Goal: Task Accomplishment & Management: Use online tool/utility

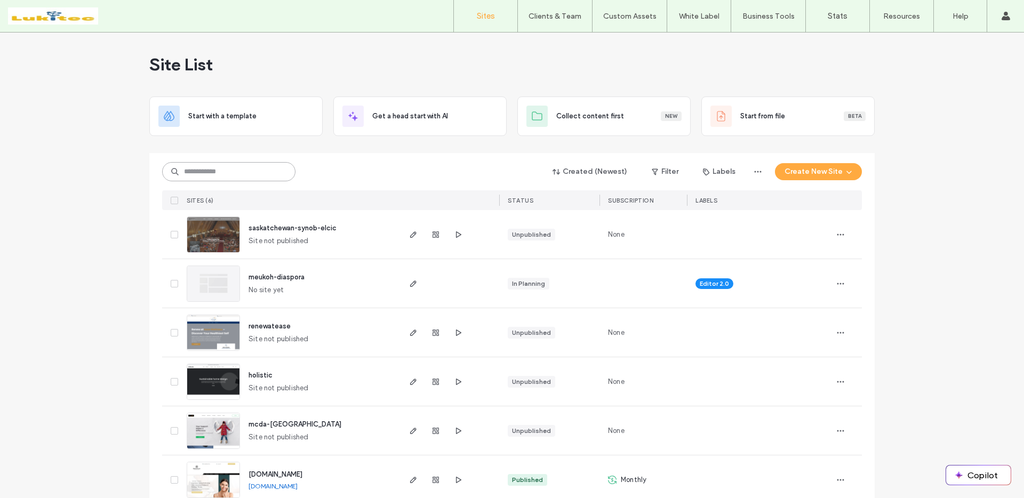
click at [237, 175] on input at bounding box center [228, 171] width 133 height 19
paste input "********"
type input "********"
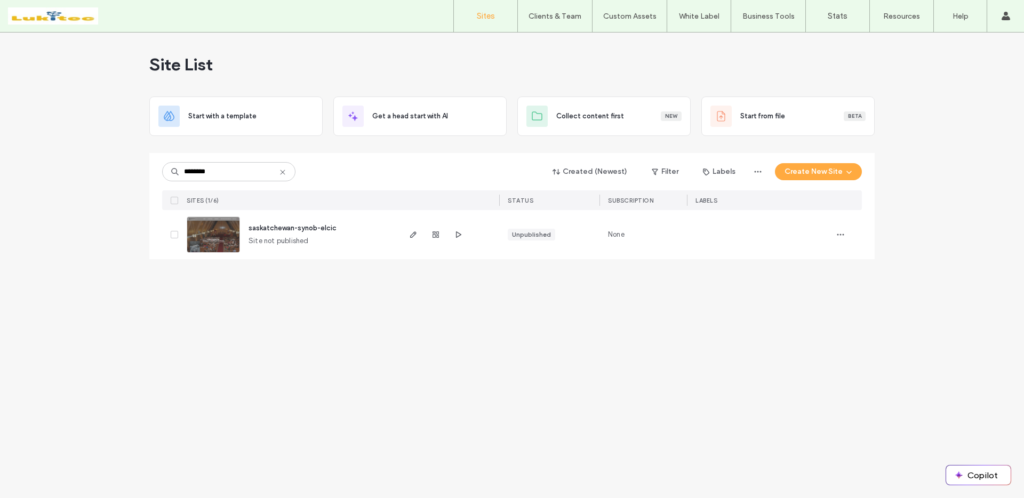
click at [217, 222] on img at bounding box center [213, 253] width 52 height 73
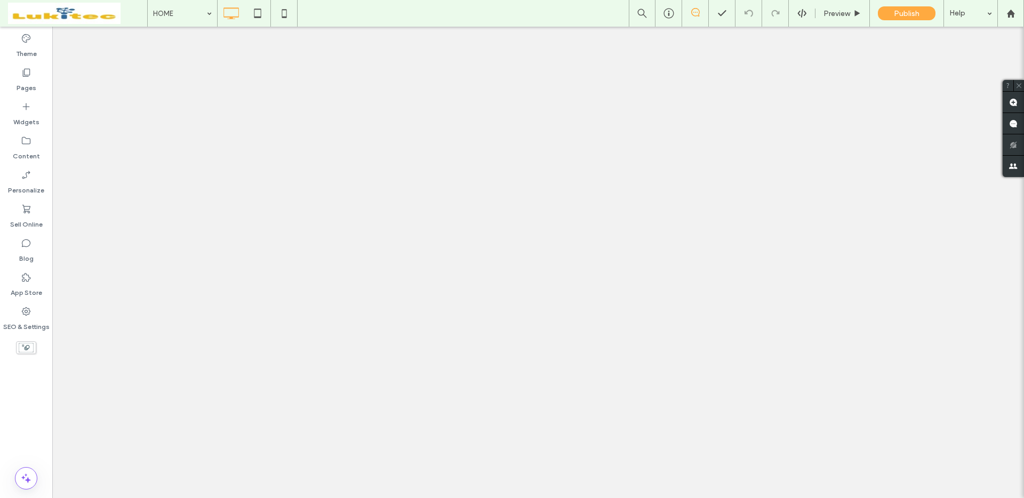
click at [34, 219] on label "Sell Online" at bounding box center [26, 221] width 33 height 15
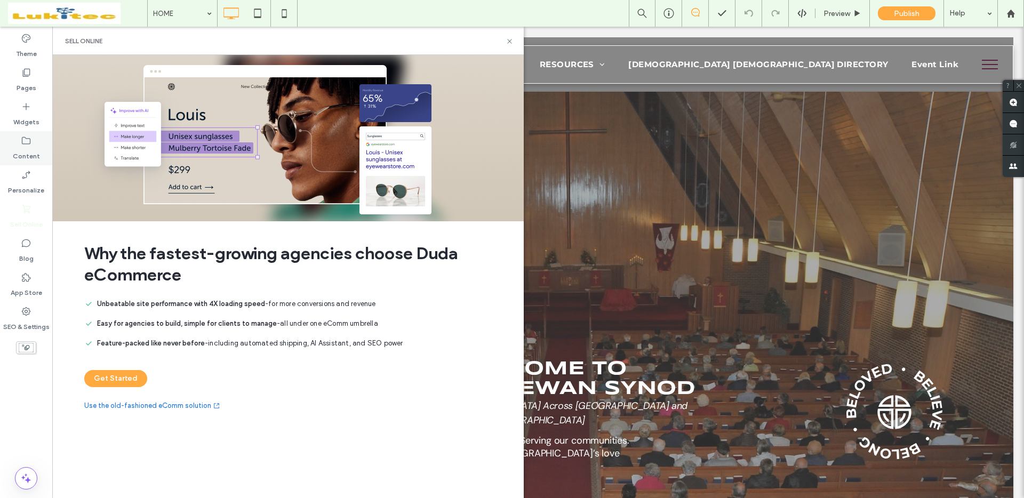
click at [26, 146] on icon at bounding box center [26, 140] width 11 height 11
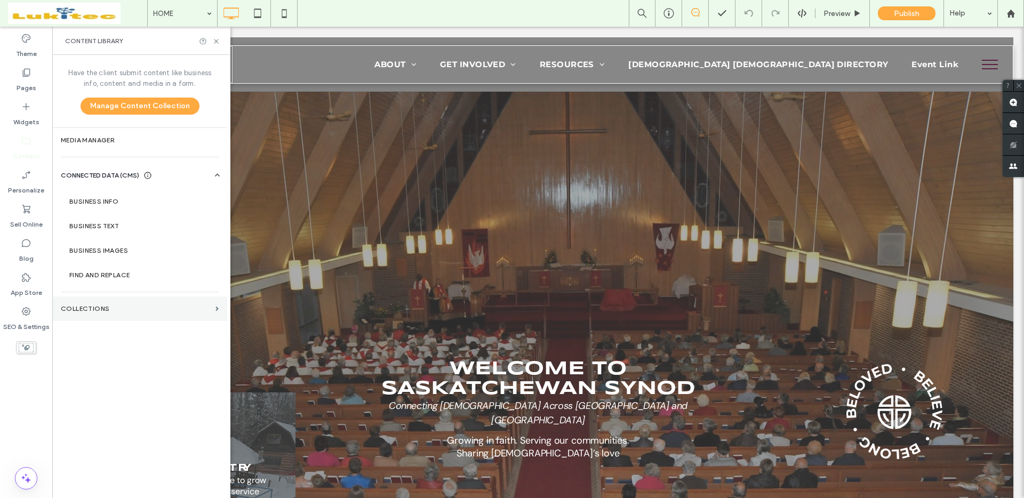
click at [106, 305] on label "Collections" at bounding box center [136, 308] width 150 height 7
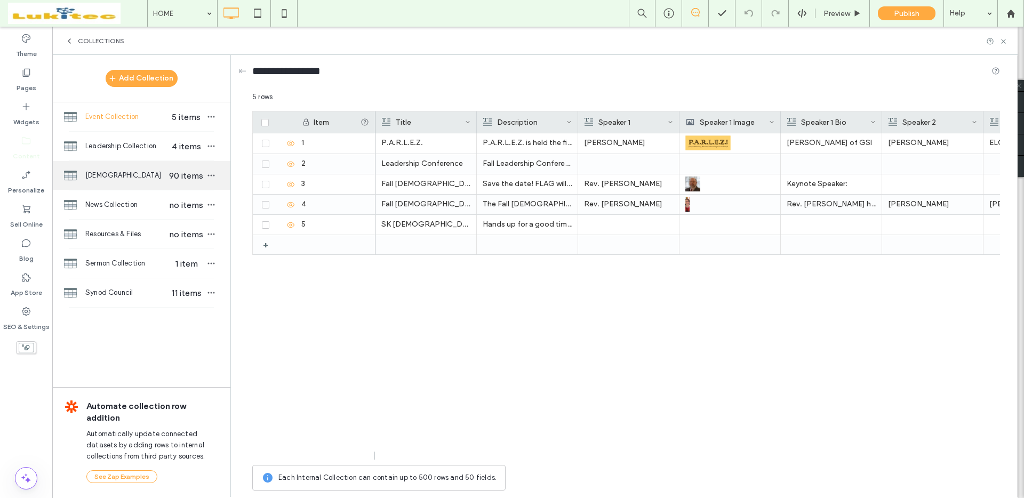
click at [154, 180] on span "[DEMOGRAPHIC_DATA]" at bounding box center [126, 175] width 82 height 11
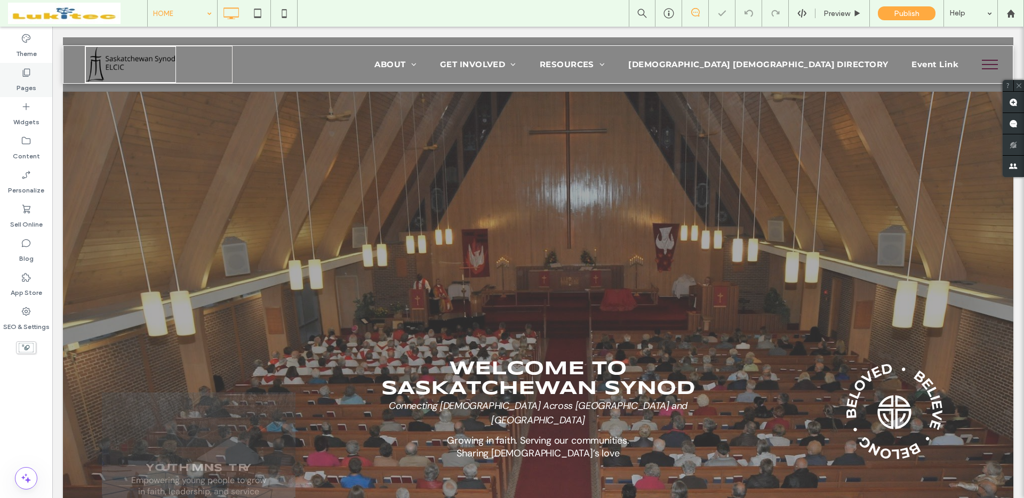
click at [28, 74] on icon at bounding box center [26, 72] width 11 height 11
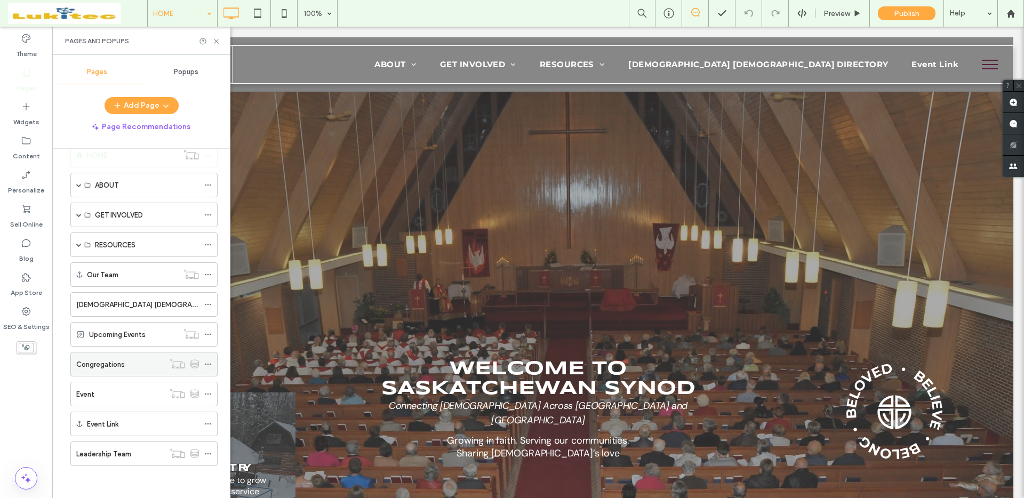
click at [134, 371] on div "Congregations" at bounding box center [120, 363] width 88 height 23
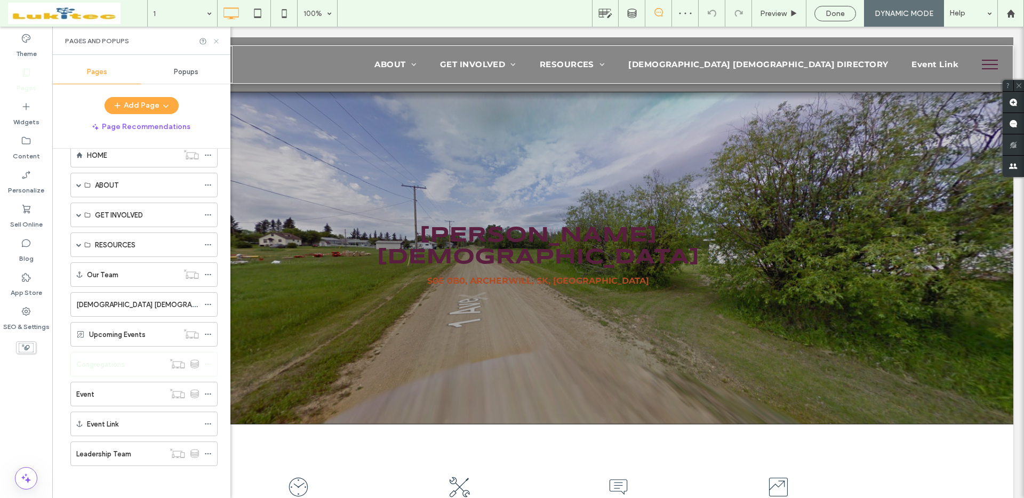
click at [213, 42] on icon at bounding box center [216, 41] width 8 height 8
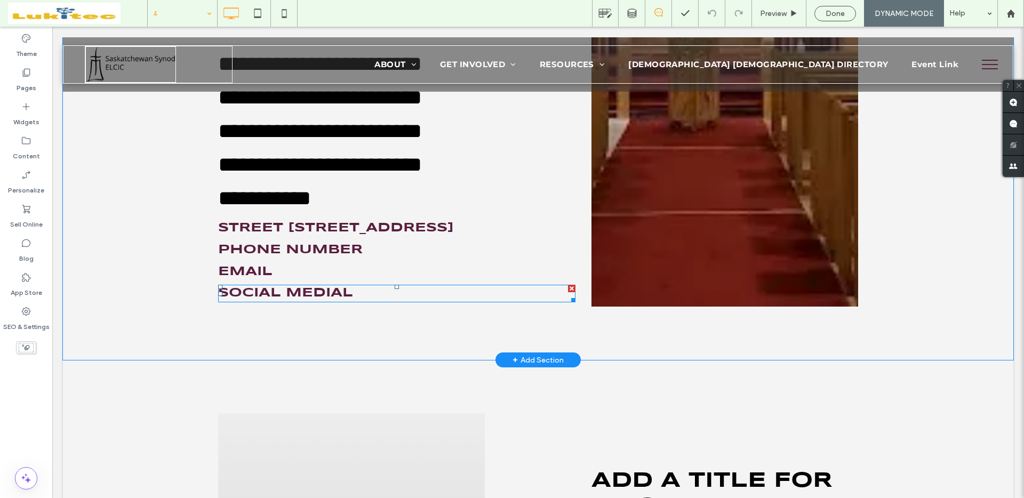
click at [332, 299] on span "social medial" at bounding box center [285, 293] width 135 height 12
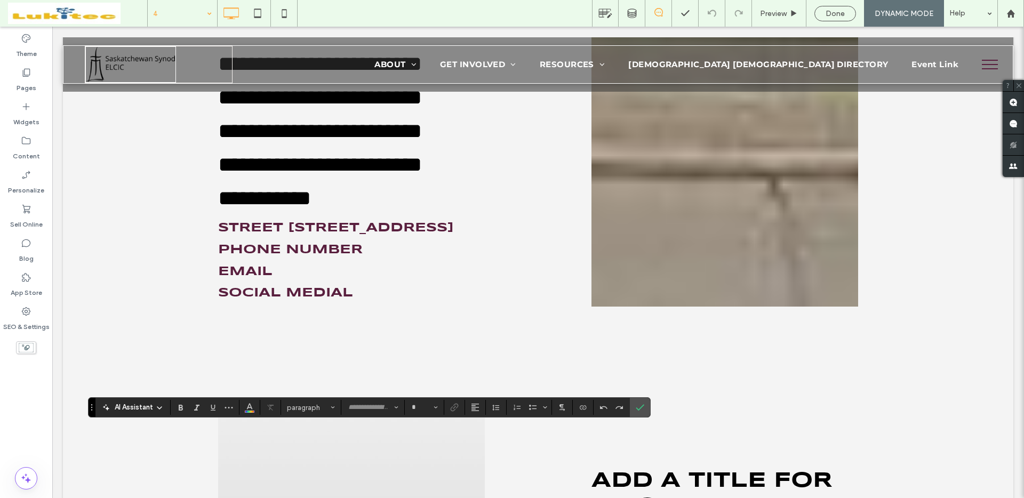
type input "*********"
type input "**"
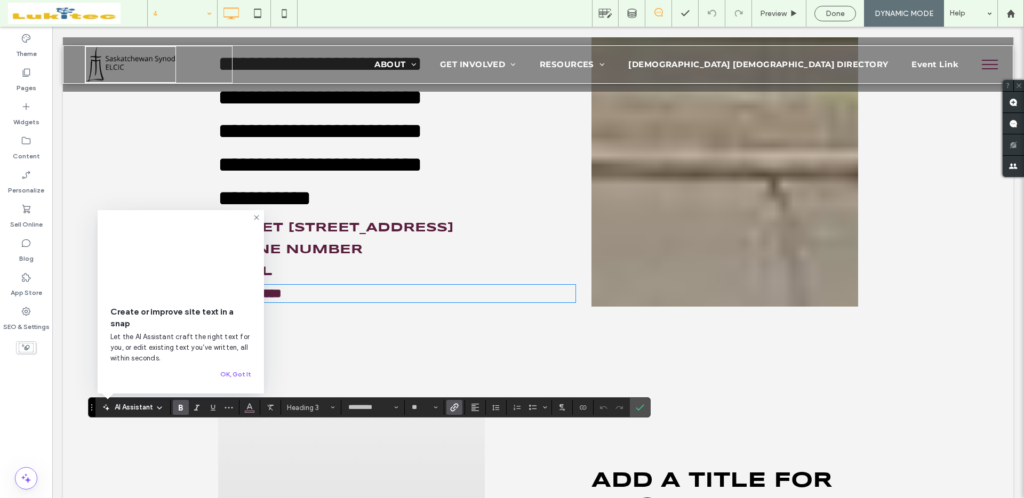
click at [457, 413] on span "Link" at bounding box center [454, 407] width 9 height 14
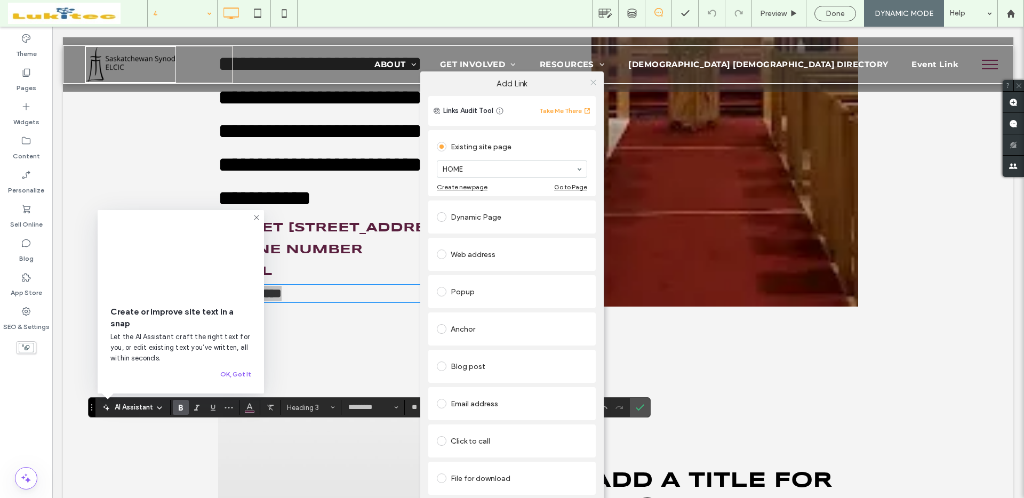
click at [592, 82] on use at bounding box center [592, 81] width 5 height 5
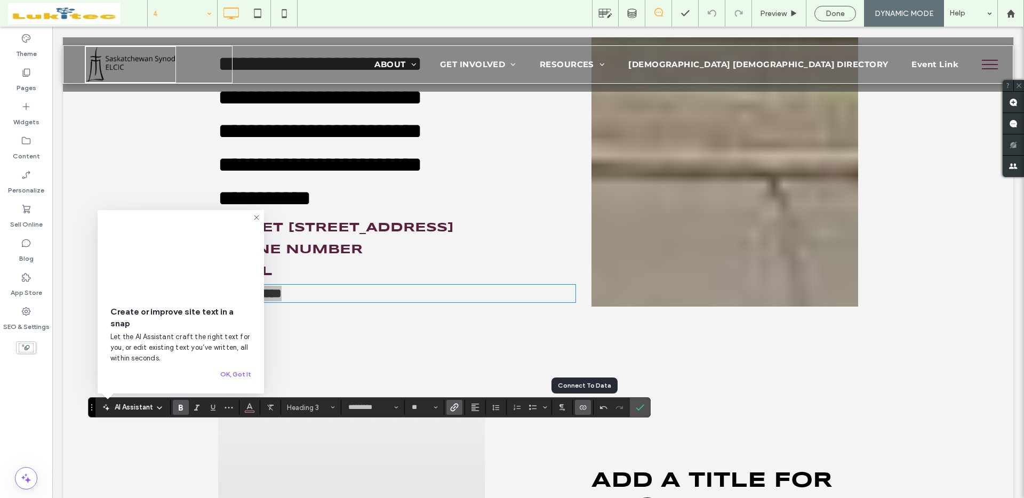
click at [581, 411] on icon "Connect To Data" at bounding box center [582, 407] width 9 height 9
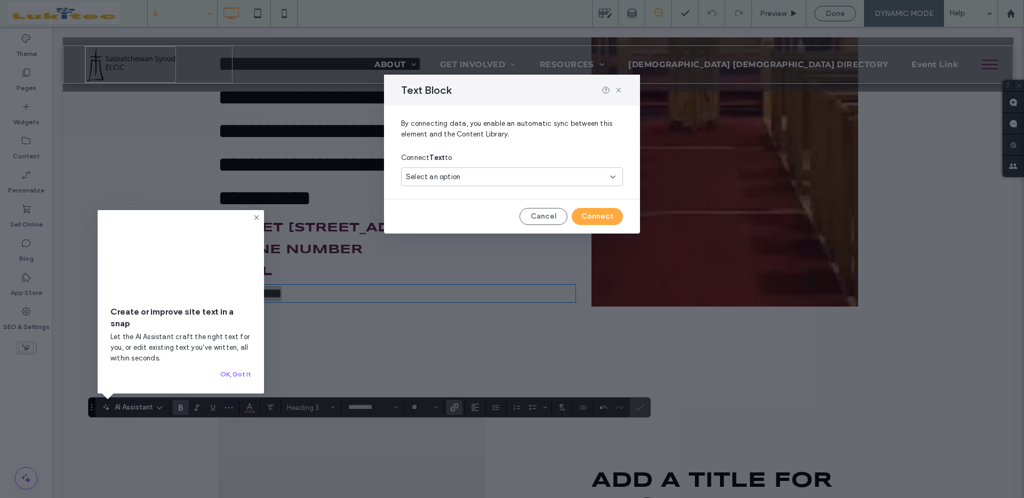
click at [485, 178] on div "Select an option" at bounding box center [505, 177] width 199 height 11
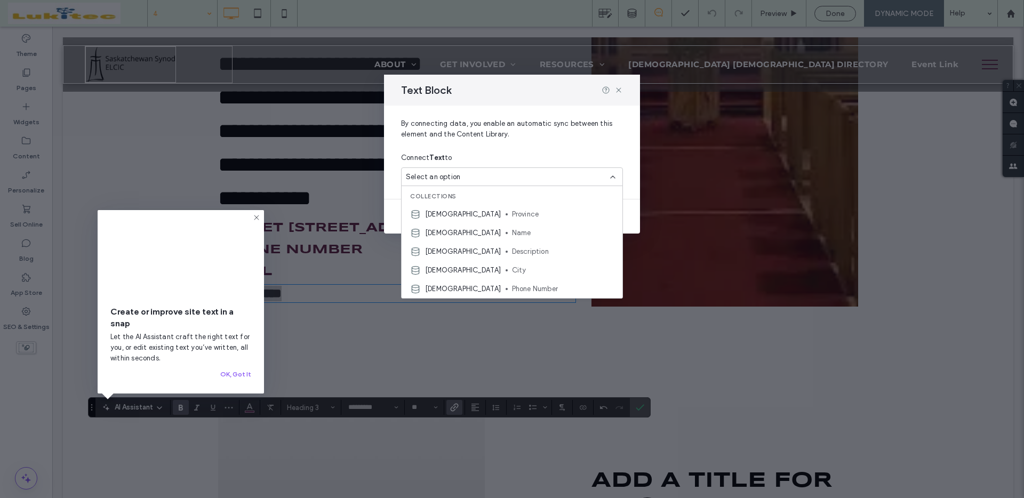
drag, startPoint x: 575, startPoint y: 141, endPoint x: 592, endPoint y: 116, distance: 30.3
click at [576, 140] on span "By connecting data, you enable an automatic sync between this element and the C…" at bounding box center [512, 133] width 222 height 30
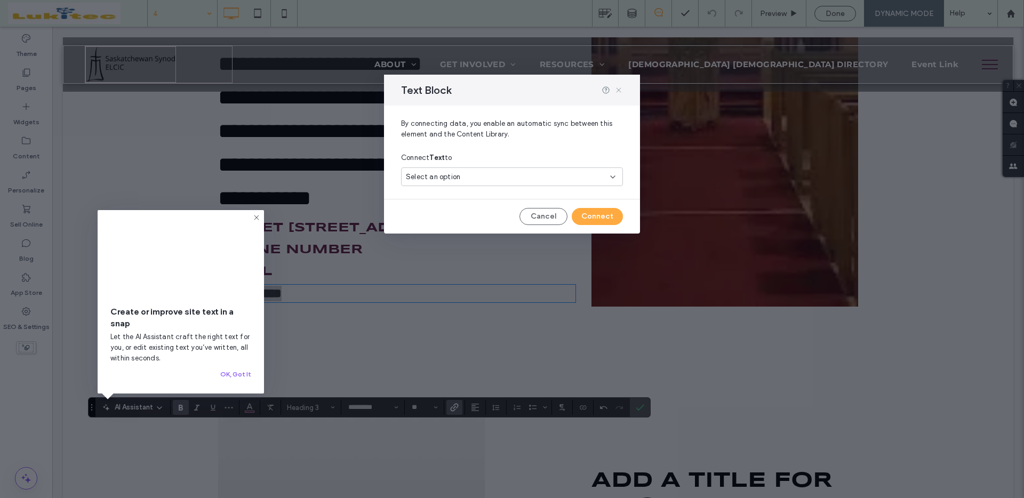
click at [620, 89] on icon at bounding box center [618, 90] width 9 height 9
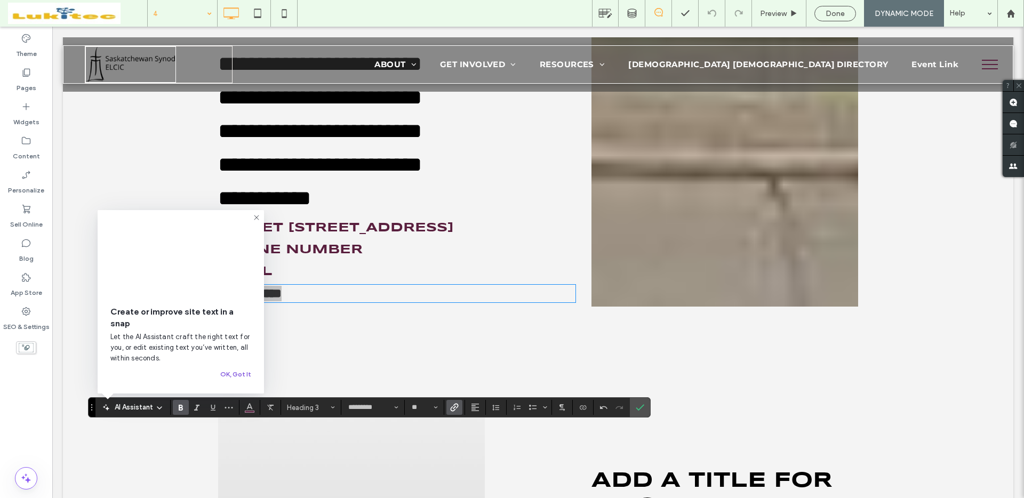
click at [236, 376] on button "OK, Got It" at bounding box center [235, 374] width 31 height 13
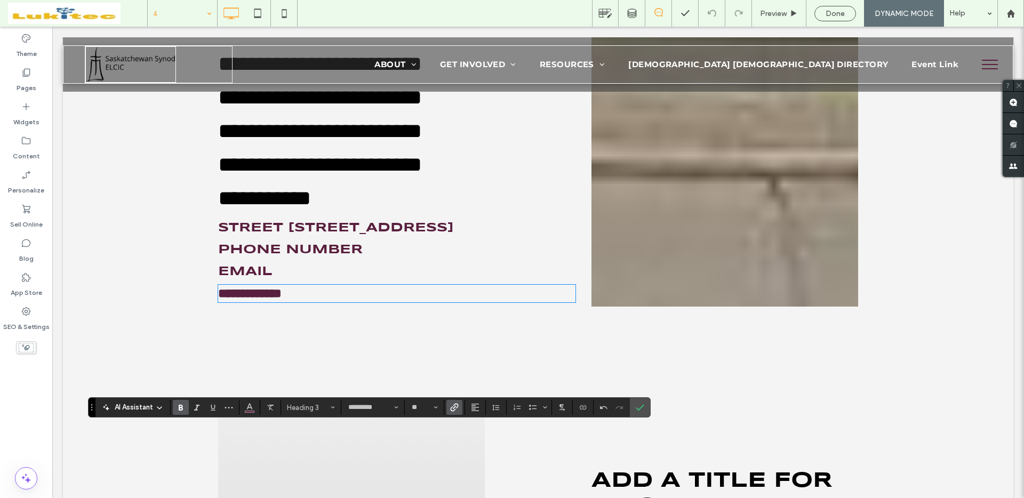
click at [358, 302] on div "**********" at bounding box center [396, 294] width 357 height 18
drag, startPoint x: 365, startPoint y: 436, endPoint x: 144, endPoint y: 427, distance: 221.5
click at [451, 409] on use "Link" at bounding box center [455, 407] width 8 height 8
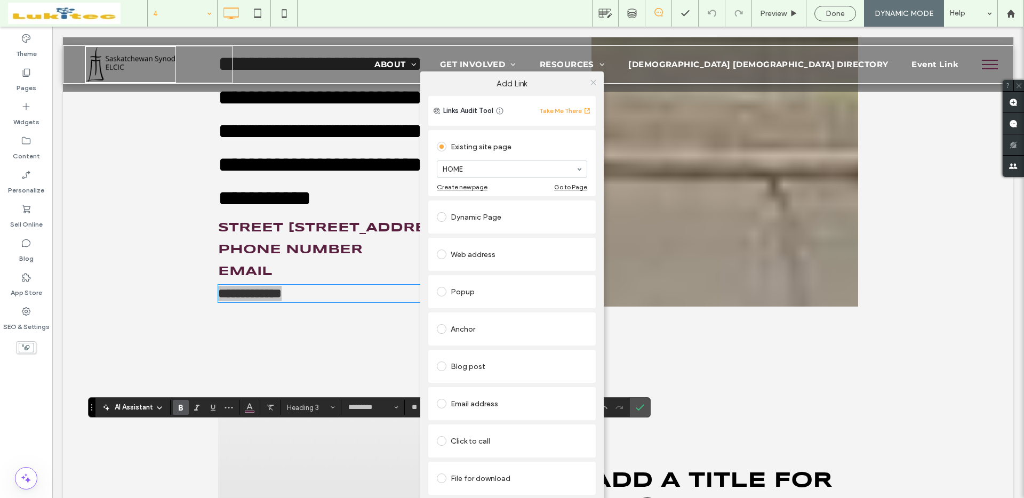
click at [594, 83] on icon at bounding box center [593, 82] width 8 height 8
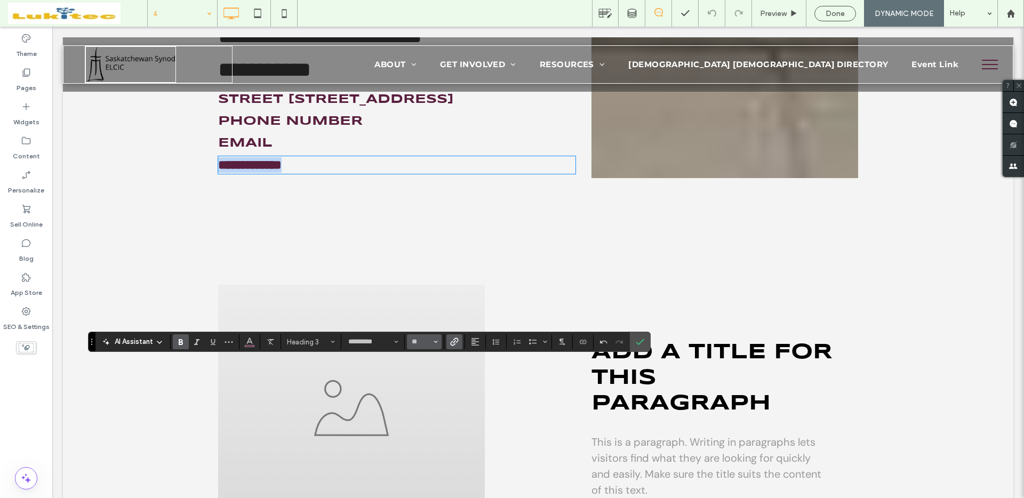
scroll to position [1413, 0]
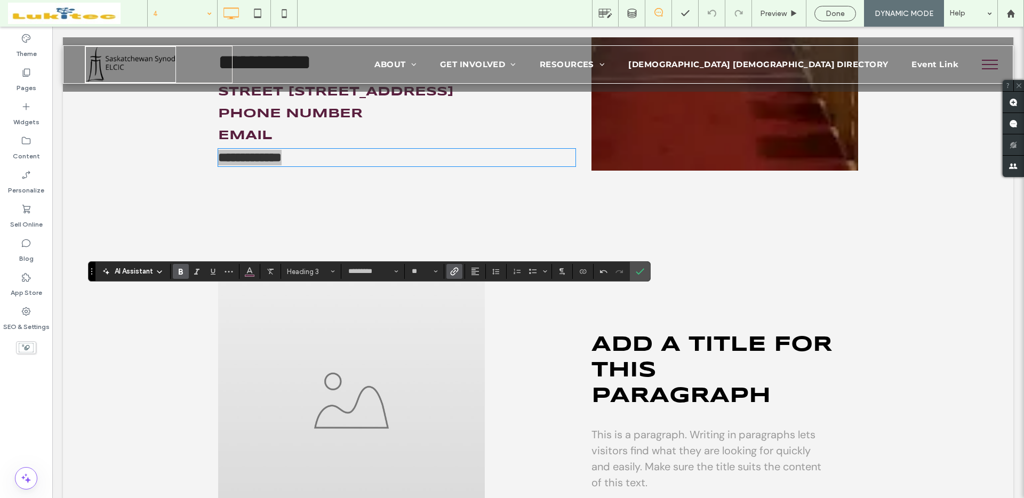
click at [457, 272] on icon "Link" at bounding box center [454, 271] width 9 height 9
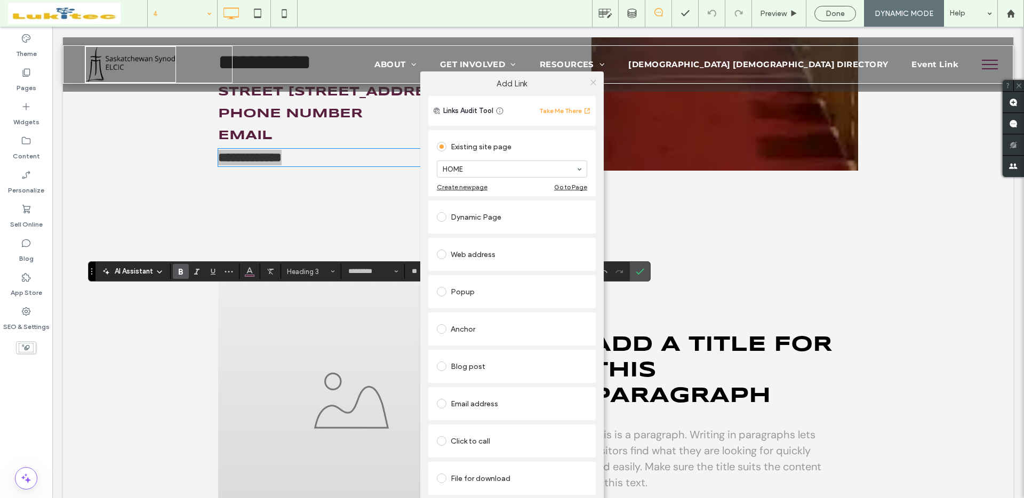
click at [593, 82] on use at bounding box center [592, 81] width 5 height 5
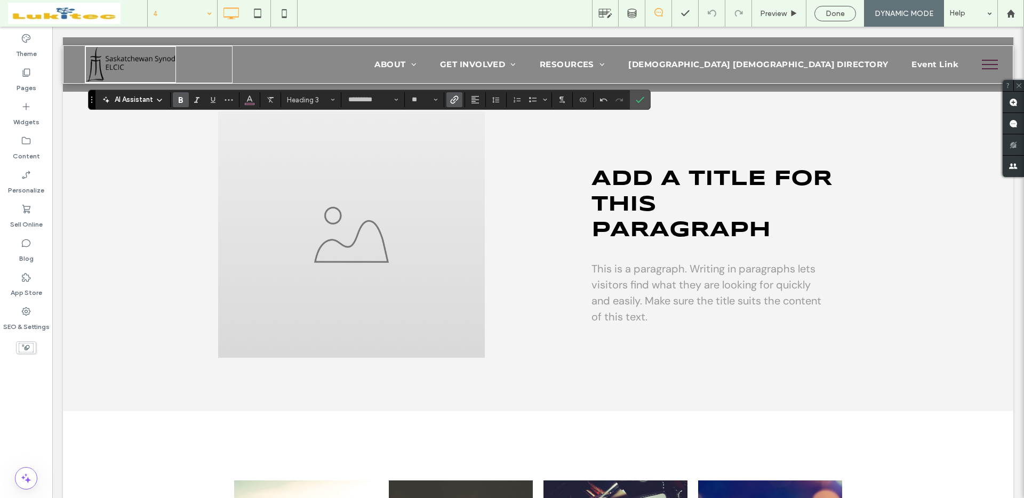
scroll to position [1567, 0]
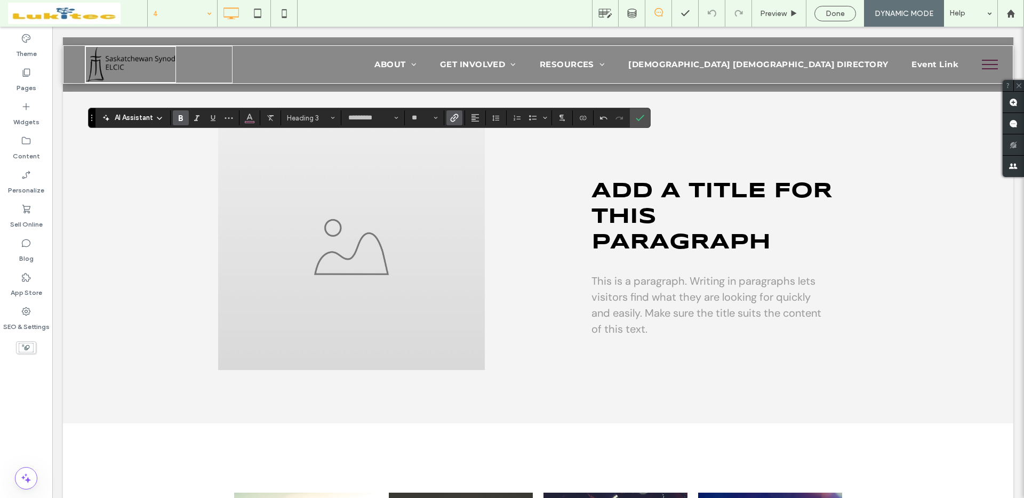
click at [454, 118] on use "Link" at bounding box center [455, 118] width 8 height 8
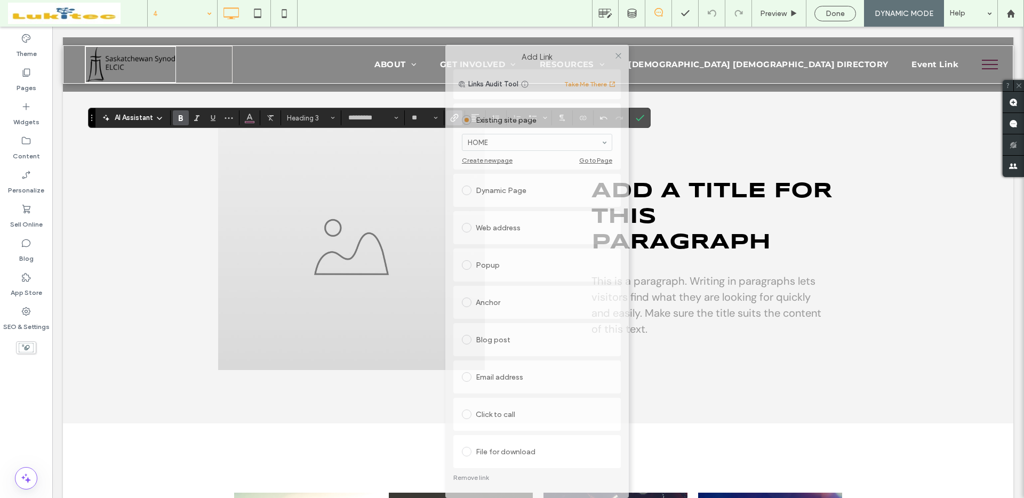
drag, startPoint x: 480, startPoint y: 81, endPoint x: 507, endPoint y: 37, distance: 51.9
click at [507, 52] on label "Add Link" at bounding box center [537, 57] width 168 height 10
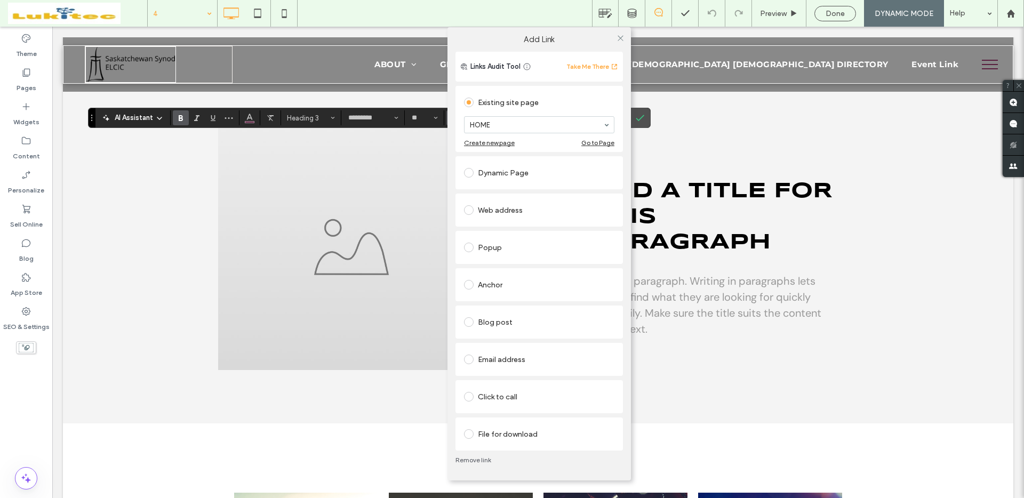
click at [481, 459] on link "Remove link" at bounding box center [538, 460] width 167 height 9
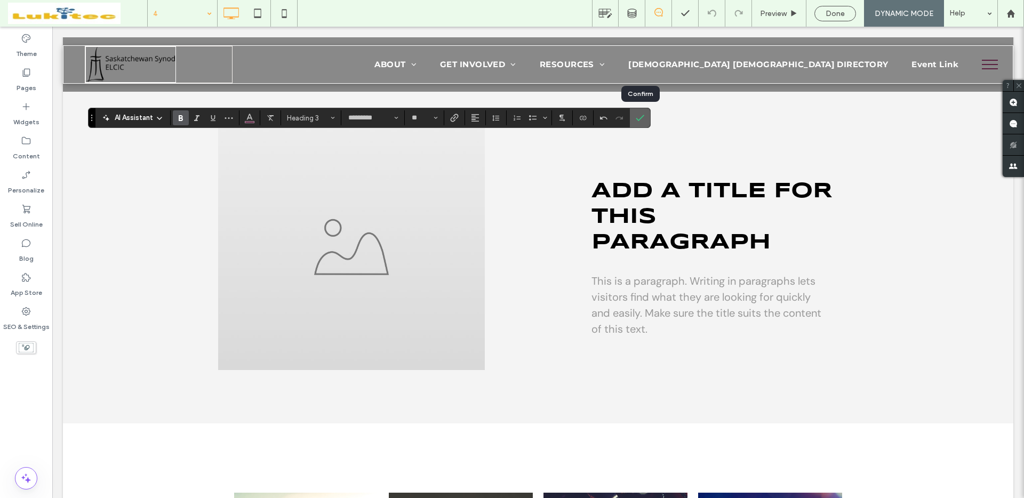
click at [642, 116] on use "Confirm" at bounding box center [640, 118] width 9 height 6
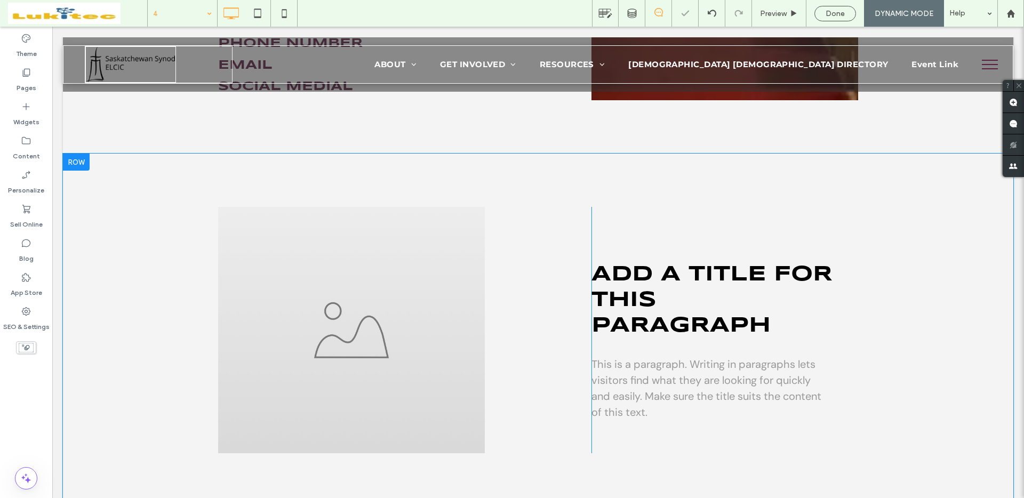
scroll to position [1403, 0]
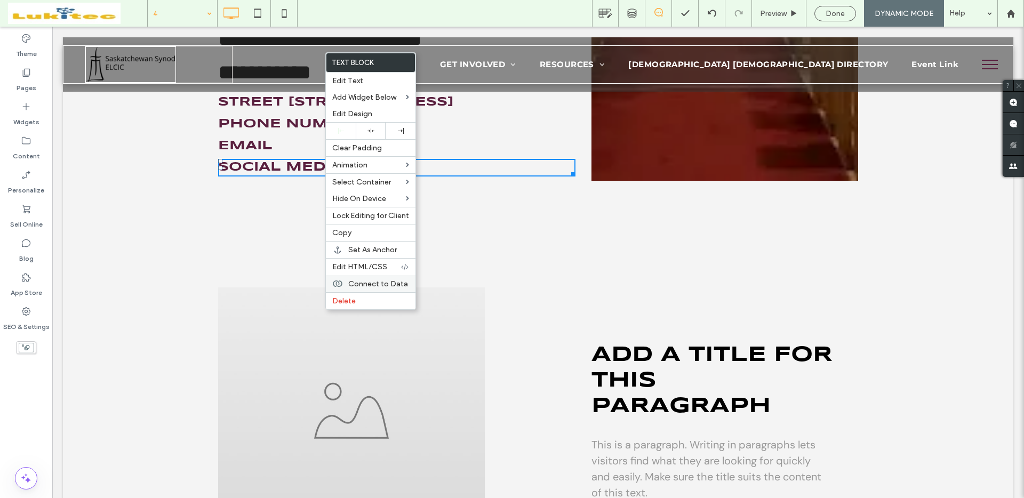
click at [371, 287] on span "Connect to Data" at bounding box center [378, 283] width 60 height 9
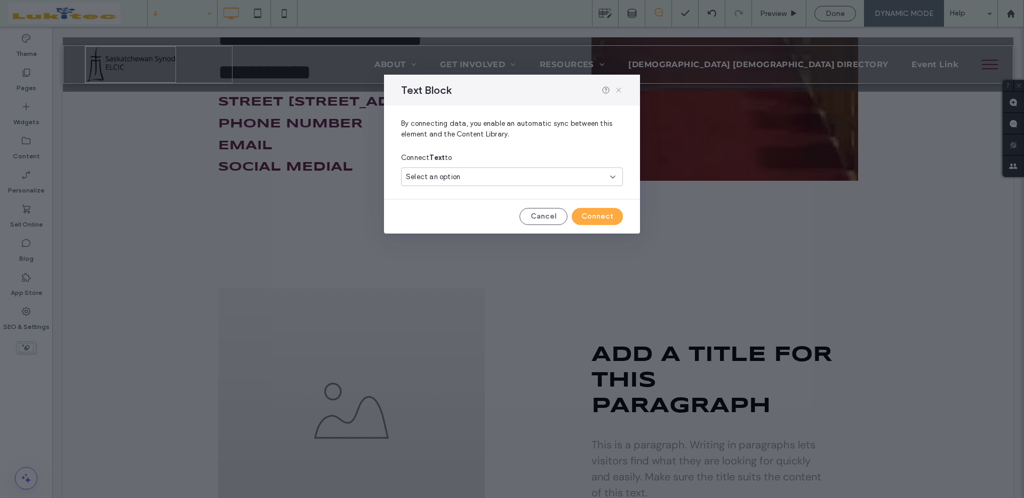
click at [622, 91] on icon at bounding box center [618, 90] width 9 height 9
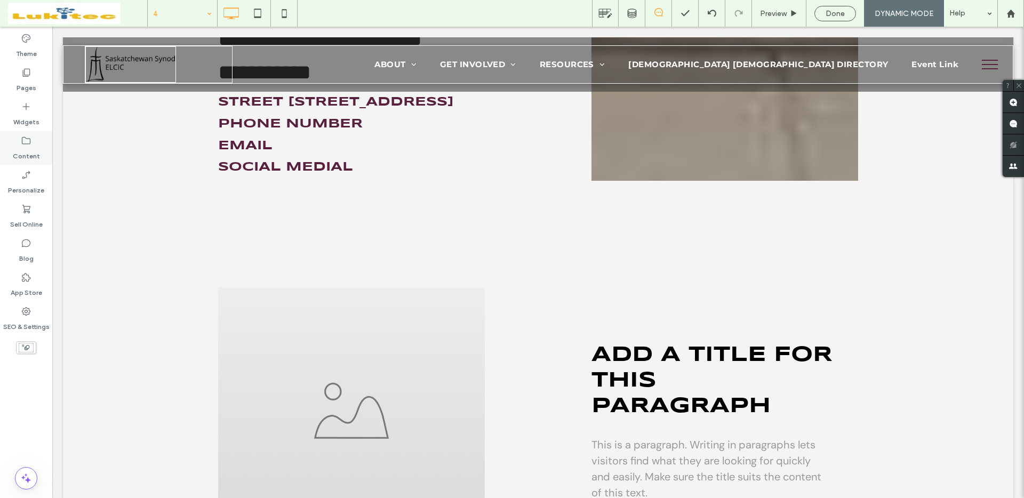
click at [38, 150] on label "Content" at bounding box center [26, 153] width 27 height 15
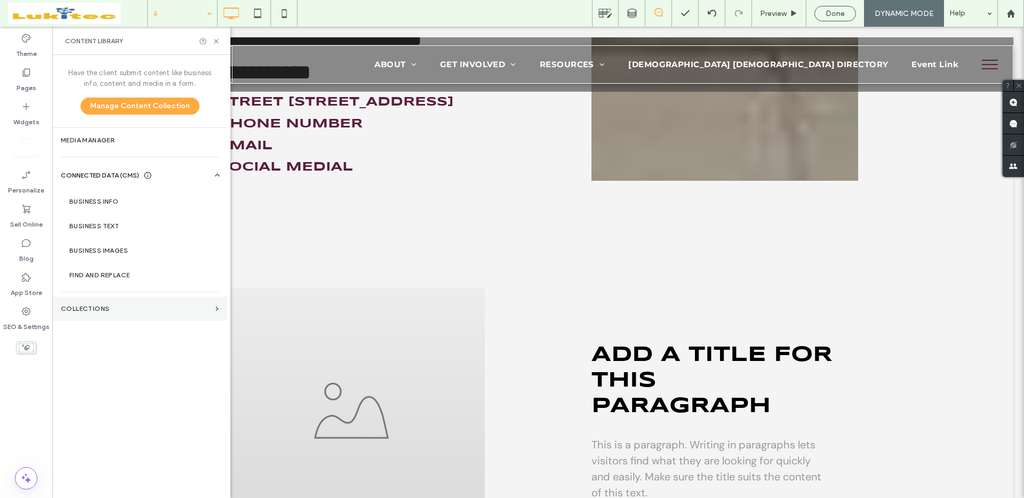
click at [125, 308] on label "Collections" at bounding box center [136, 308] width 150 height 7
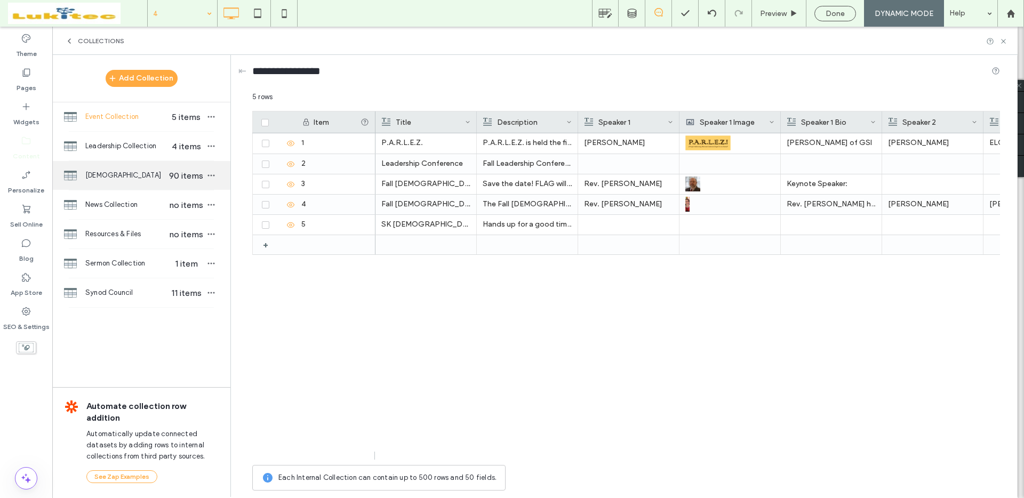
click at [151, 177] on span "[DEMOGRAPHIC_DATA]" at bounding box center [126, 175] width 82 height 11
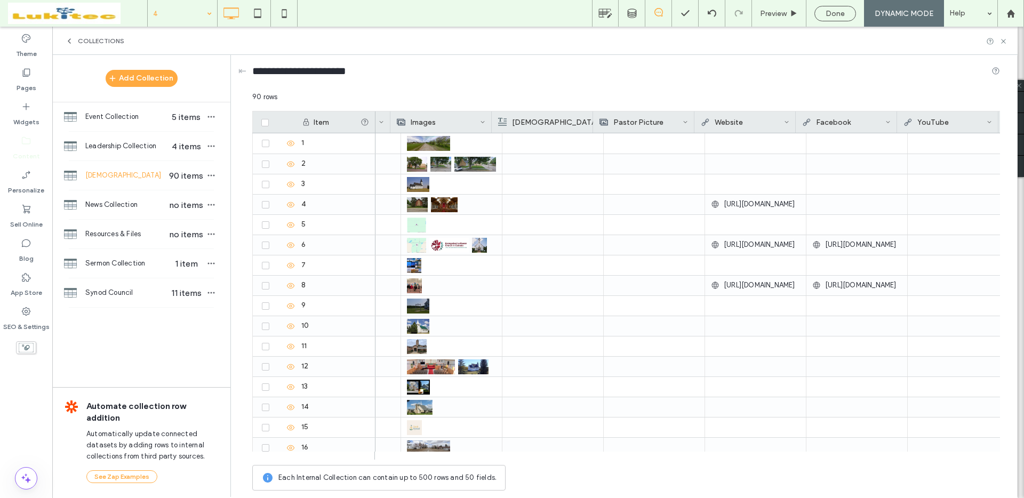
scroll to position [0, 708]
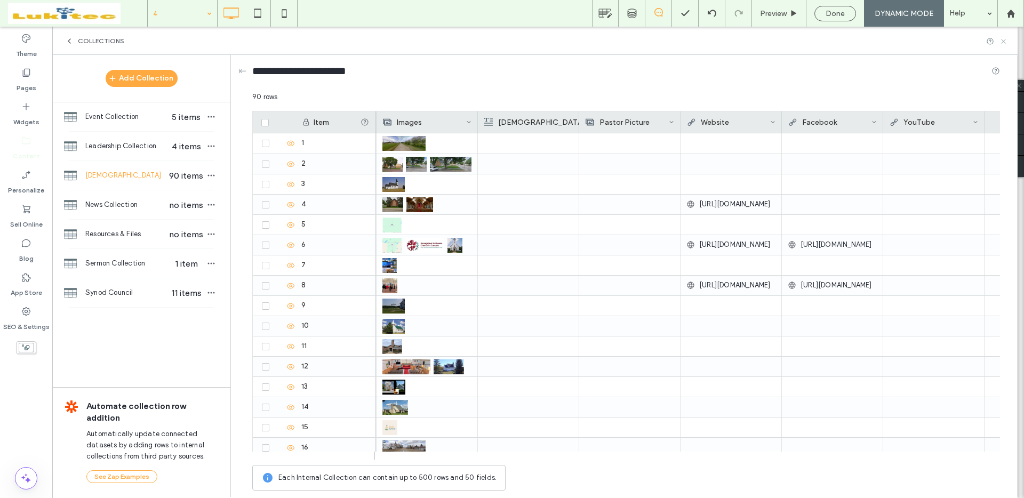
click at [1003, 43] on icon at bounding box center [1003, 41] width 8 height 8
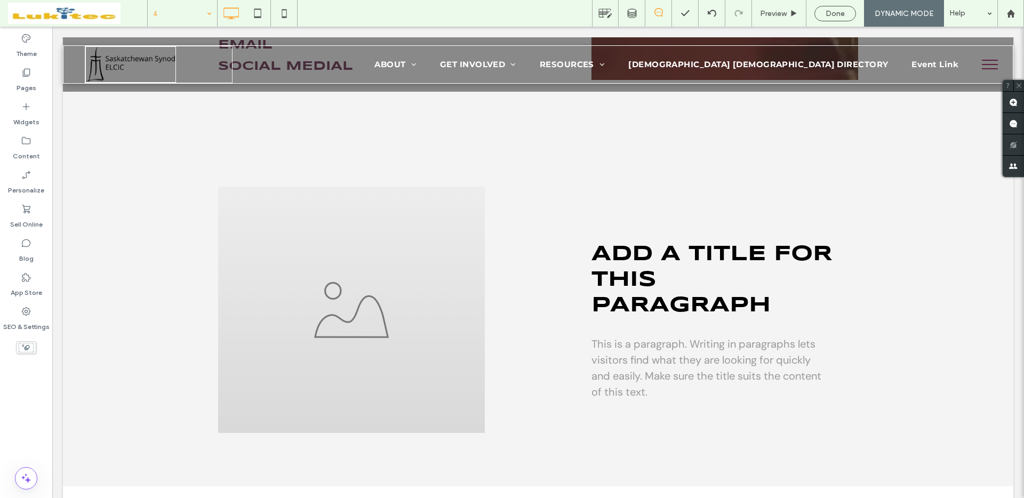
scroll to position [1491, 0]
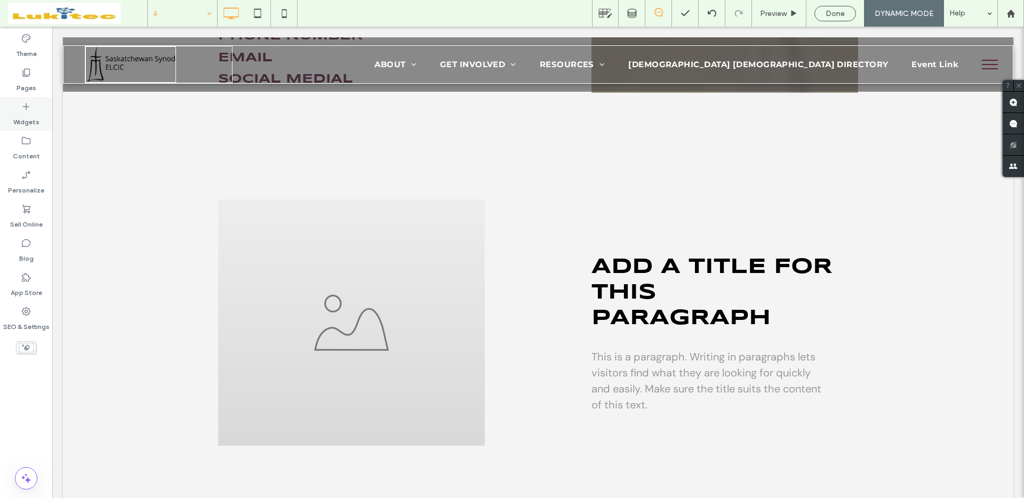
click at [27, 117] on label "Widgets" at bounding box center [26, 119] width 26 height 15
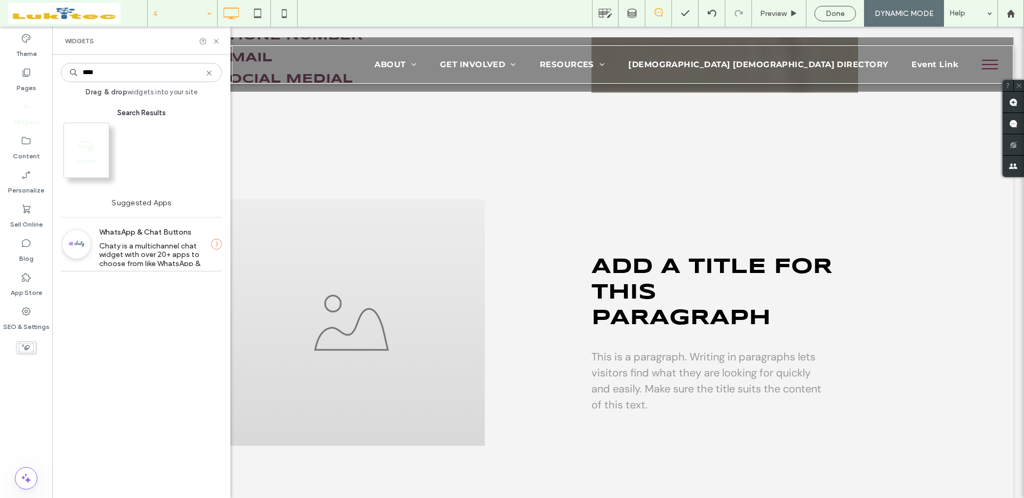
type input "****"
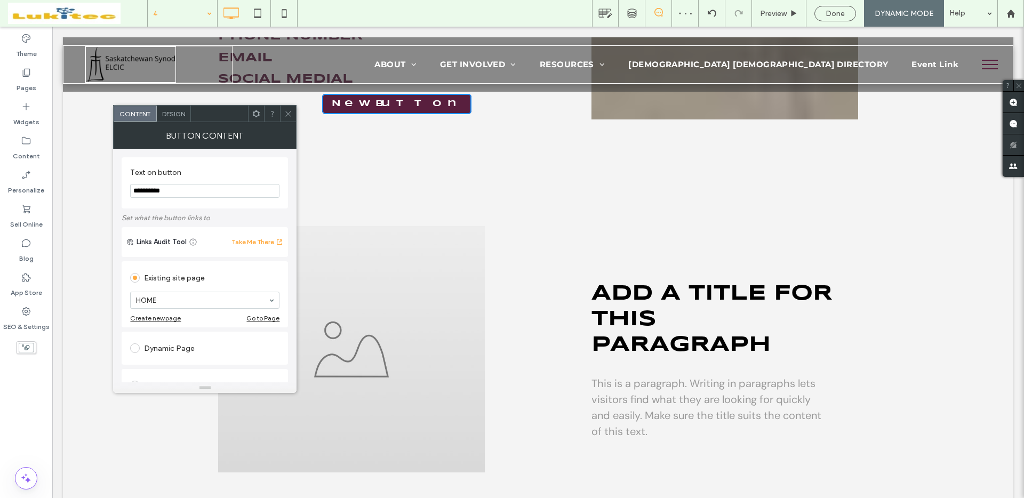
click at [288, 115] on icon at bounding box center [288, 114] width 8 height 8
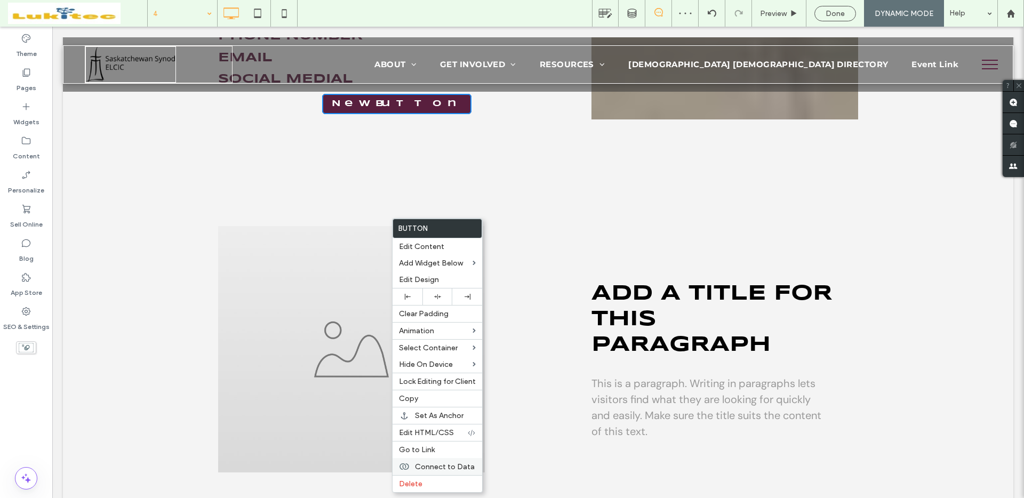
click at [457, 465] on span "Connect to Data" at bounding box center [445, 466] width 60 height 9
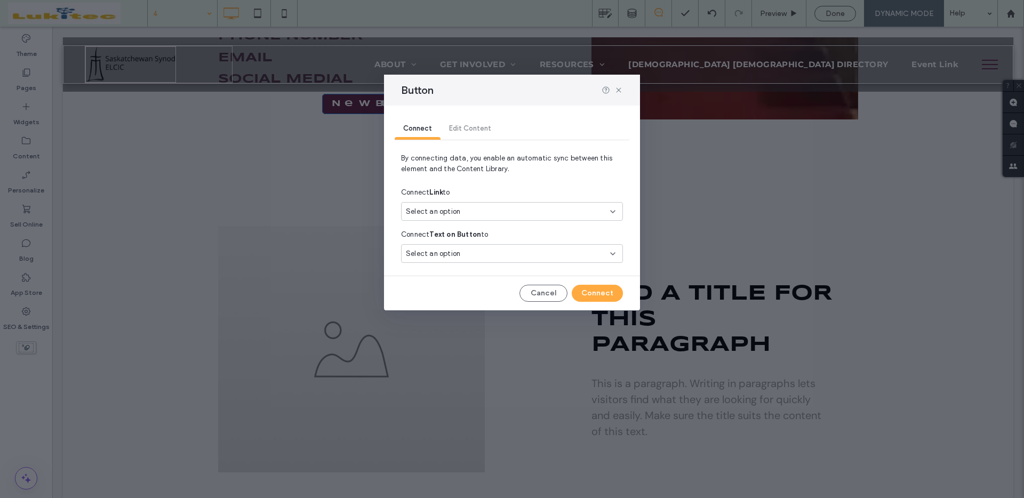
click at [508, 207] on div "Select an option" at bounding box center [505, 211] width 199 height 11
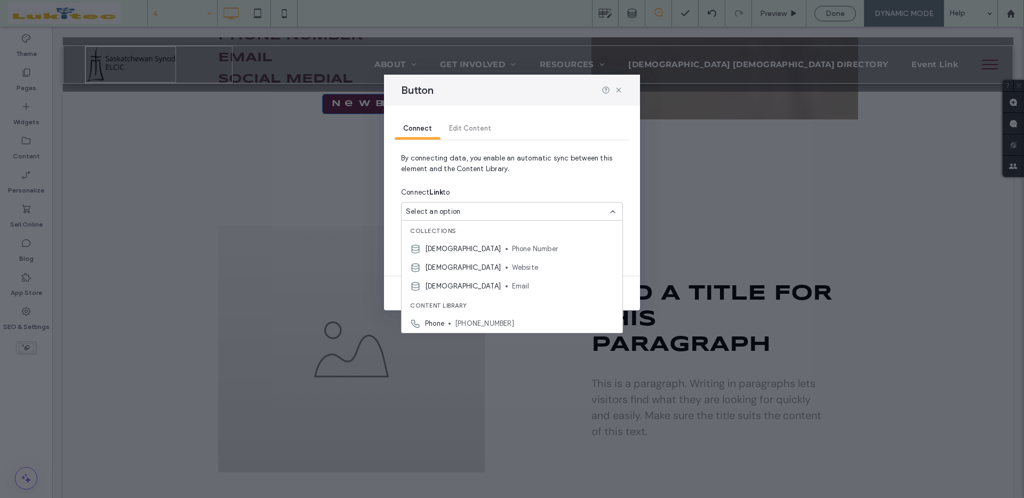
drag, startPoint x: 599, startPoint y: 148, endPoint x: 604, endPoint y: 143, distance: 6.8
click at [601, 147] on div "Connect Edit Content" at bounding box center [512, 129] width 235 height 47
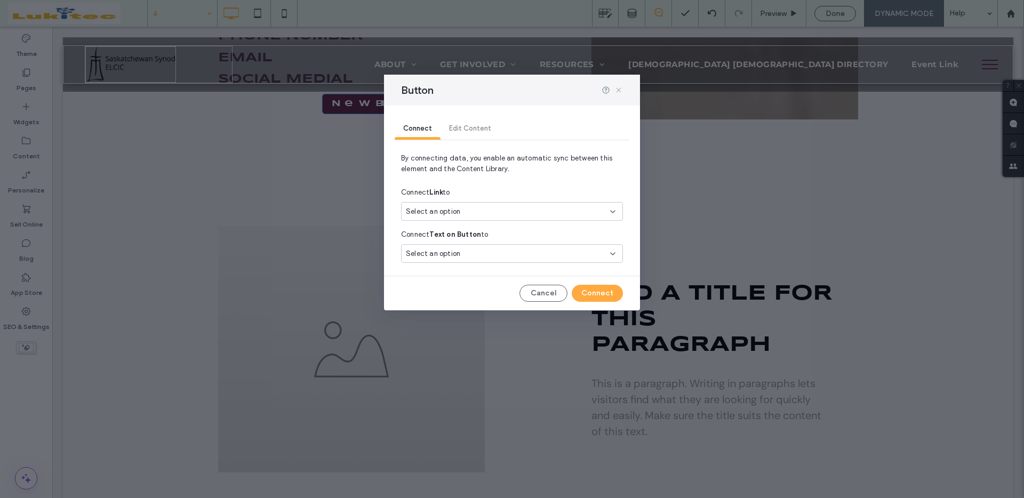
click at [620, 89] on icon at bounding box center [618, 90] width 9 height 9
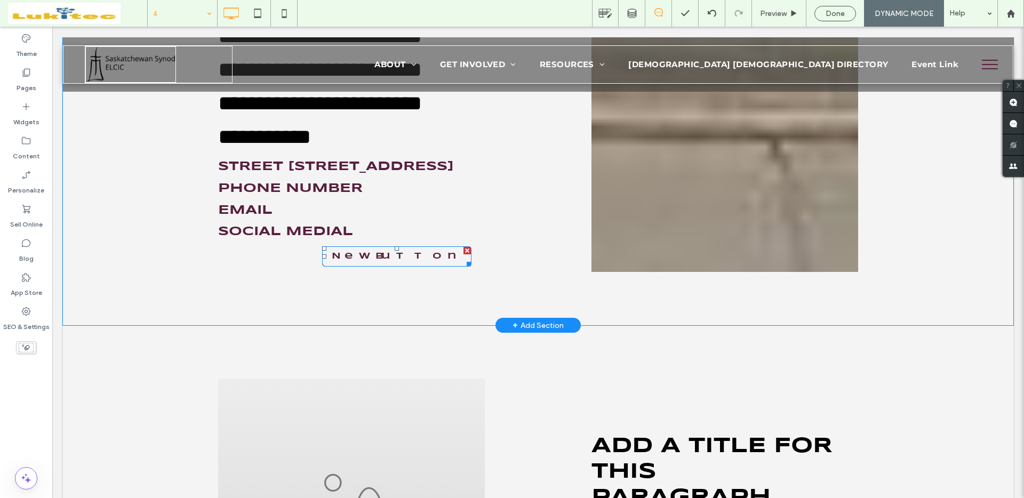
scroll to position [1417, 0]
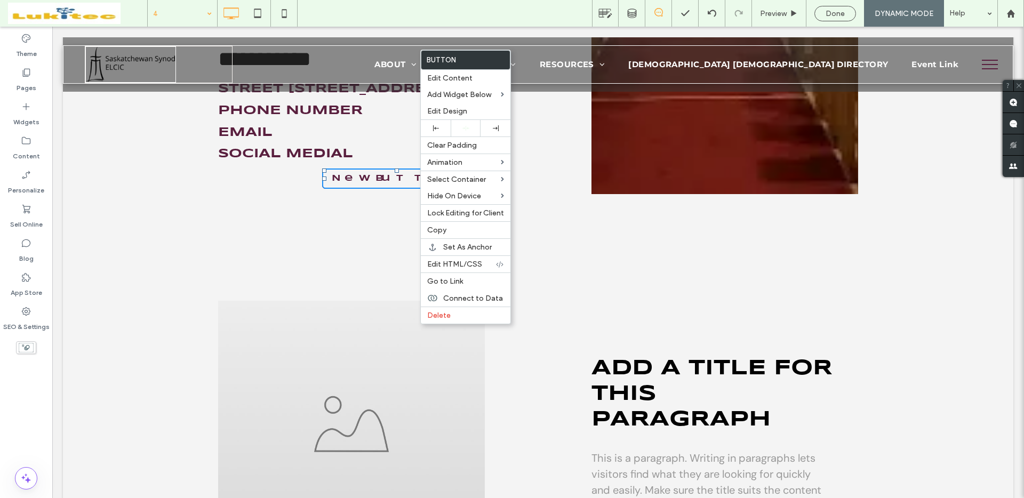
click at [381, 189] on link "New Button" at bounding box center [396, 178] width 149 height 20
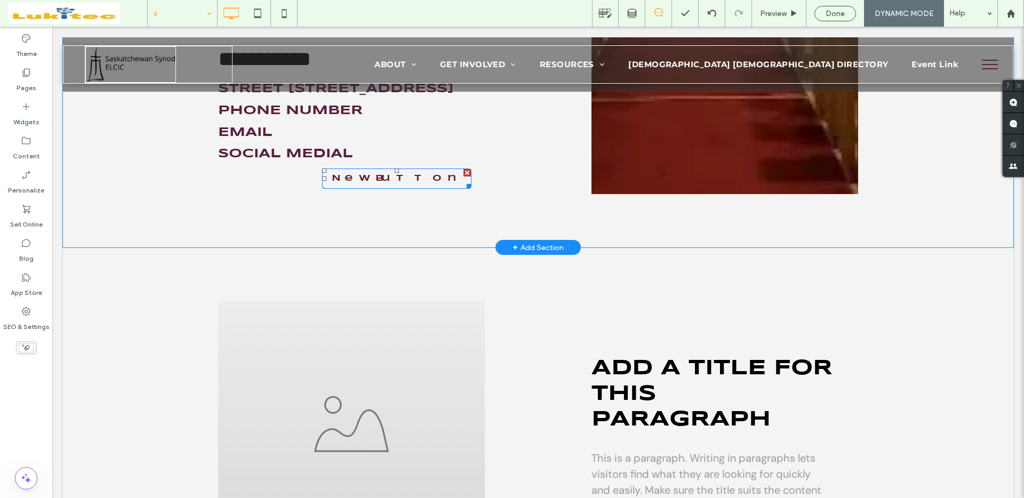
click at [381, 189] on link "New Button" at bounding box center [396, 178] width 149 height 20
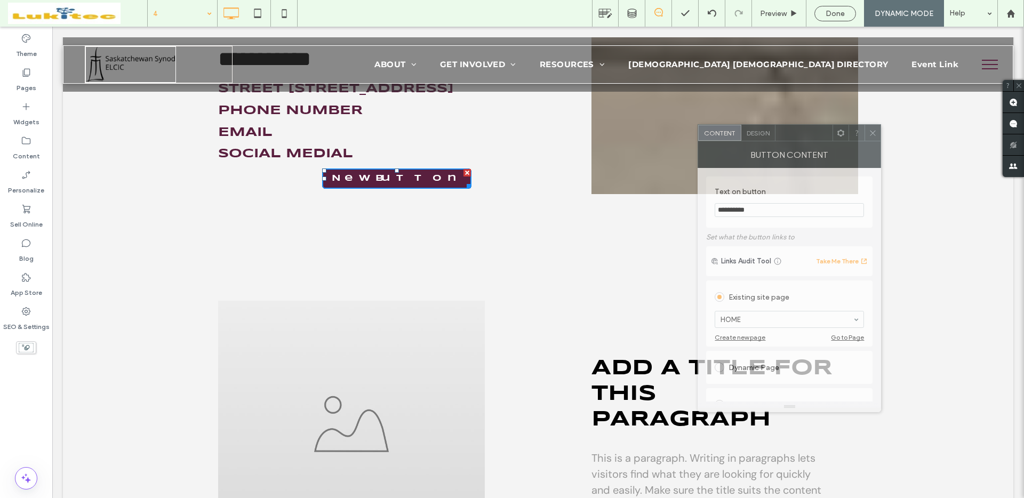
drag, startPoint x: 228, startPoint y: 121, endPoint x: 808, endPoint y: 138, distance: 579.8
click at [813, 140] on div at bounding box center [803, 133] width 57 height 16
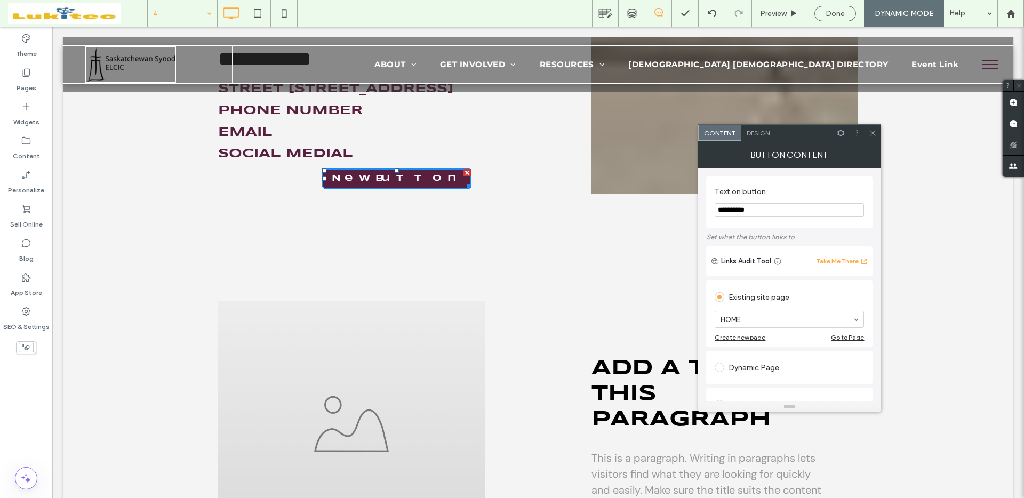
drag, startPoint x: 789, startPoint y: 214, endPoint x: 714, endPoint y: 214, distance: 74.6
click at [716, 214] on input "**********" at bounding box center [788, 210] width 149 height 14
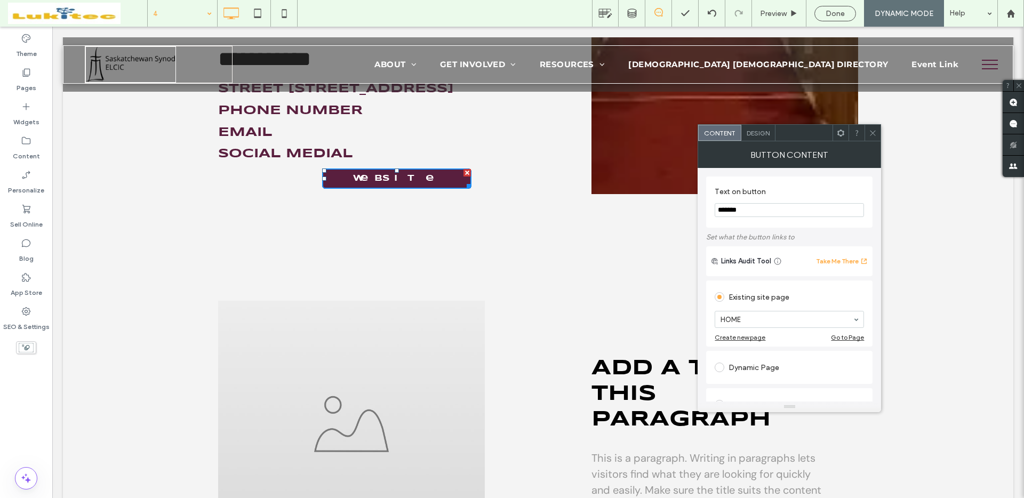
type input "*******"
drag, startPoint x: 789, startPoint y: 178, endPoint x: 770, endPoint y: 156, distance: 28.4
click at [786, 176] on div "Text on button *******" at bounding box center [789, 201] width 166 height 51
click at [764, 139] on div "Design" at bounding box center [758, 133] width 34 height 16
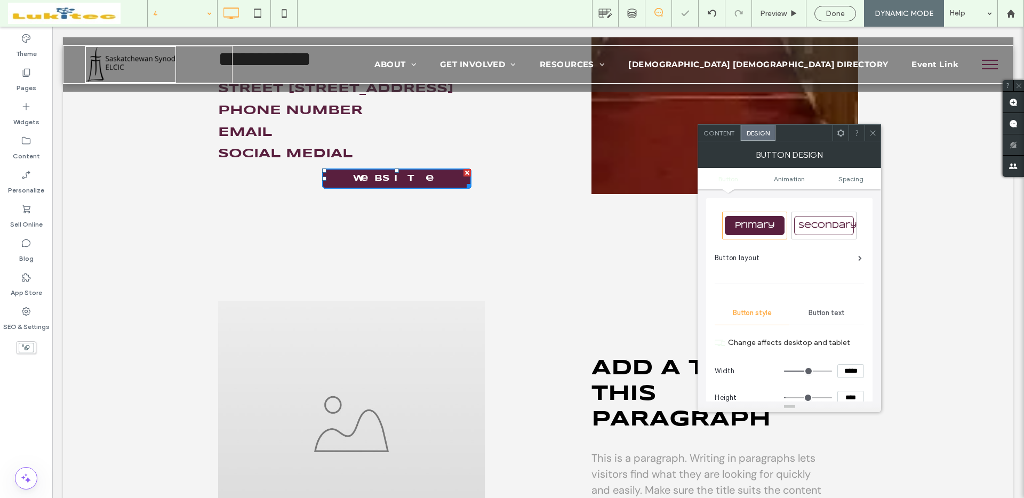
drag, startPoint x: 791, startPoint y: 140, endPoint x: 688, endPoint y: 115, distance: 105.8
click at [775, 125] on div at bounding box center [803, 133] width 57 height 16
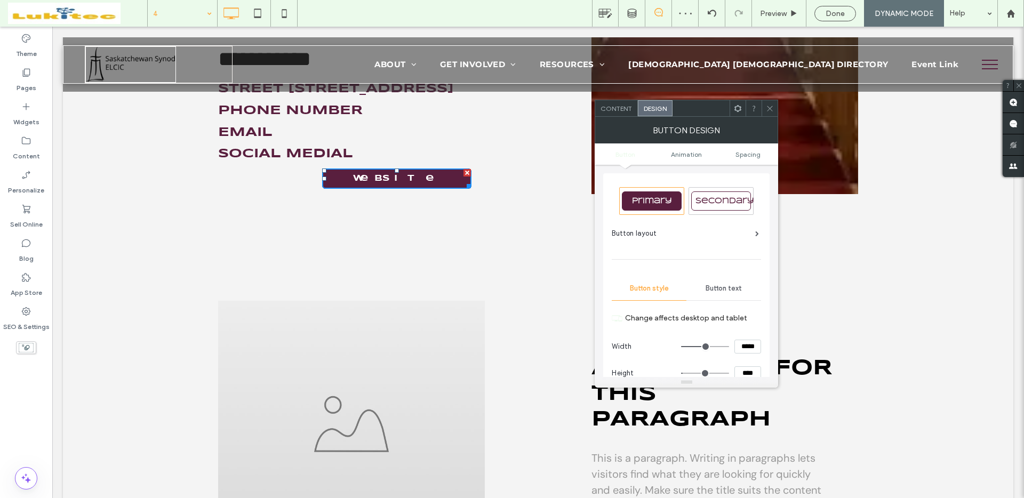
click at [736, 202] on span "Secondary" at bounding box center [724, 200] width 66 height 7
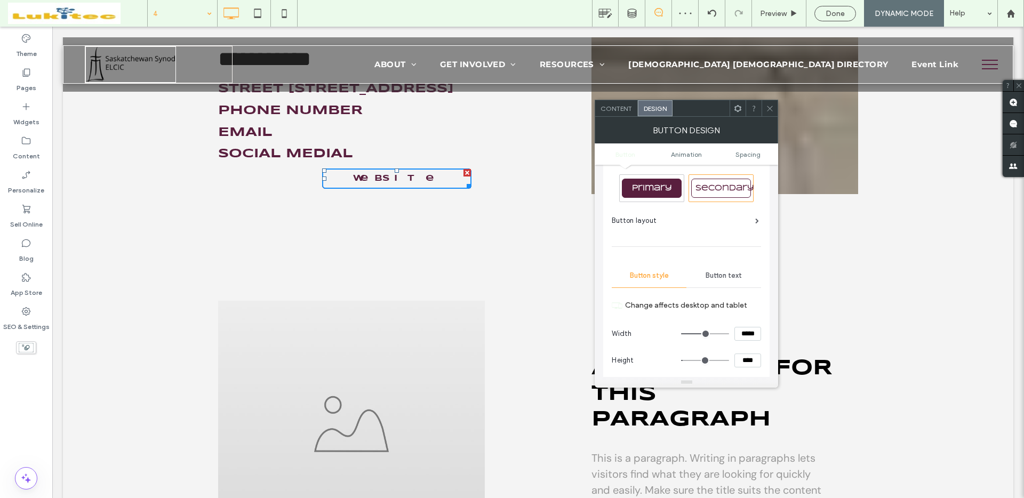
scroll to position [14, 0]
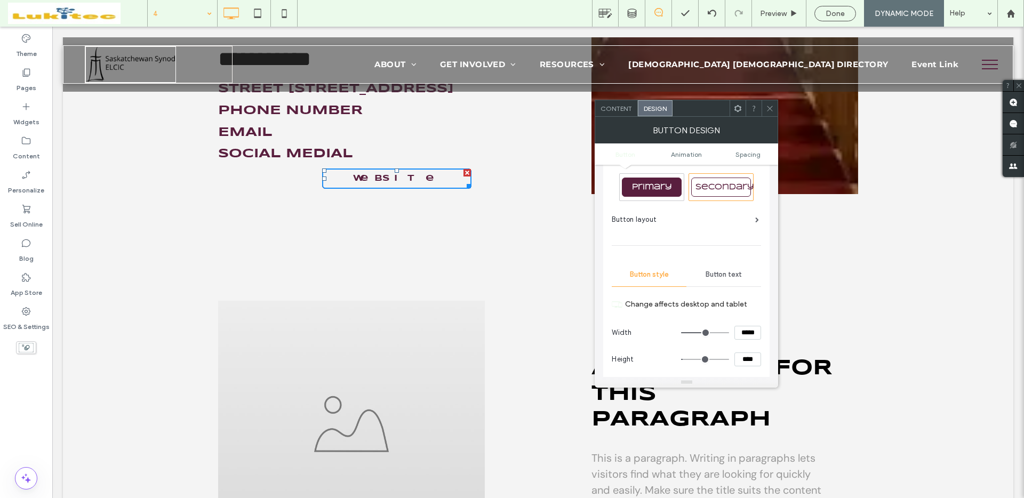
click at [768, 111] on icon at bounding box center [770, 108] width 8 height 8
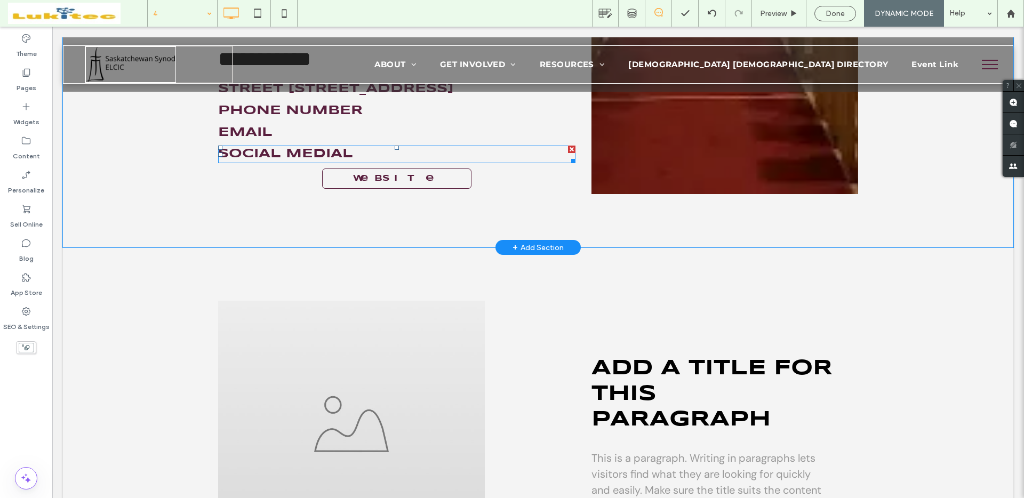
click at [395, 162] on h3 "social medial" at bounding box center [396, 154] width 357 height 15
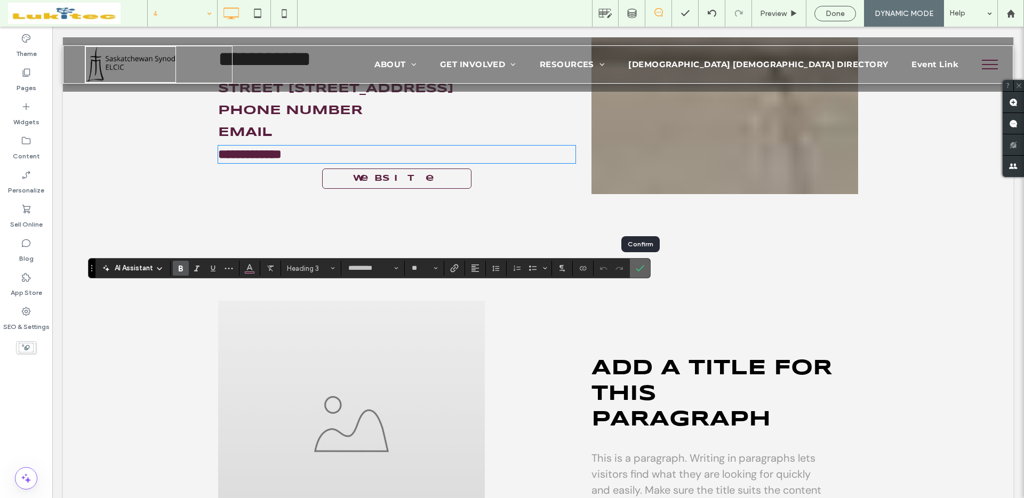
click at [639, 270] on icon "Confirm" at bounding box center [640, 268] width 9 height 9
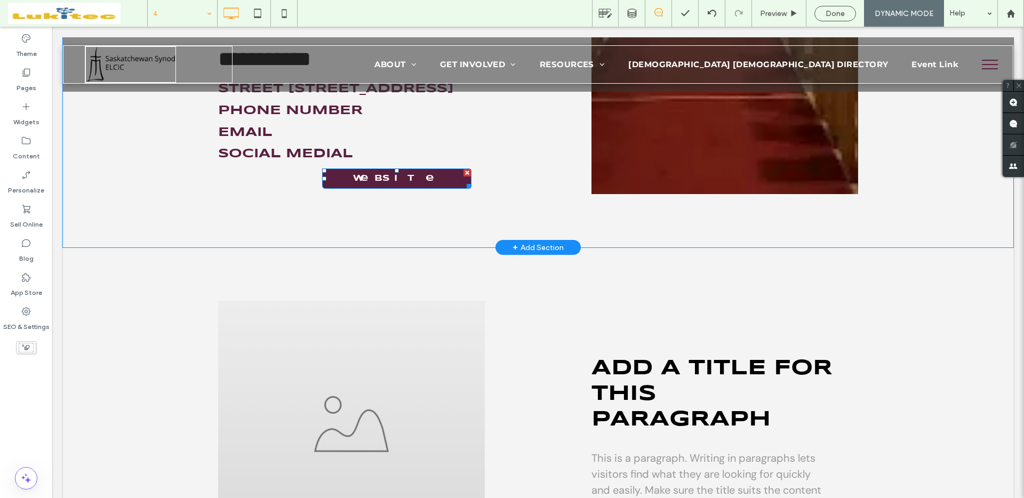
click at [441, 189] on link "Website" at bounding box center [396, 178] width 149 height 20
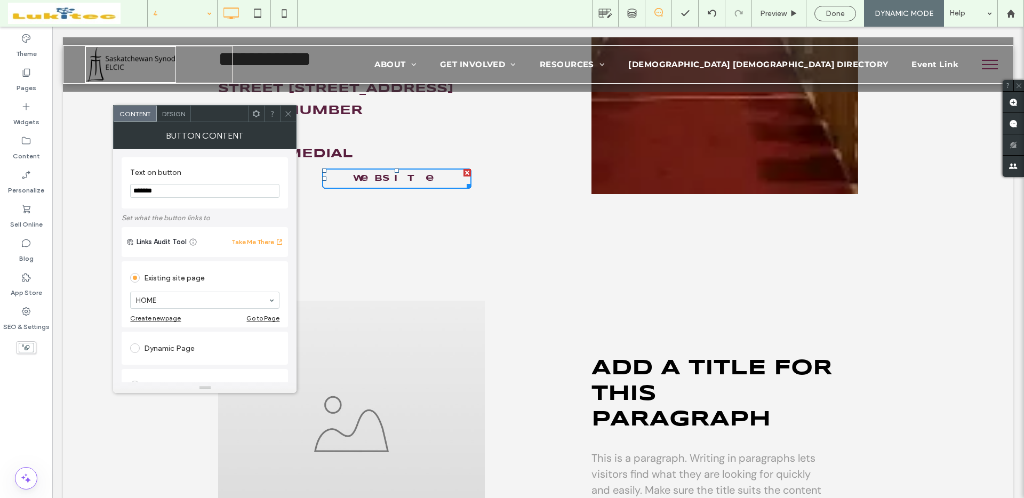
click at [172, 114] on span "Design" at bounding box center [173, 114] width 23 height 8
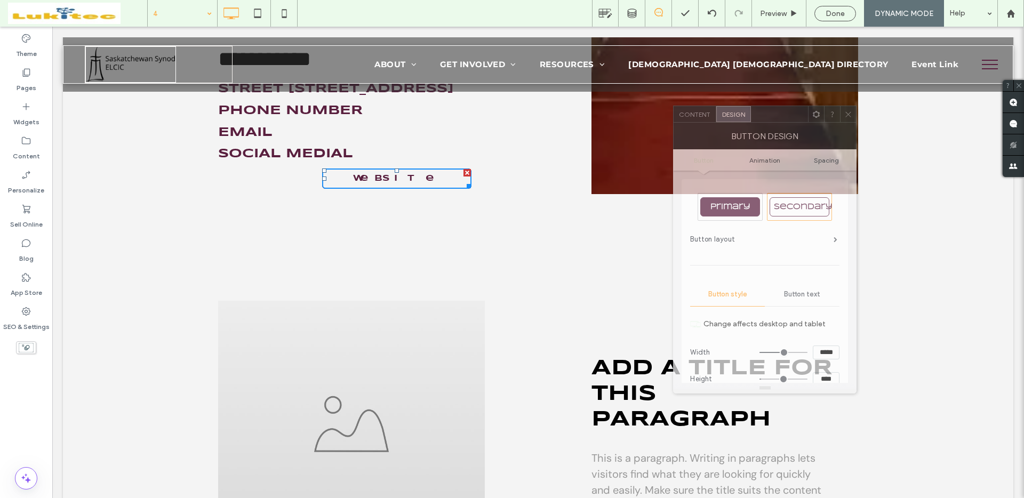
drag, startPoint x: 172, startPoint y: 114, endPoint x: 783, endPoint y: 119, distance: 610.5
click at [784, 118] on div at bounding box center [779, 114] width 57 height 16
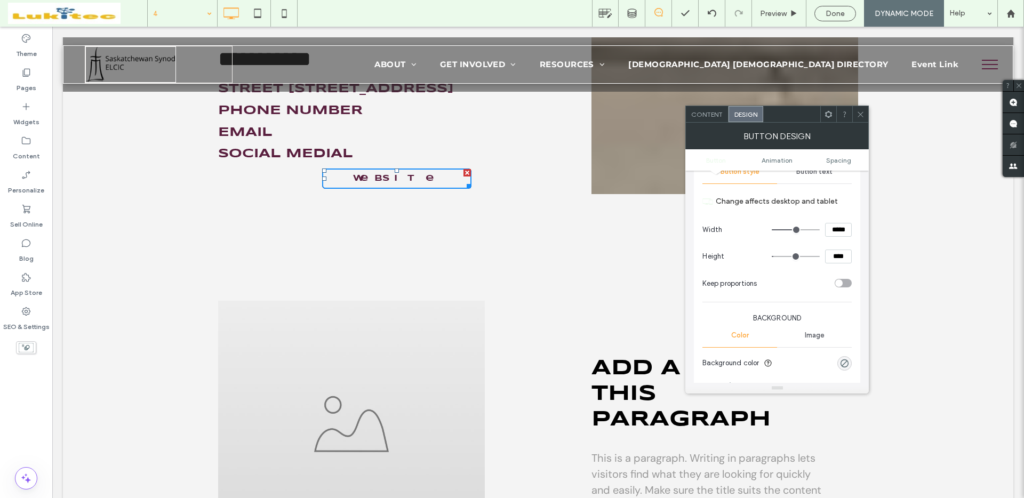
scroll to position [0, 0]
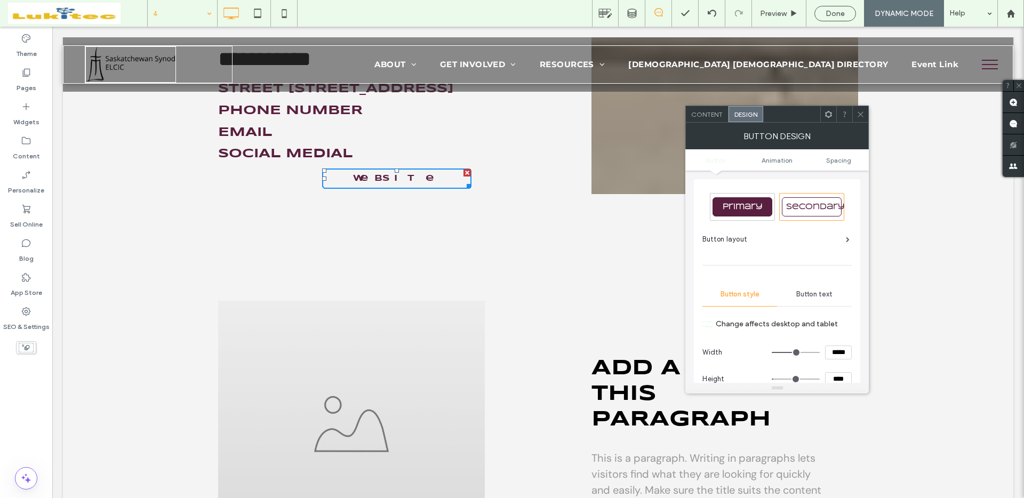
click at [813, 300] on div "Button text" at bounding box center [814, 294] width 75 height 23
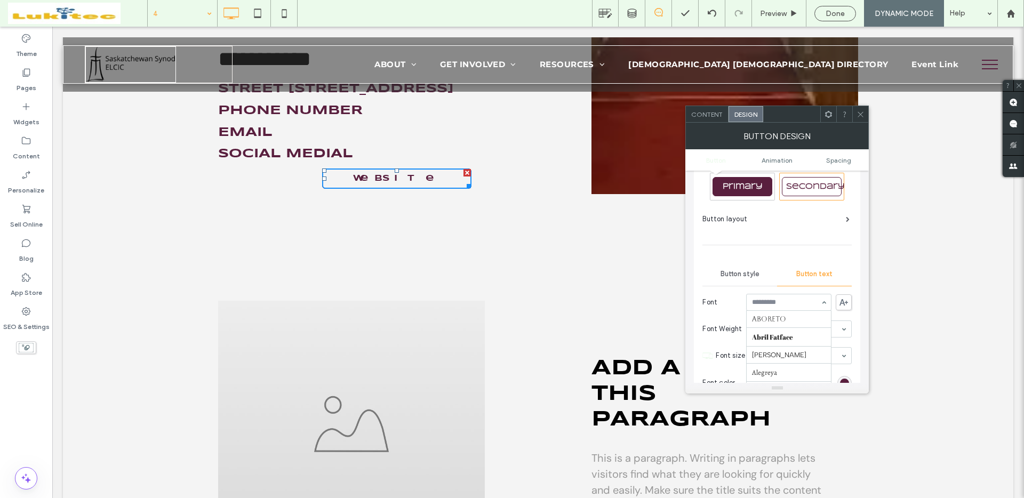
click at [802, 279] on div "Button text" at bounding box center [814, 273] width 75 height 23
type input "**"
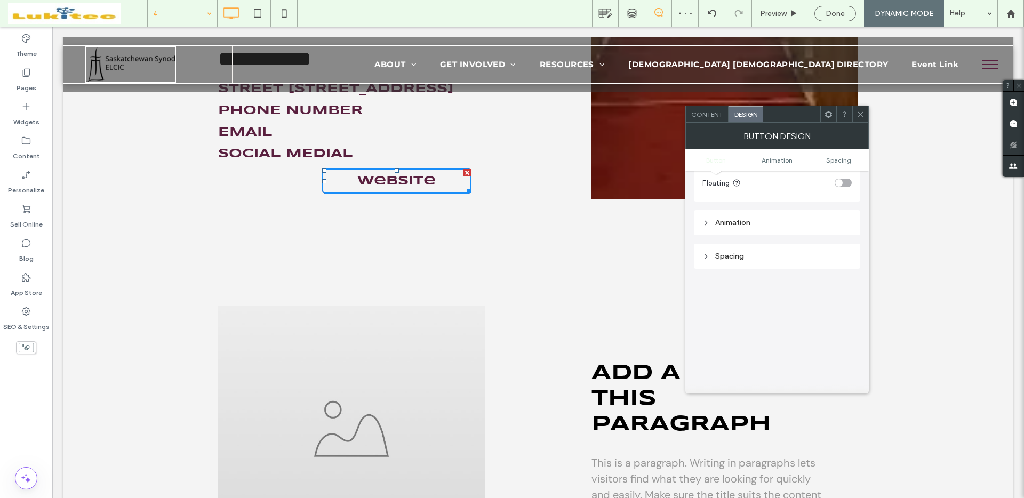
scroll to position [463, 0]
click at [789, 249] on div "Spacing" at bounding box center [776, 249] width 149 height 9
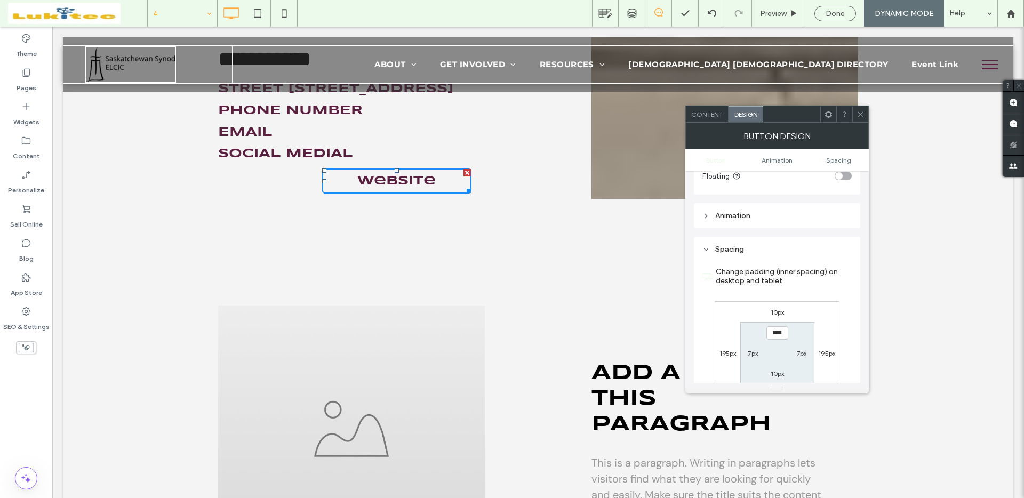
click at [730, 355] on label "195px" at bounding box center [727, 353] width 17 height 8
type input "***"
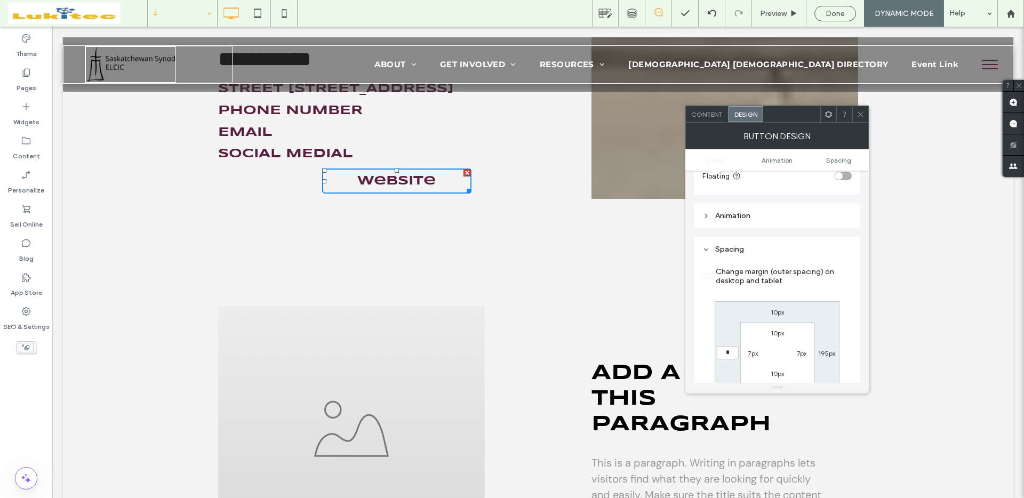
type input "*"
type input "***"
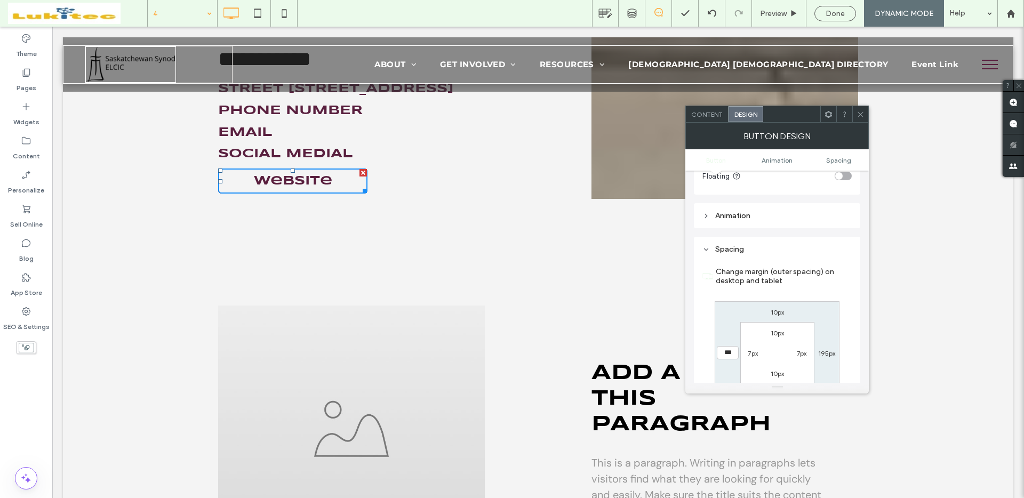
click at [823, 353] on label "195px" at bounding box center [826, 353] width 17 height 8
type input "***"
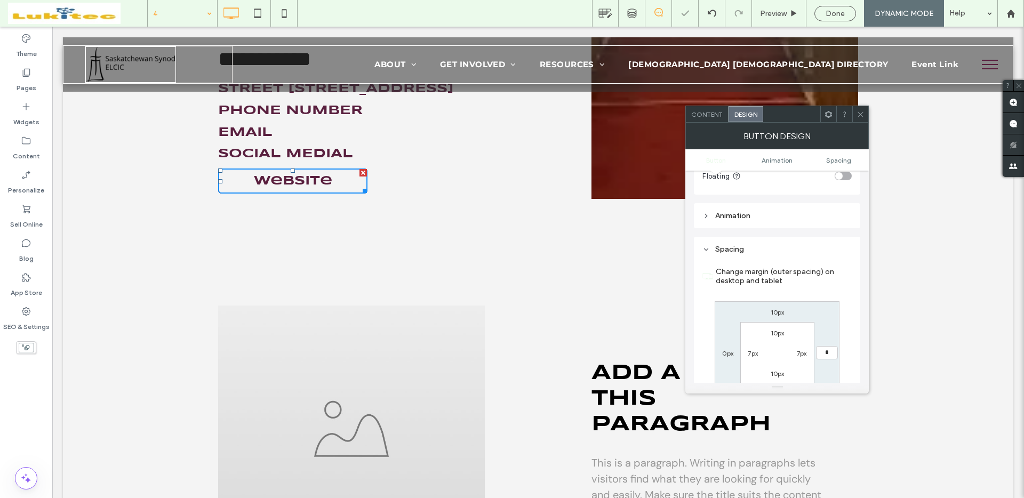
type input "*"
type input "***"
click at [753, 354] on label "7px" at bounding box center [752, 353] width 10 height 8
type input "*"
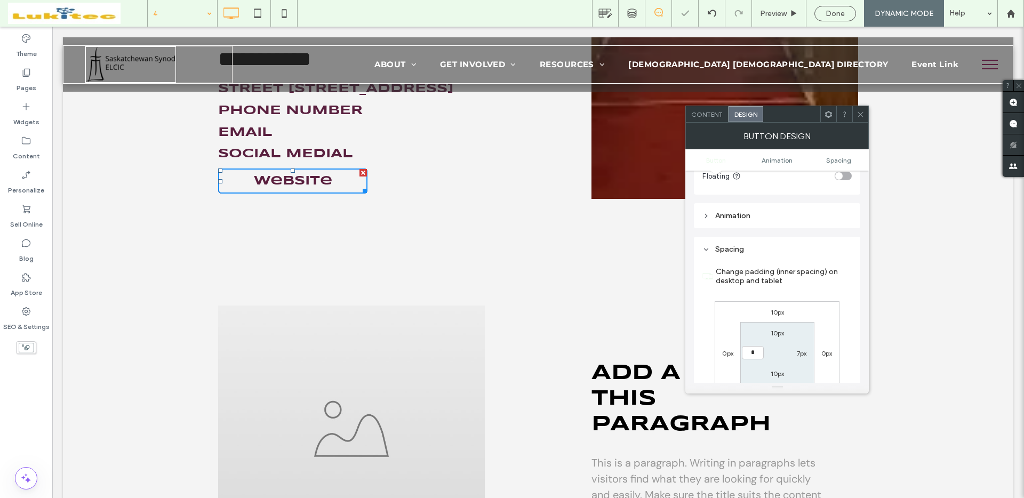
type input "*"
type input "***"
drag, startPoint x: 792, startPoint y: 352, endPoint x: 797, endPoint y: 353, distance: 5.4
click at [794, 353] on div "7px" at bounding box center [801, 353] width 25 height 11
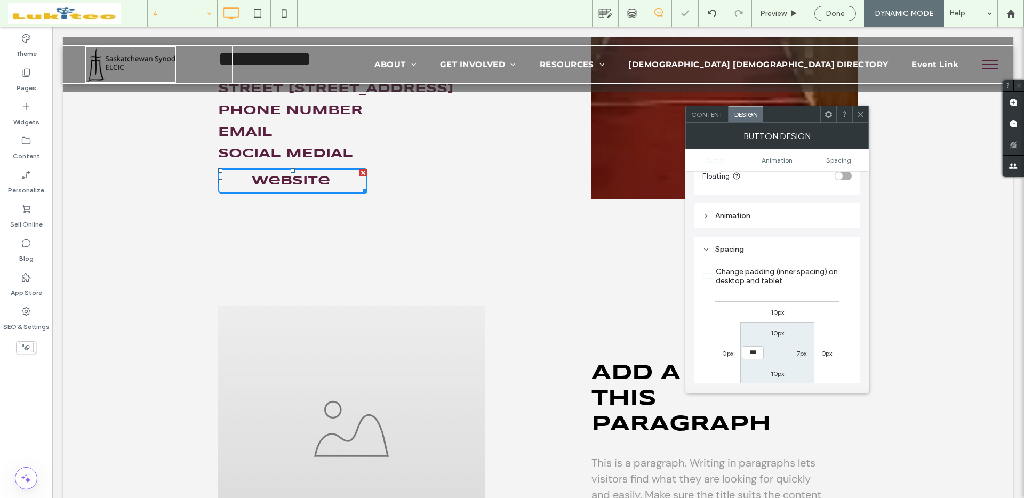
click at [798, 354] on label "7px" at bounding box center [802, 353] width 10 height 8
type input "*"
type input "***"
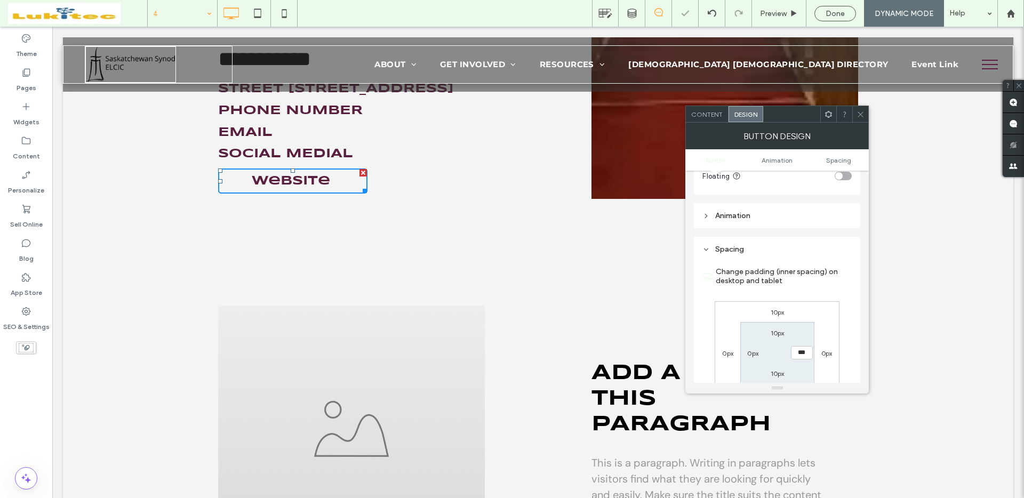
click at [846, 324] on div "Change padding (inner spacing) on desktop and tablet 10px 0px 10px 0px 10px ***…" at bounding box center [776, 348] width 149 height 184
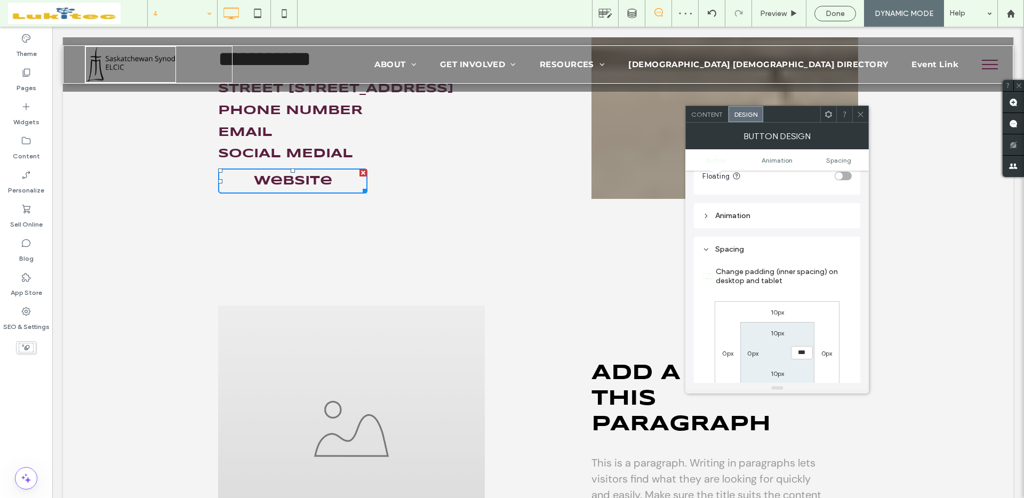
click at [707, 117] on span "Content" at bounding box center [706, 114] width 31 height 8
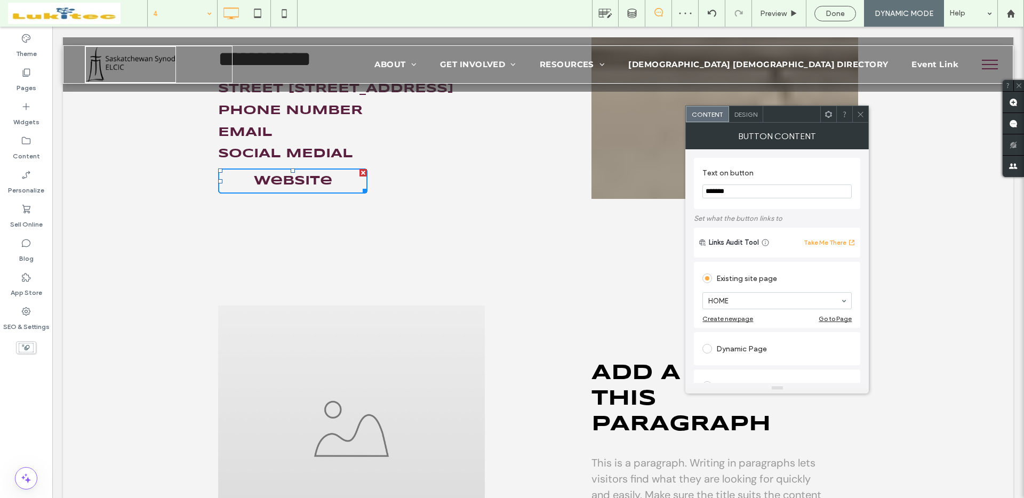
click at [741, 111] on span "Design" at bounding box center [745, 114] width 23 height 8
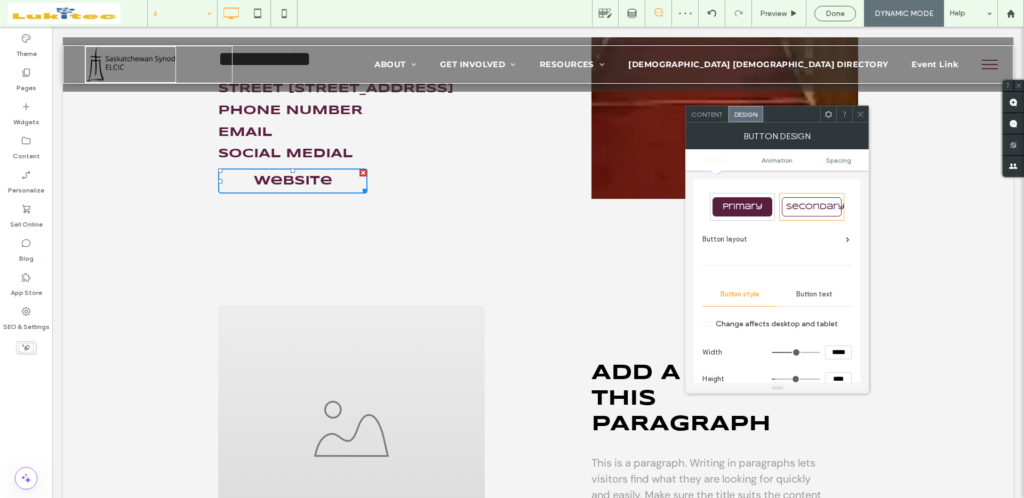
click at [819, 296] on span "Button text" at bounding box center [814, 294] width 36 height 9
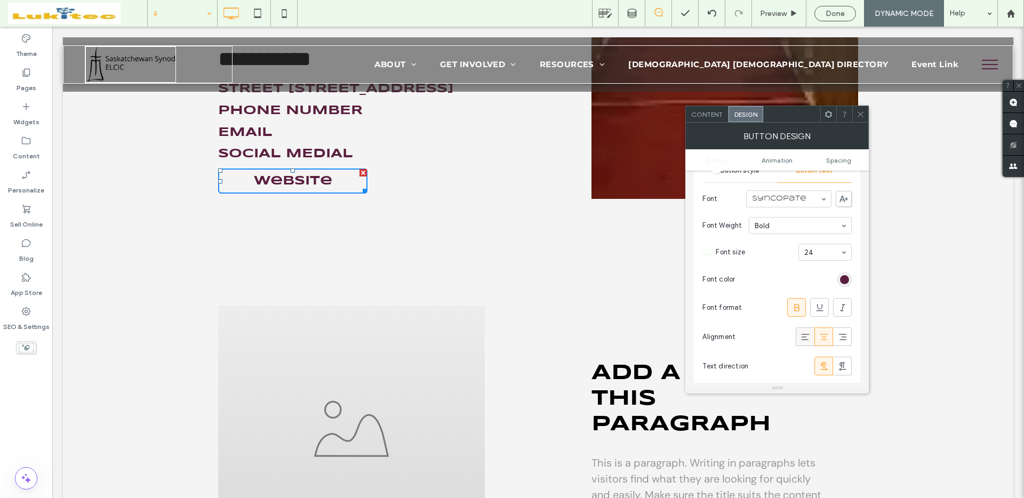
scroll to position [124, 0]
click at [805, 335] on icon at bounding box center [805, 336] width 11 height 11
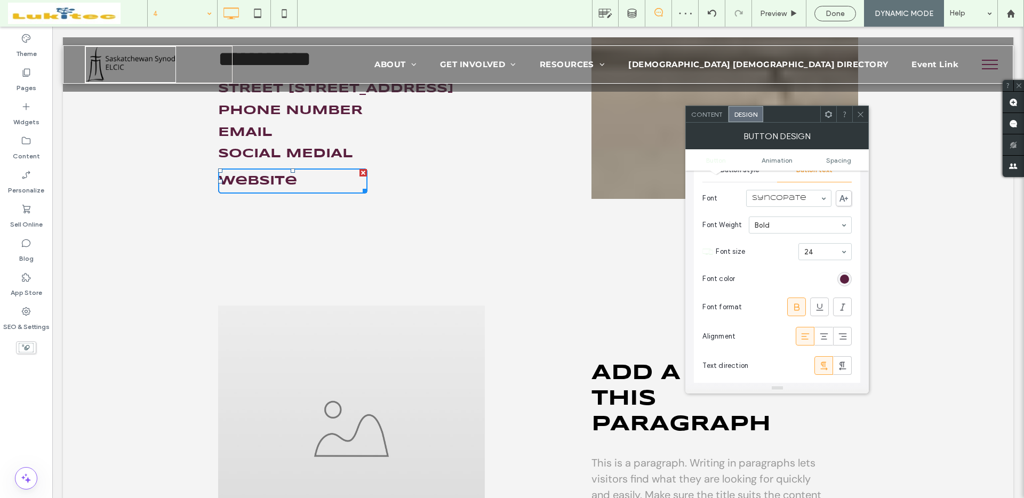
click at [860, 112] on icon at bounding box center [860, 114] width 8 height 8
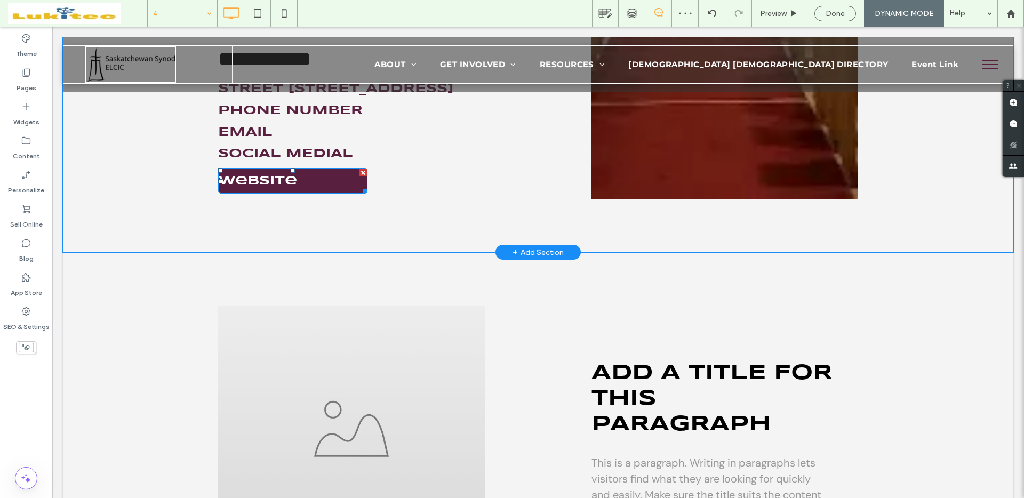
click at [298, 194] on link "Website" at bounding box center [292, 180] width 149 height 25
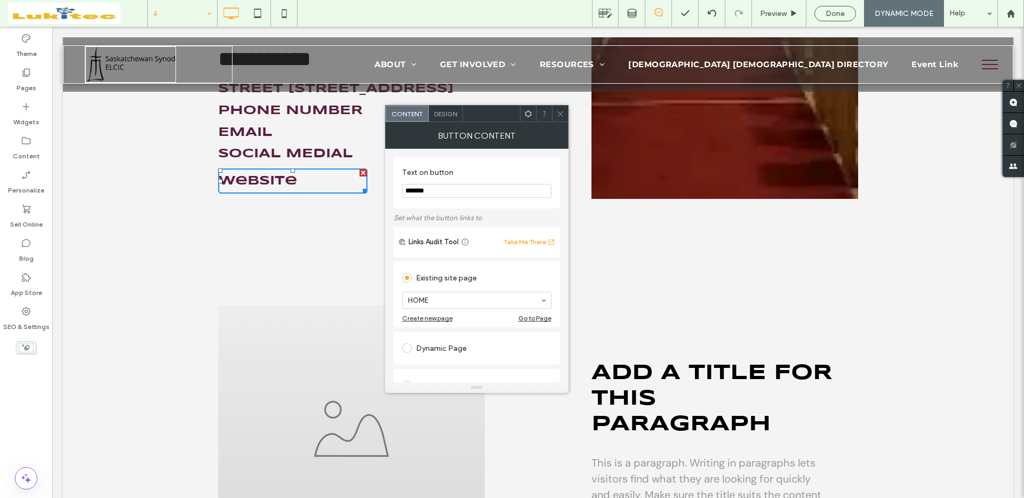
click at [451, 113] on span "Design" at bounding box center [445, 114] width 23 height 8
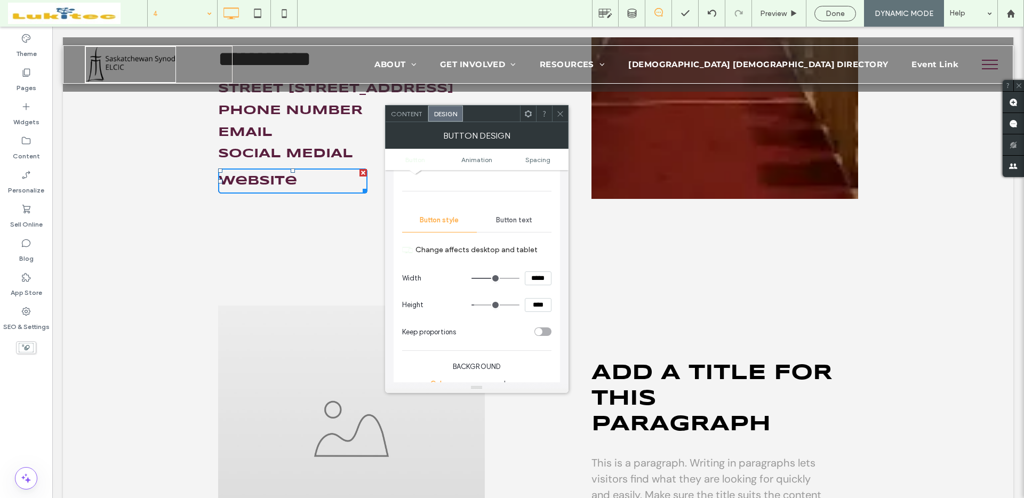
scroll to position [84, 0]
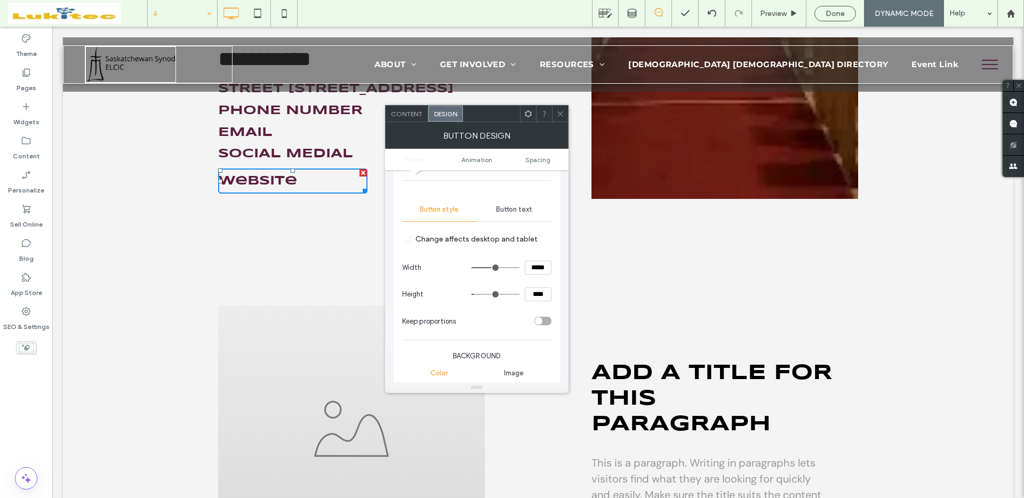
click at [516, 199] on div "Button text" at bounding box center [514, 209] width 75 height 23
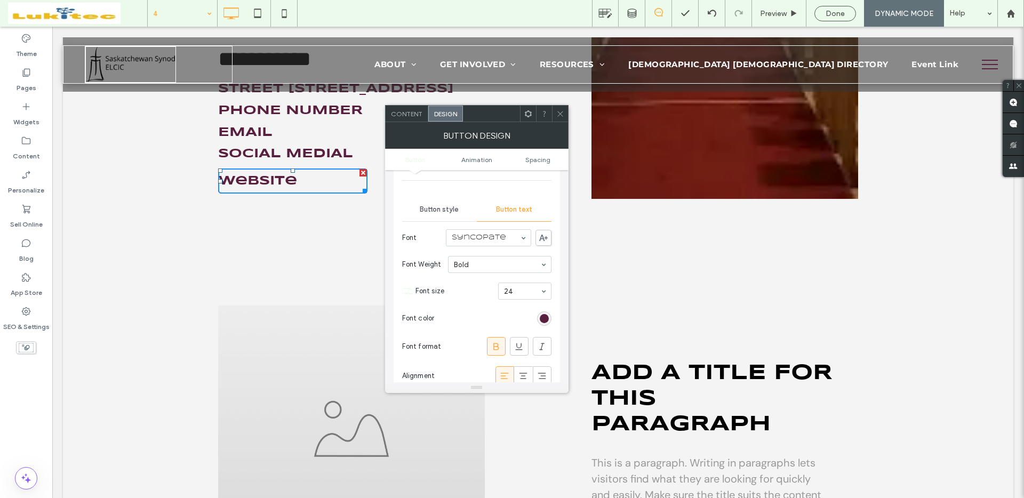
click at [516, 205] on span "Button text" at bounding box center [514, 209] width 36 height 9
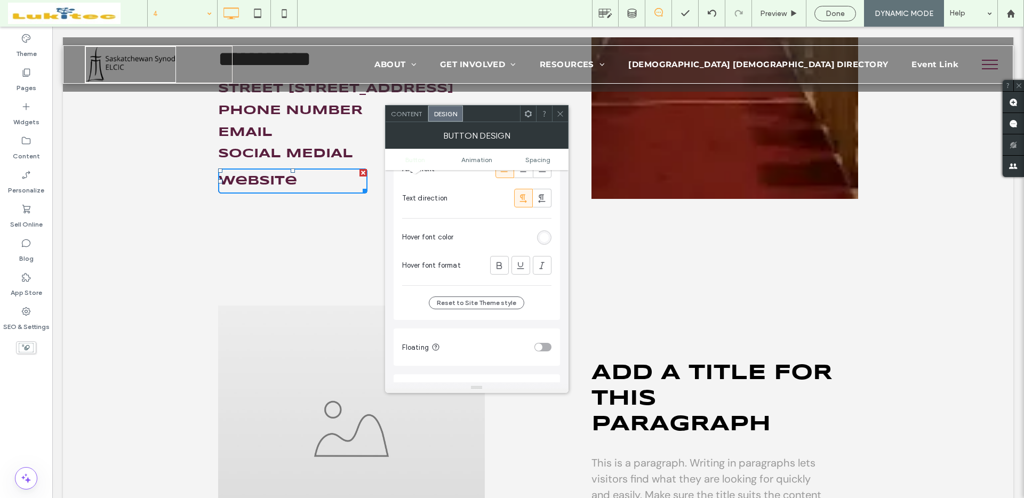
scroll to position [291, 0]
click at [546, 242] on div "rgb(255, 255, 255)" at bounding box center [544, 238] width 9 height 9
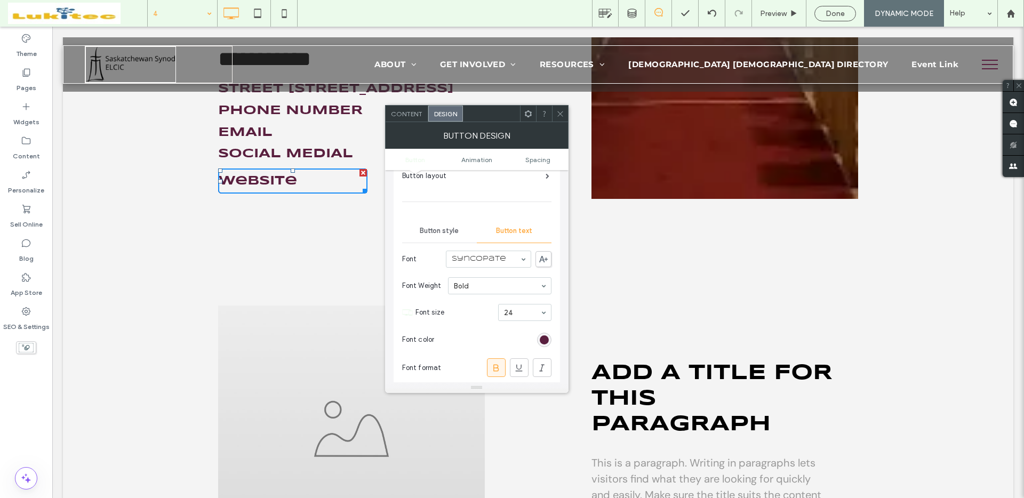
scroll to position [52, 0]
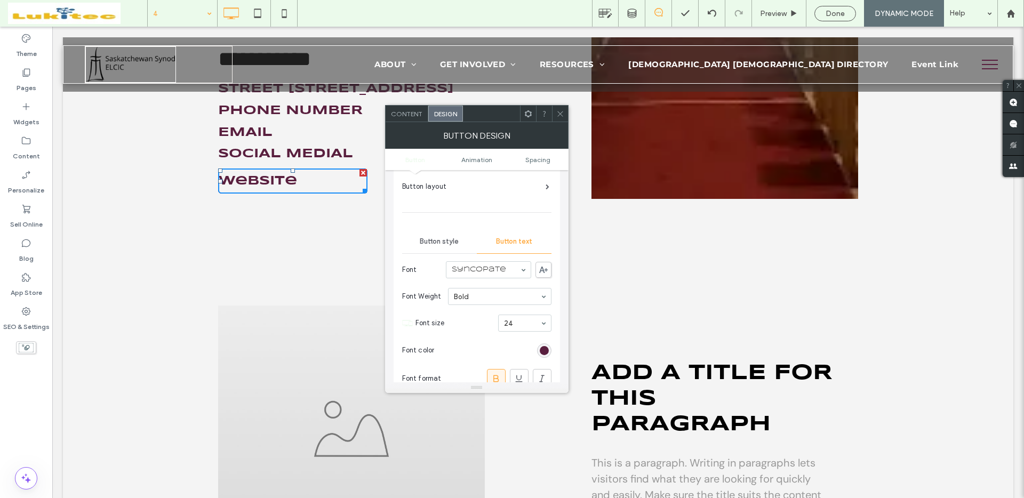
click at [448, 245] on span "Button style" at bounding box center [439, 241] width 39 height 9
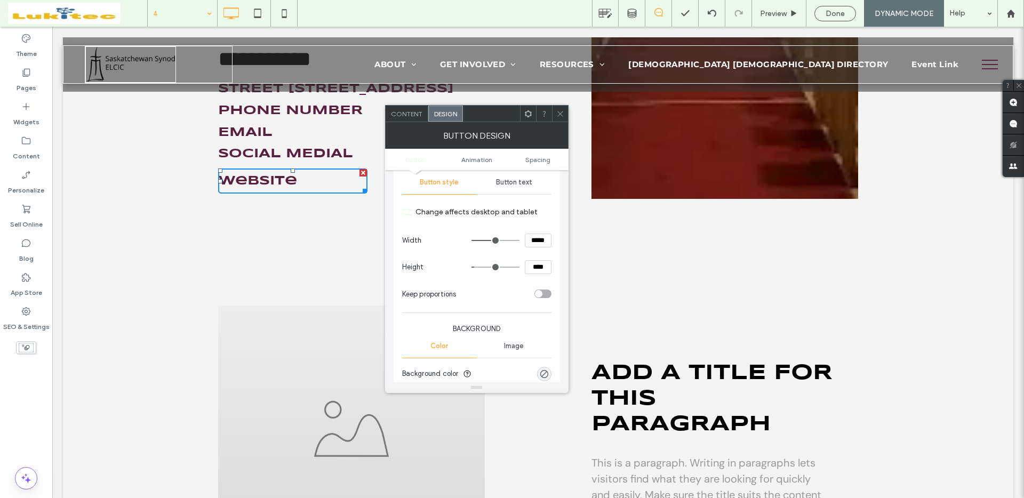
scroll to position [183, 0]
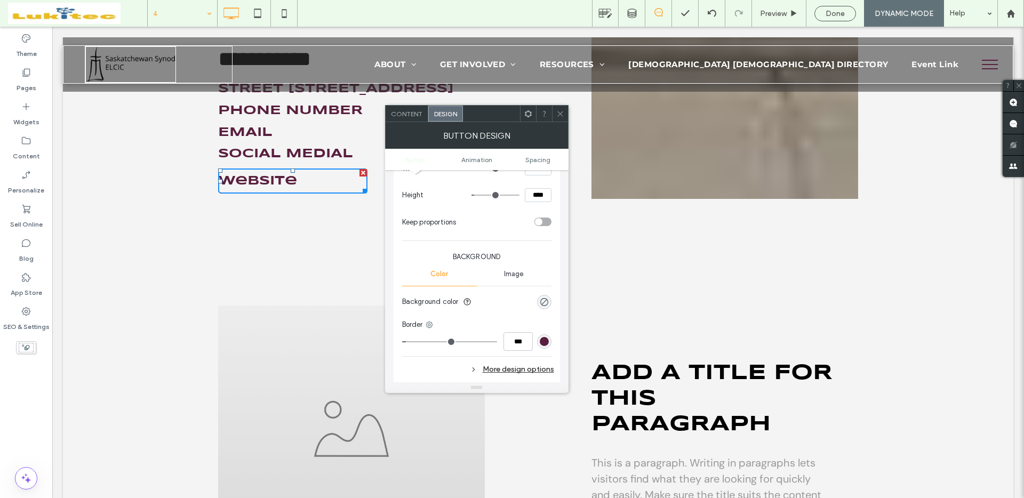
type input "*"
type input "***"
drag, startPoint x: 390, startPoint y: 342, endPoint x: 396, endPoint y: 341, distance: 5.4
type input "*"
click at [402, 342] on input "range" at bounding box center [449, 341] width 95 height 1
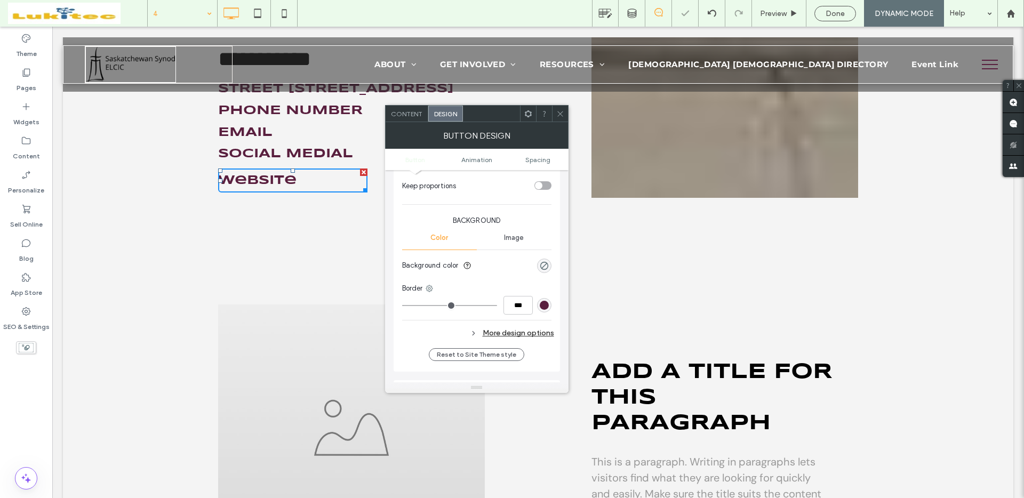
scroll to position [221, 0]
click at [502, 331] on div "More design options" at bounding box center [478, 332] width 152 height 14
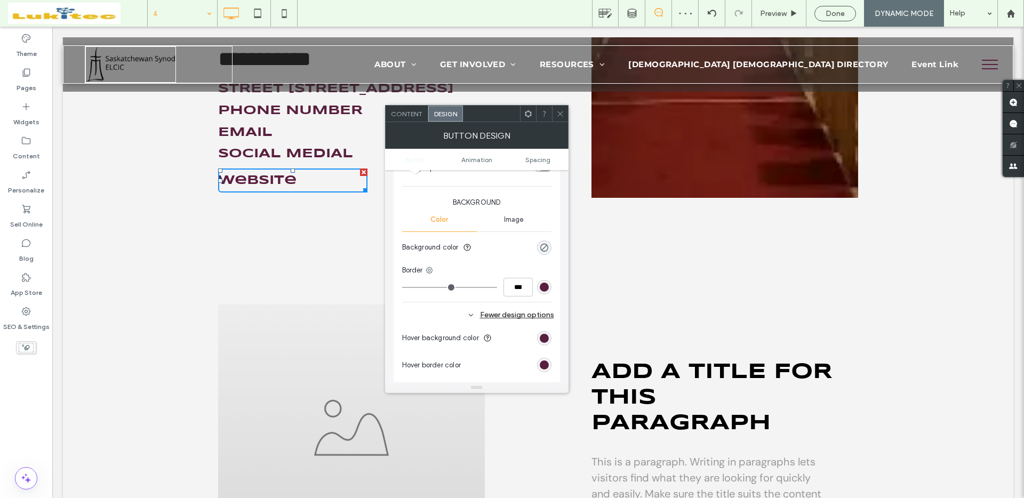
scroll to position [278, 0]
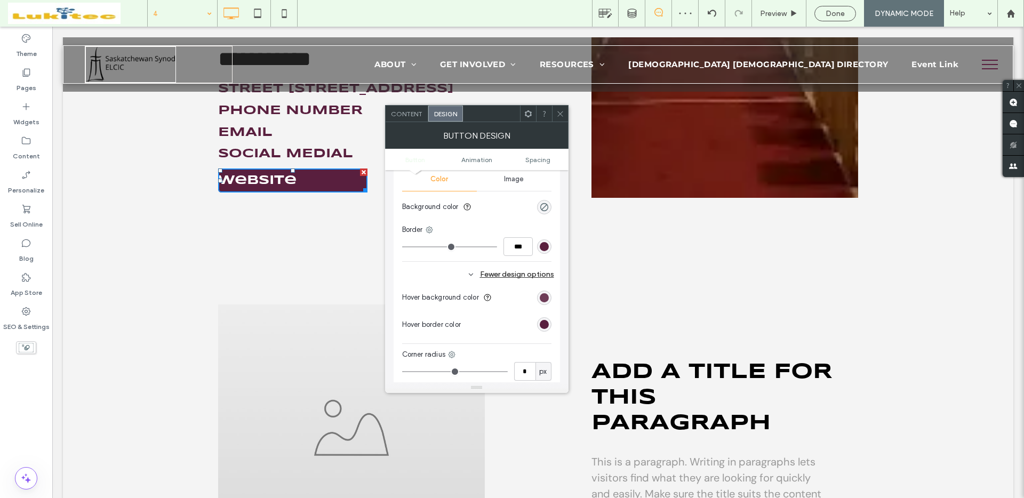
click at [543, 299] on div "rgb(89, 31, 62)" at bounding box center [544, 297] width 9 height 9
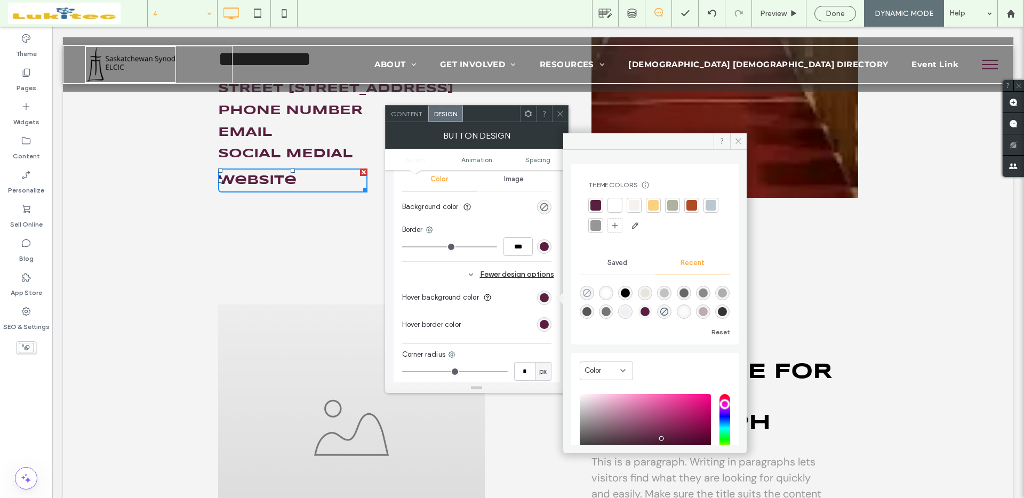
click at [588, 294] on icon "rgba(0, 0, 0, 0)" at bounding box center [586, 292] width 9 height 9
type input "*******"
type input "*"
type input "**"
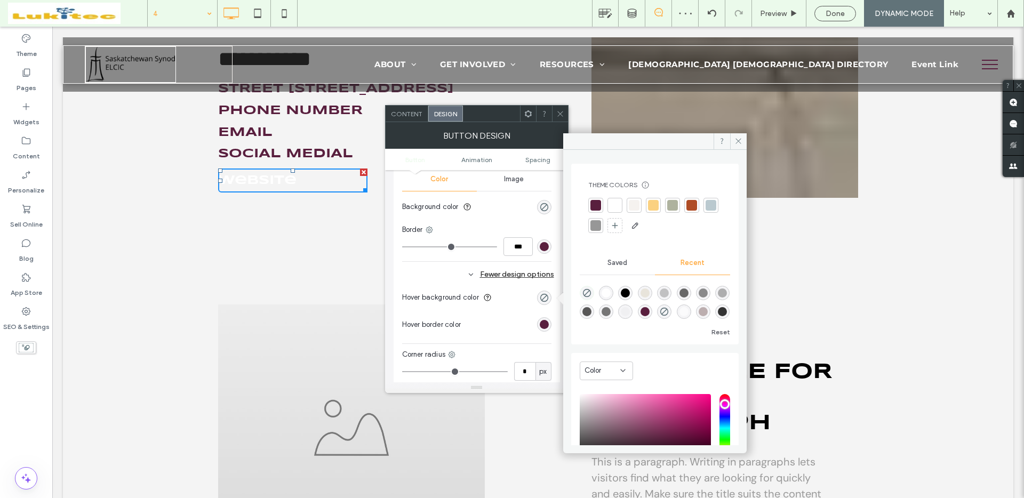
click at [543, 327] on div "rgb(89, 31, 62)" at bounding box center [544, 324] width 9 height 9
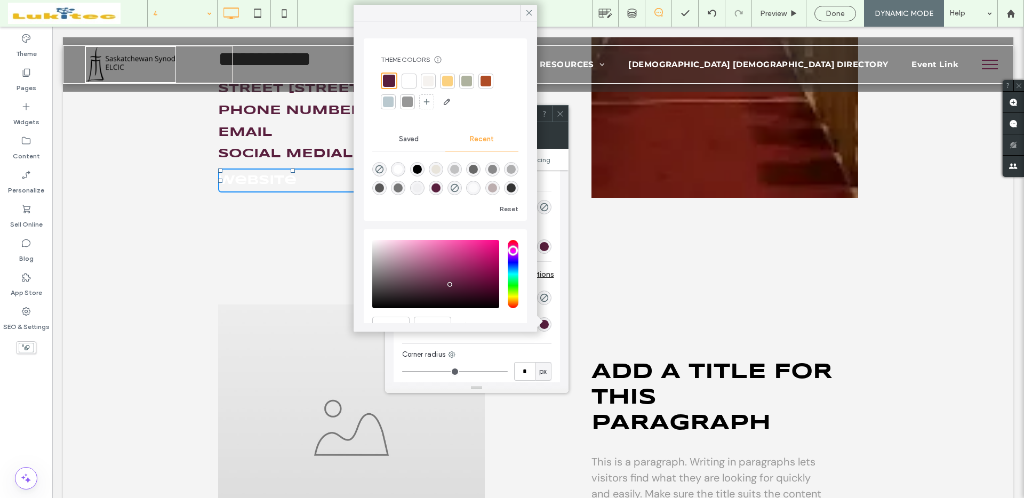
click at [392, 79] on div at bounding box center [389, 81] width 12 height 12
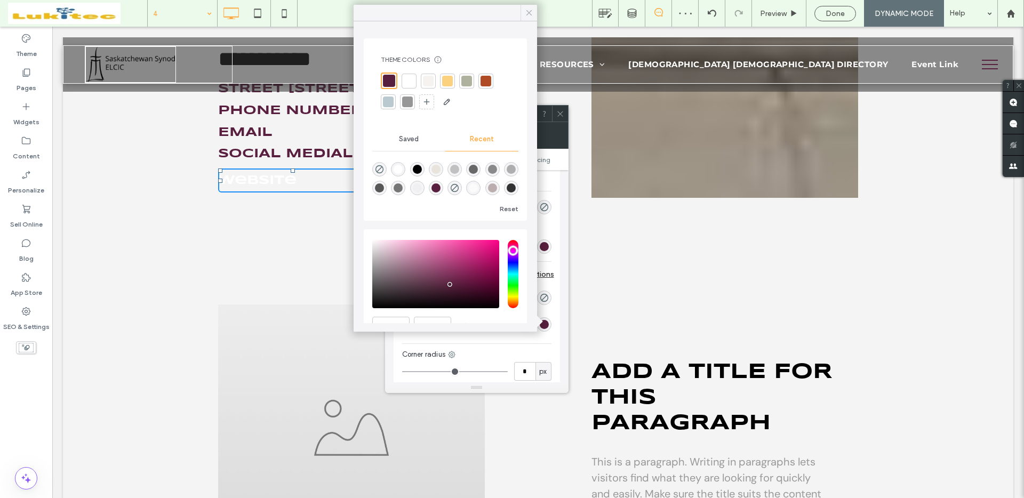
drag, startPoint x: 528, startPoint y: 14, endPoint x: 478, endPoint y: 15, distance: 50.1
click at [528, 14] on icon at bounding box center [529, 13] width 10 height 10
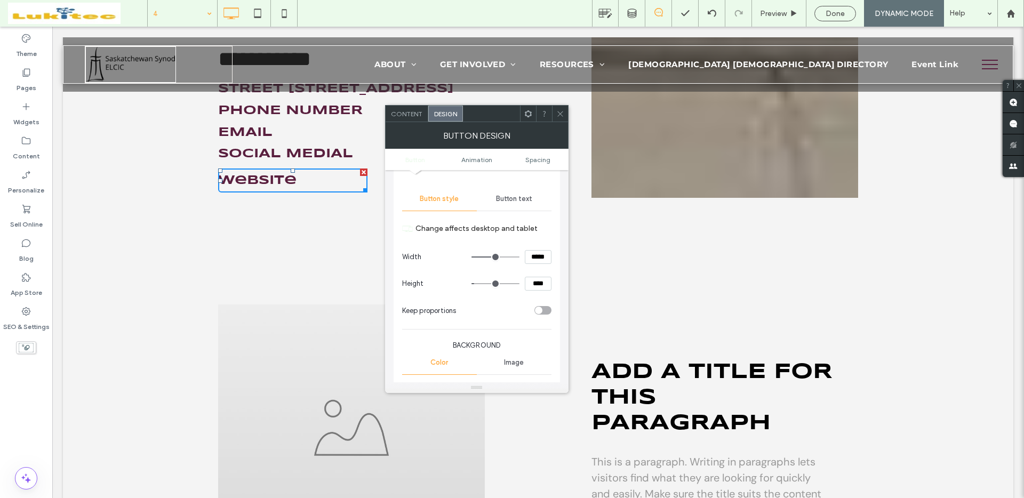
scroll to position [66, 0]
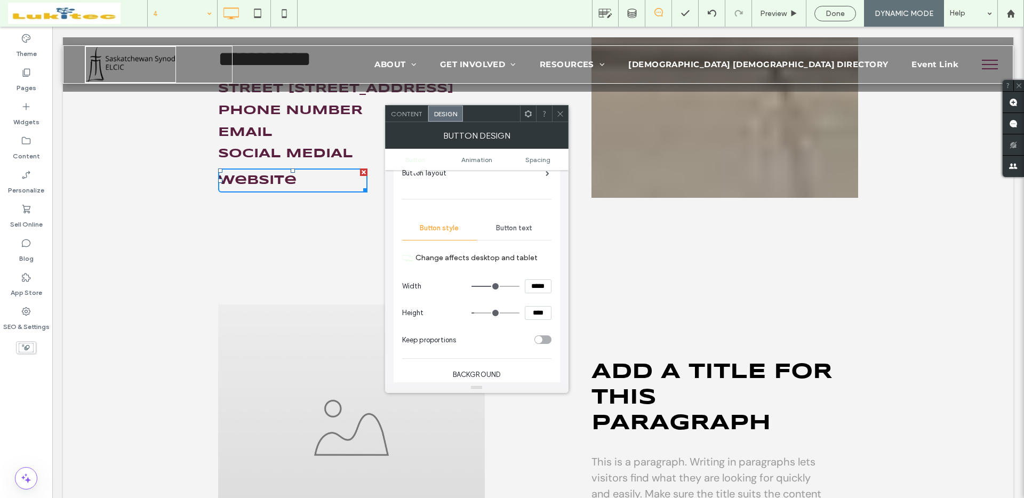
click at [512, 232] on div "Button text" at bounding box center [514, 227] width 75 height 23
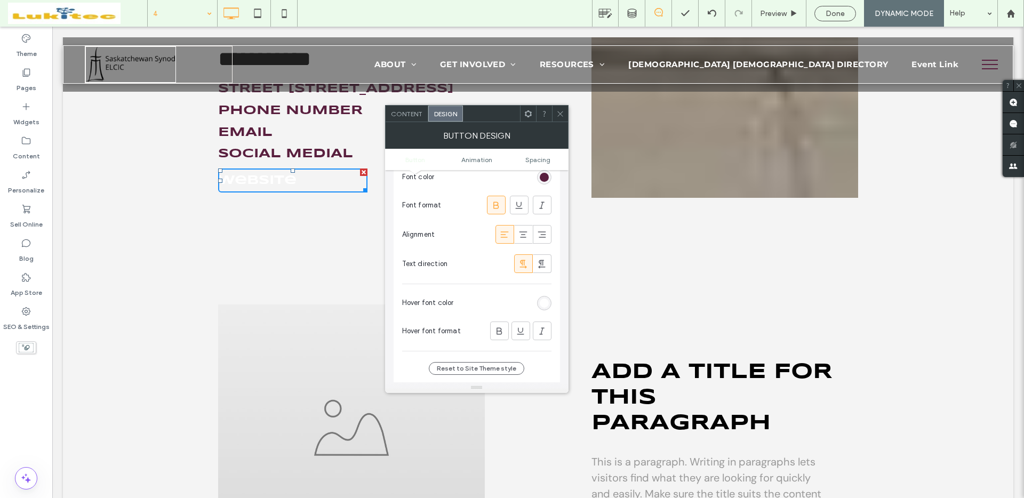
scroll to position [239, 0]
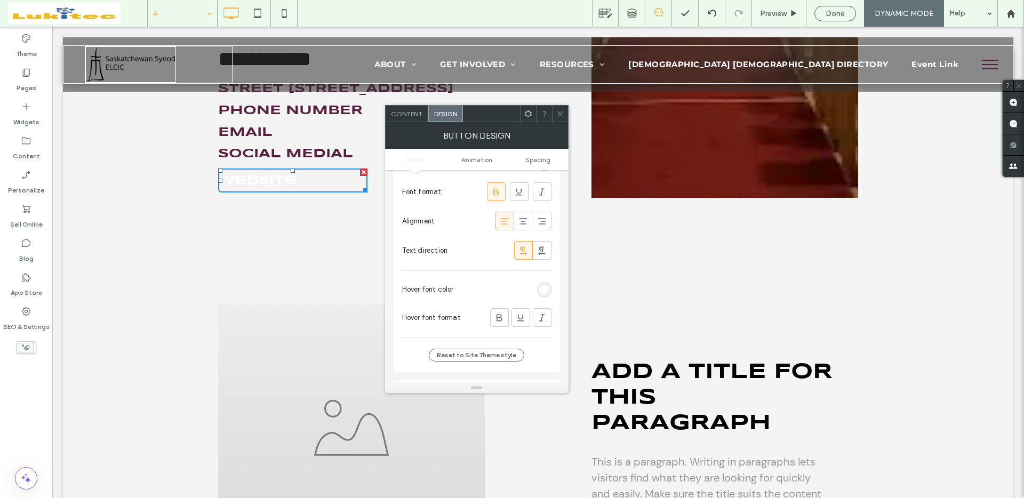
click at [546, 291] on div "rgb(255, 255, 255)" at bounding box center [544, 289] width 9 height 9
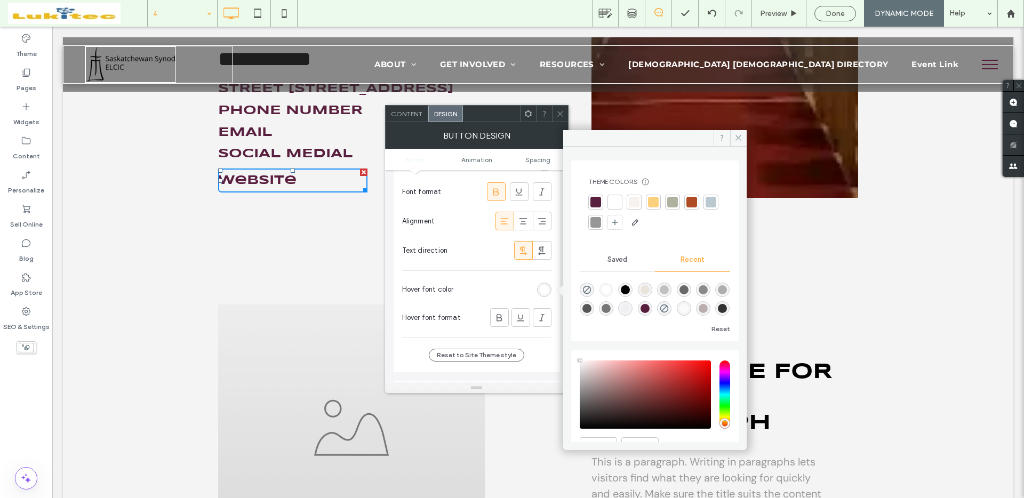
click at [593, 204] on div at bounding box center [595, 202] width 11 height 11
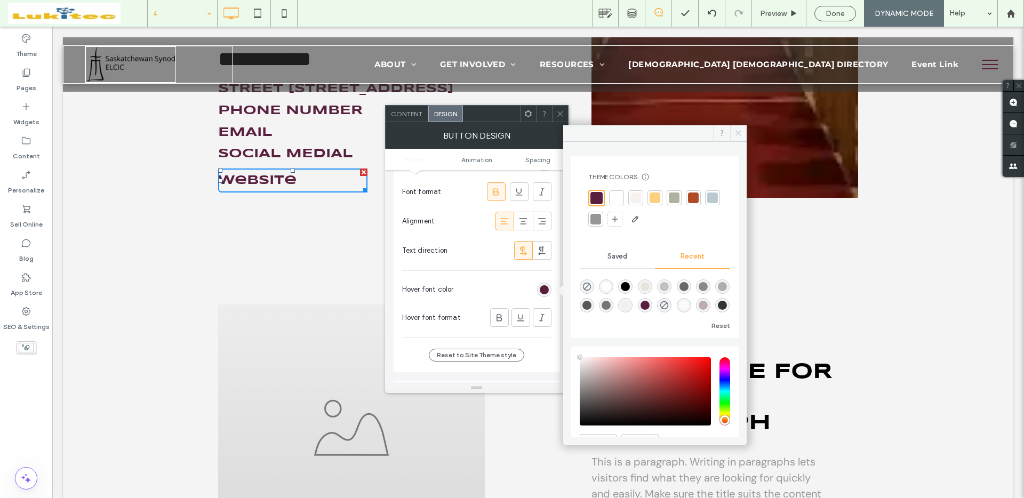
drag, startPoint x: 740, startPoint y: 134, endPoint x: 521, endPoint y: 102, distance: 221.5
click at [740, 134] on icon at bounding box center [738, 133] width 8 height 8
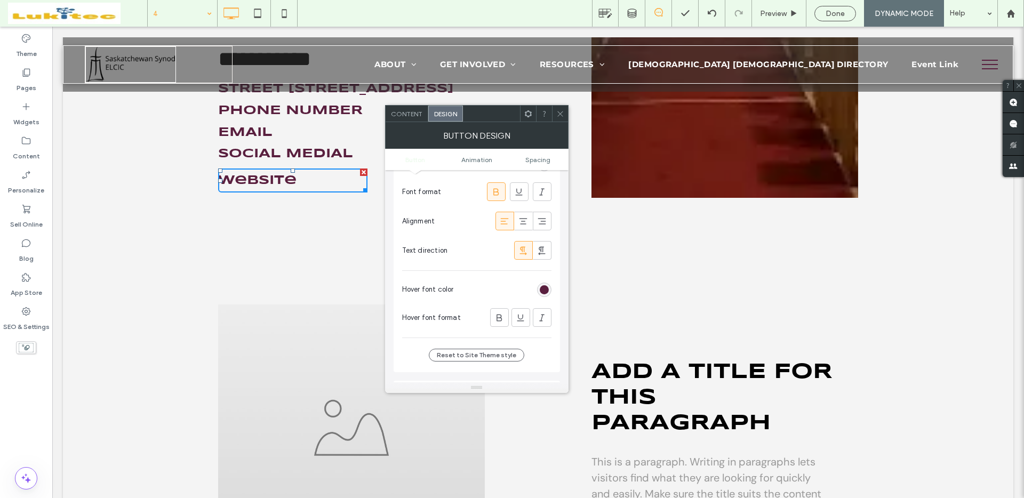
click at [561, 117] on icon at bounding box center [560, 114] width 8 height 8
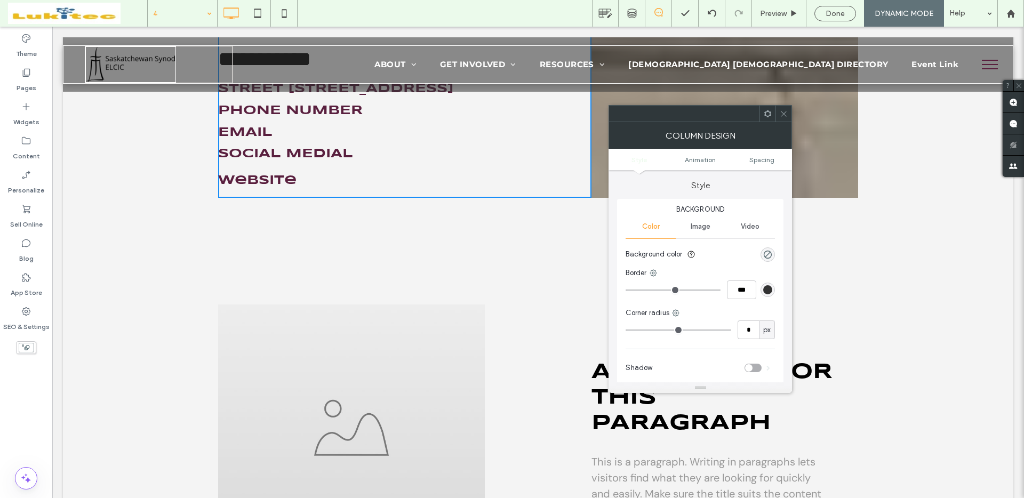
click at [783, 117] on span at bounding box center [783, 114] width 8 height 16
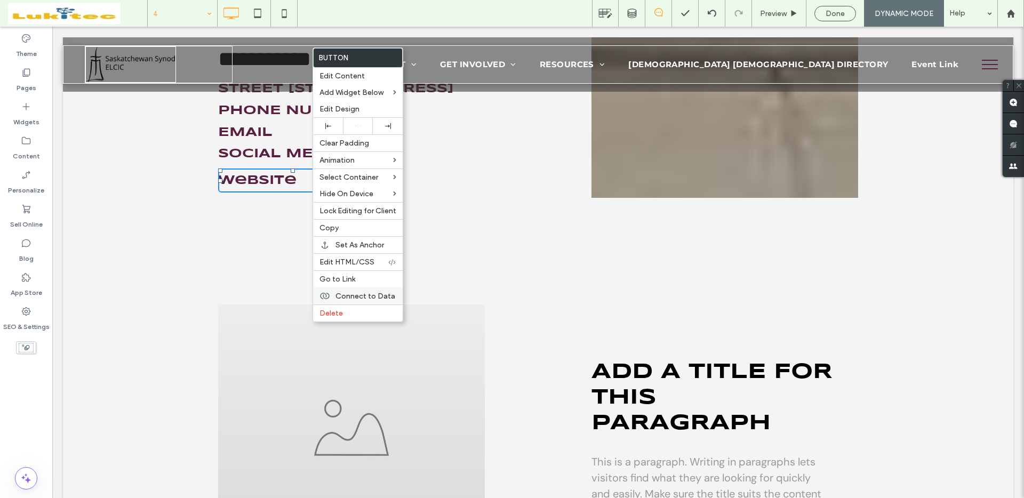
click at [370, 298] on span "Connect to Data" at bounding box center [365, 296] width 60 height 9
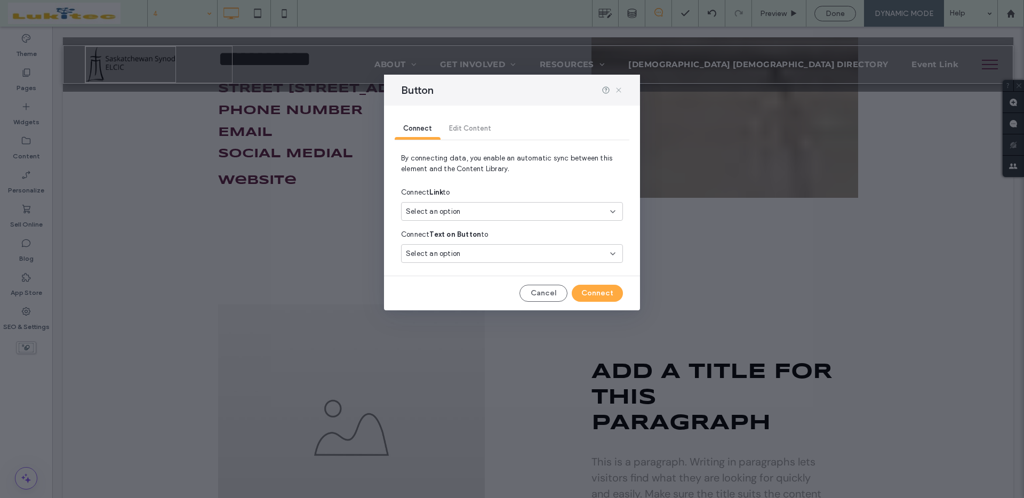
click at [622, 93] on icon at bounding box center [618, 90] width 9 height 9
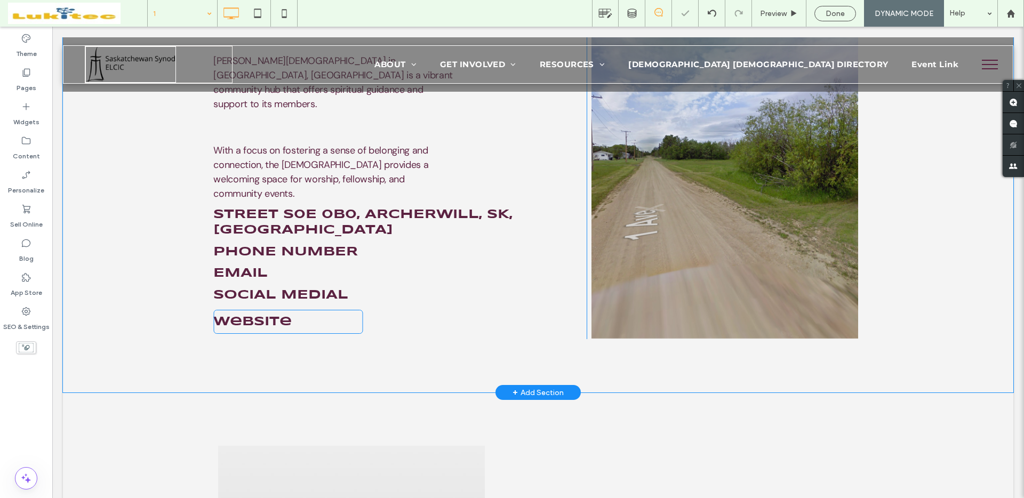
scroll to position [636, 0]
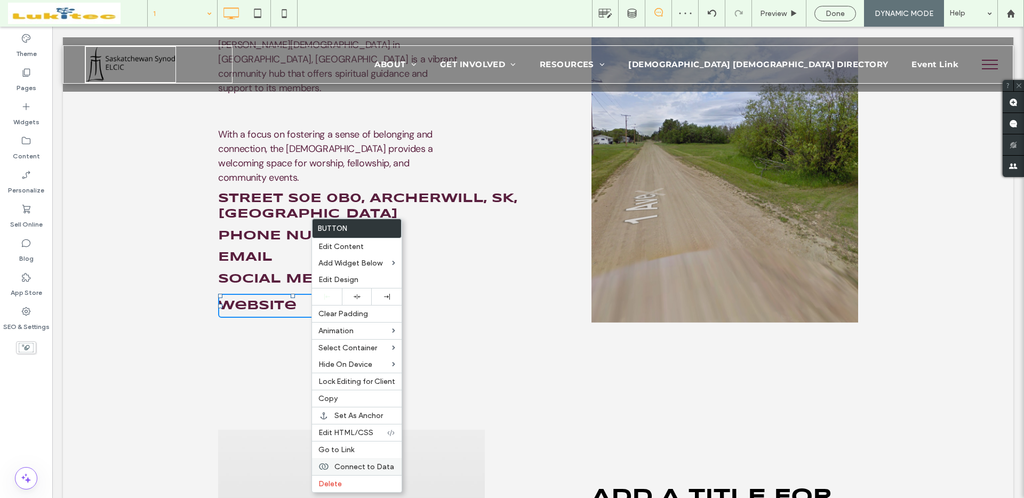
click at [356, 463] on span "Connect to Data" at bounding box center [364, 466] width 60 height 9
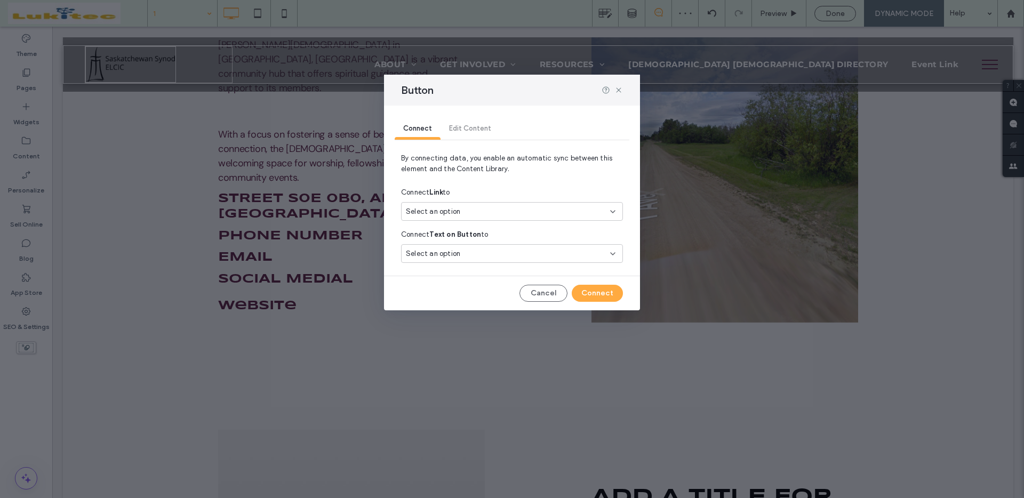
click at [464, 211] on div "Select an option" at bounding box center [505, 211] width 199 height 11
click at [568, 110] on div "Connect Edit Content" at bounding box center [512, 129] width 235 height 47
click at [617, 89] on use at bounding box center [618, 90] width 5 height 5
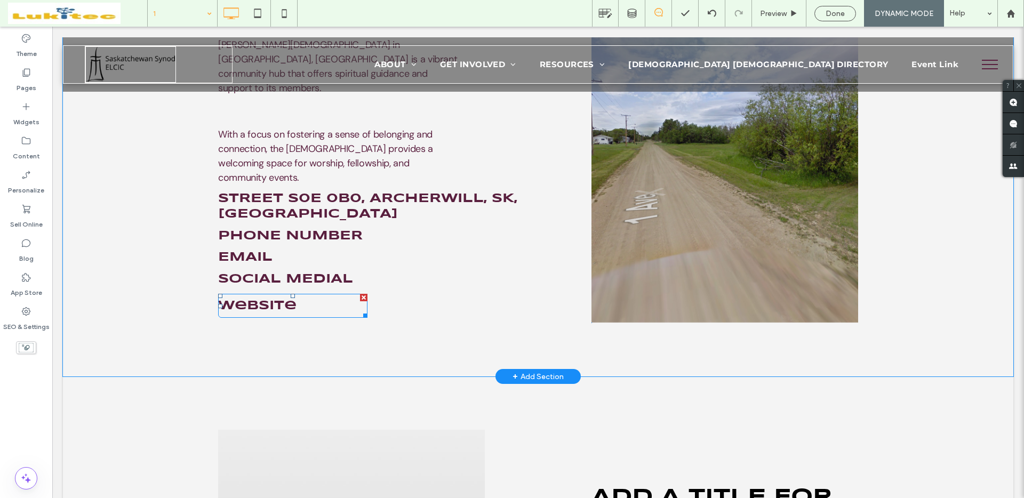
click at [313, 294] on link "Website" at bounding box center [292, 306] width 149 height 24
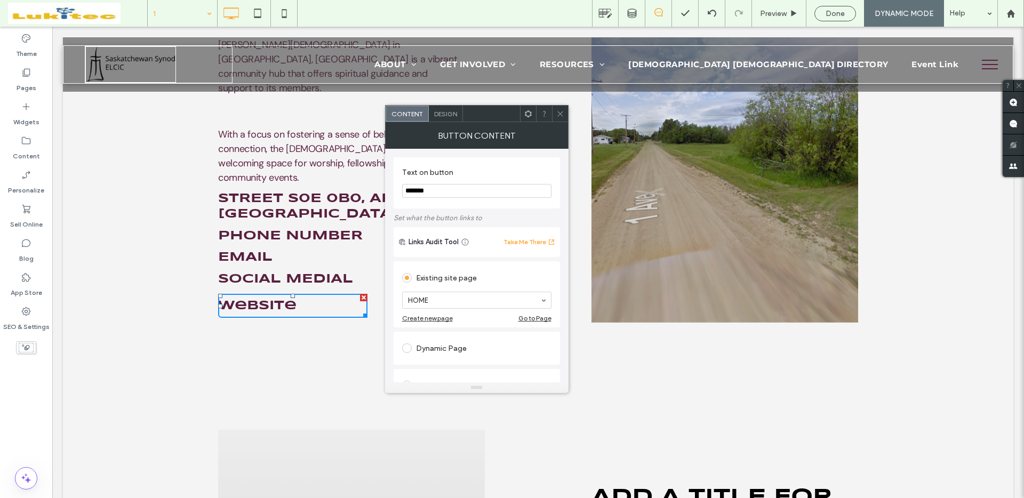
click at [560, 115] on icon at bounding box center [560, 114] width 8 height 8
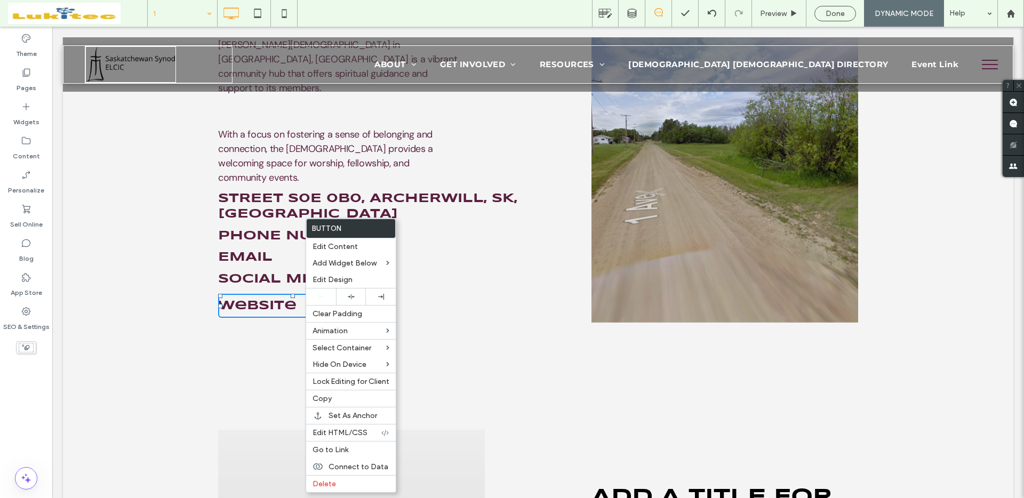
click at [275, 299] on span "Website" at bounding box center [257, 305] width 78 height 13
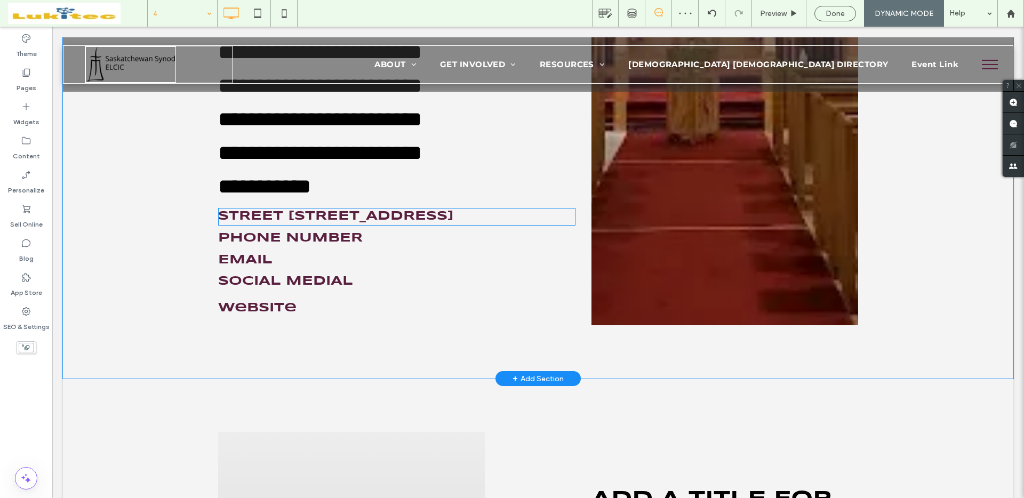
scroll to position [1346, 0]
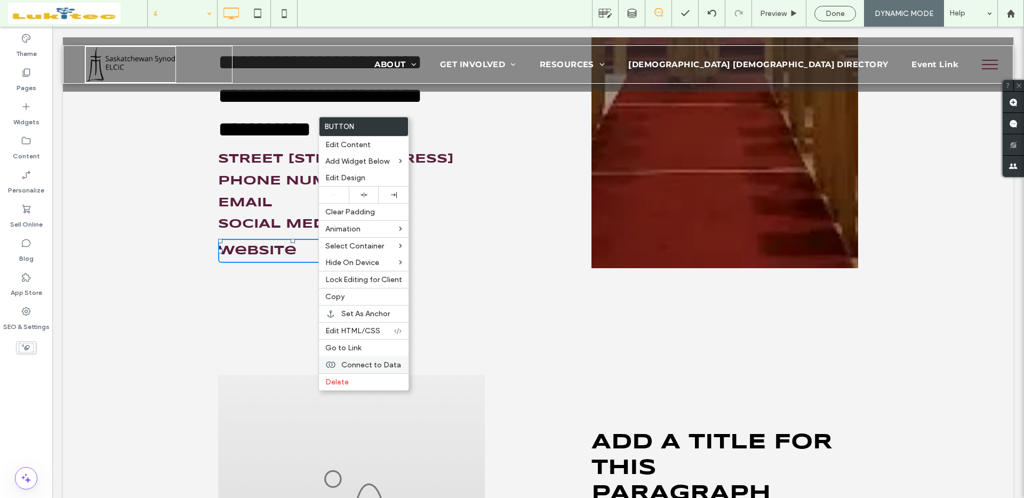
click at [364, 364] on span "Connect to Data" at bounding box center [371, 364] width 60 height 9
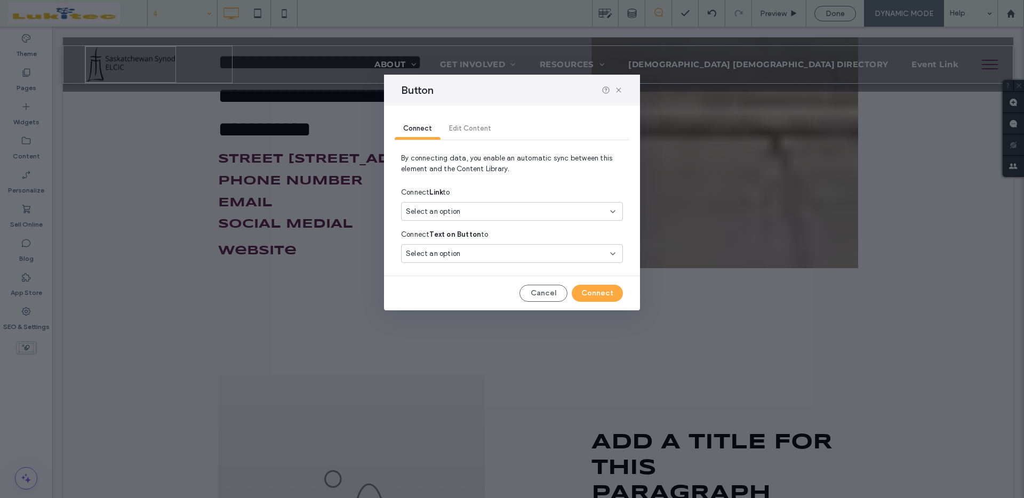
click at [509, 208] on div "Select an option" at bounding box center [505, 211] width 199 height 11
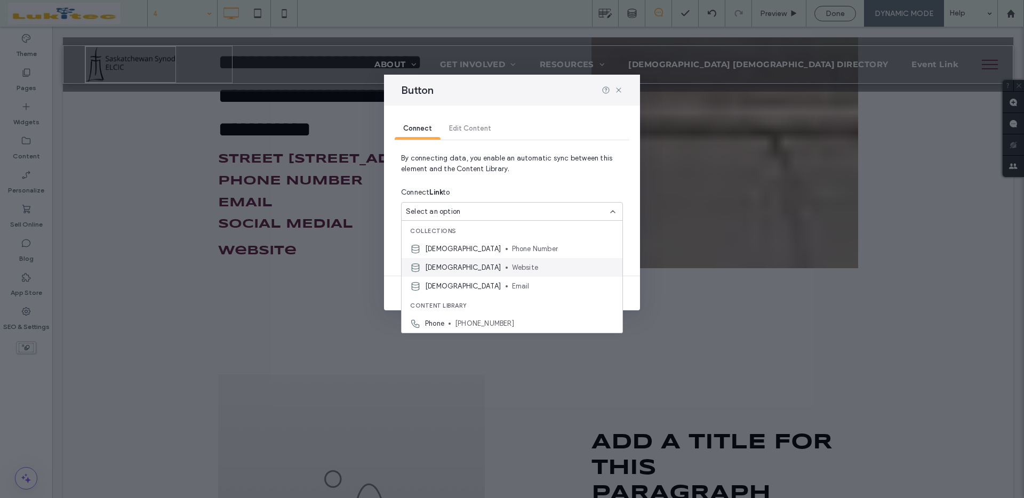
click at [517, 269] on span "Website" at bounding box center [563, 267] width 102 height 11
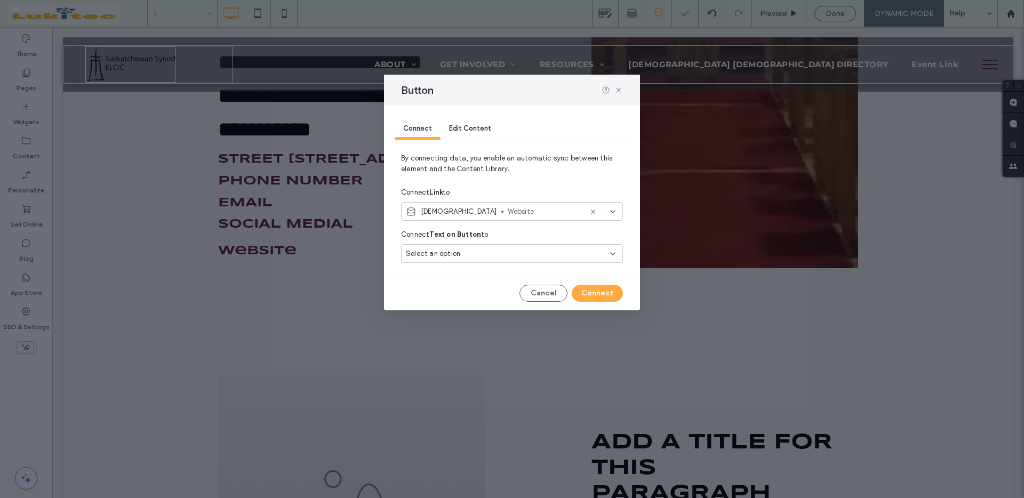
click at [495, 252] on div "Select an option" at bounding box center [505, 253] width 199 height 11
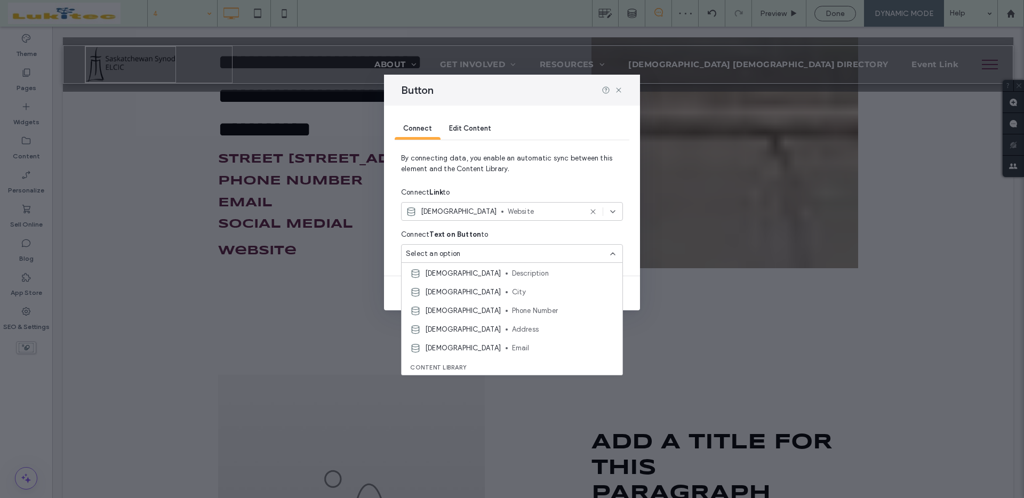
scroll to position [68, 0]
click at [546, 238] on div "Connect Text on Button to" at bounding box center [512, 234] width 222 height 19
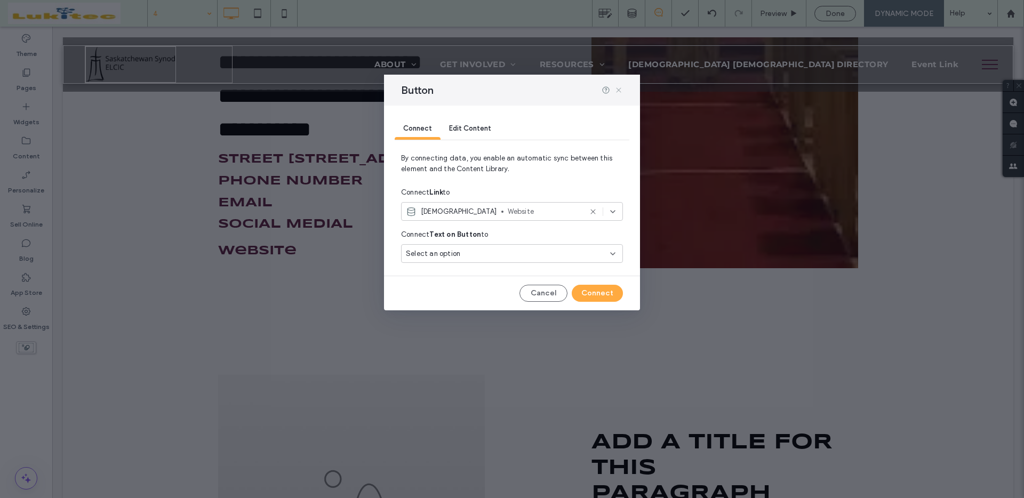
click at [619, 90] on icon at bounding box center [618, 90] width 9 height 9
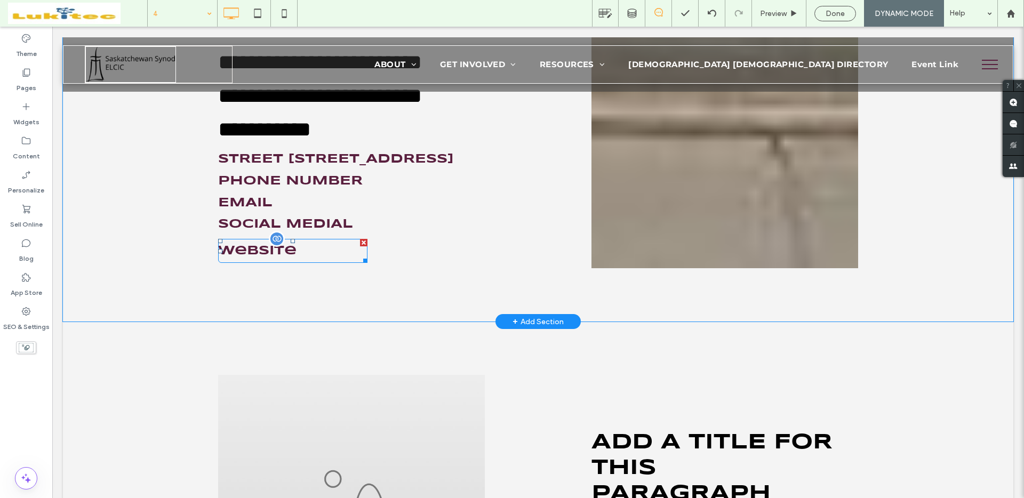
click at [259, 258] on span "Website" at bounding box center [257, 250] width 78 height 13
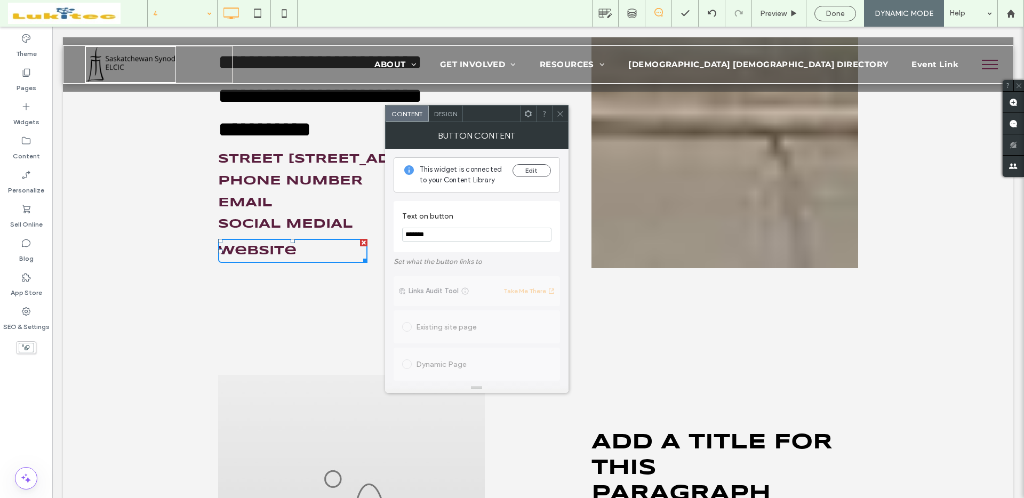
click at [561, 115] on icon at bounding box center [560, 114] width 8 height 8
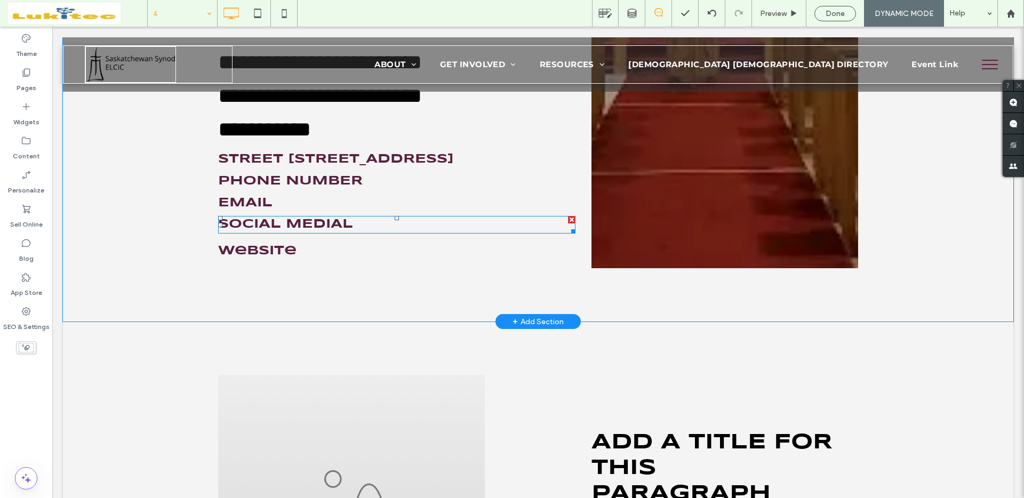
click at [325, 230] on span "social medial" at bounding box center [285, 224] width 135 height 12
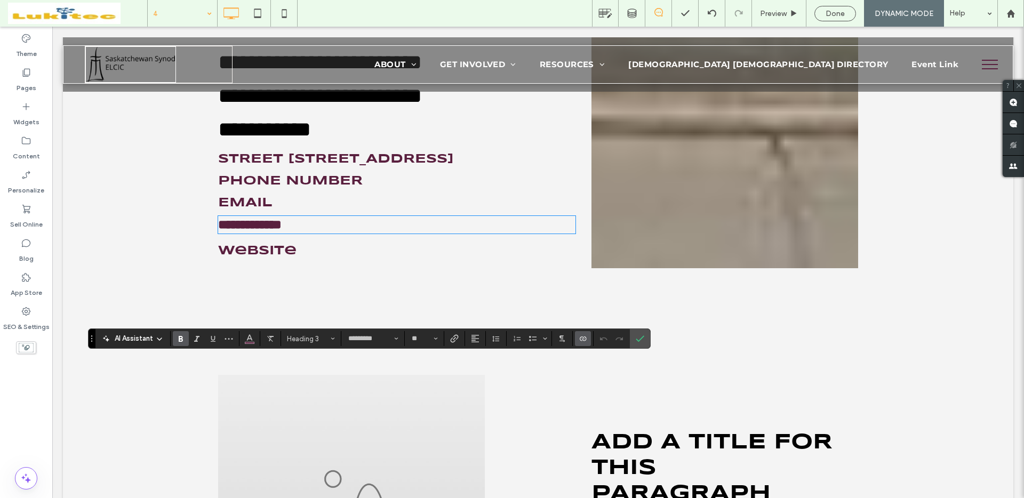
click at [580, 341] on icon "Connect To Data" at bounding box center [582, 338] width 9 height 9
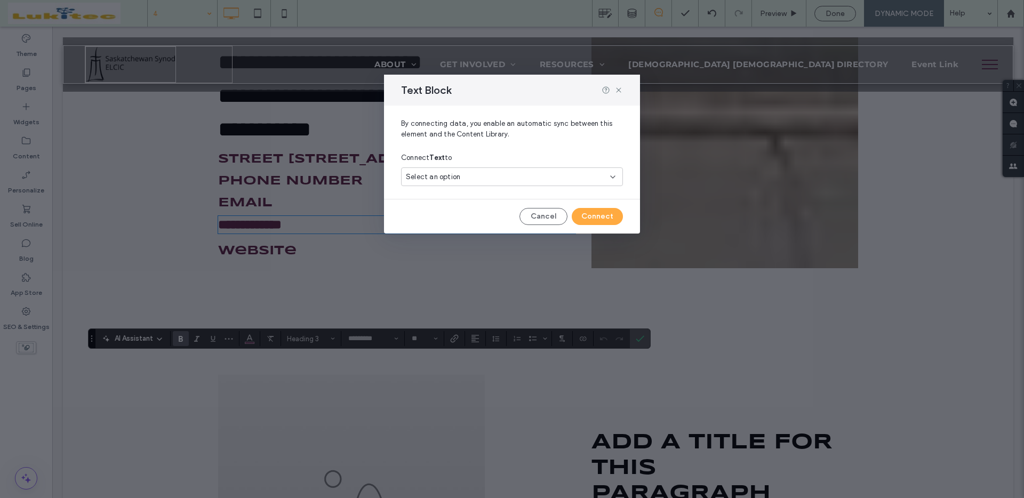
click at [523, 135] on span "By connecting data, you enable an automatic sync between this element and the C…" at bounding box center [512, 133] width 222 height 30
click at [619, 90] on icon at bounding box center [618, 90] width 9 height 9
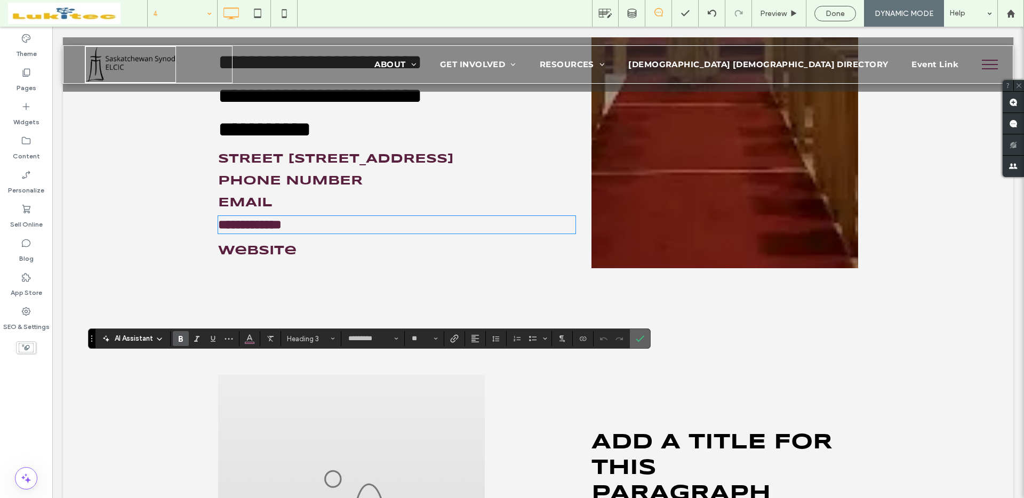
click at [639, 337] on icon "Confirm" at bounding box center [640, 338] width 9 height 9
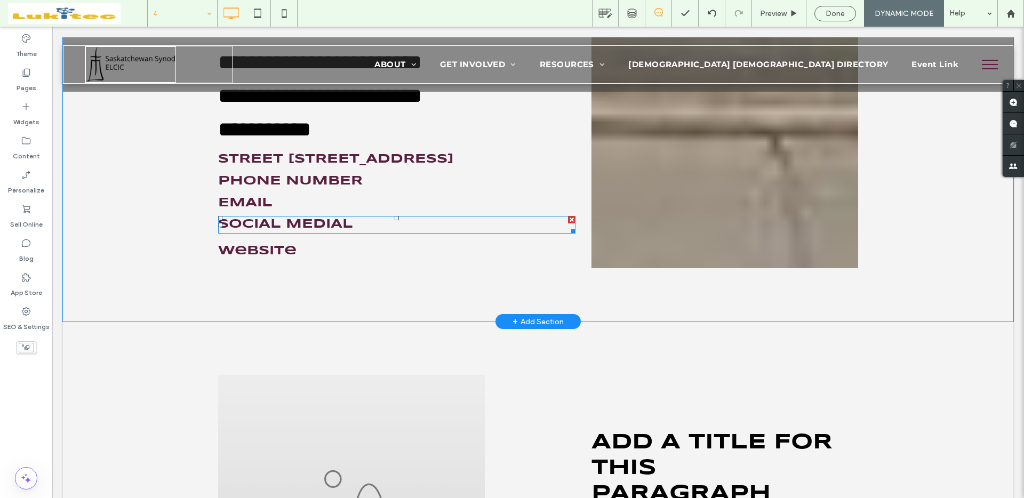
click at [369, 232] on h3 "social medial" at bounding box center [396, 224] width 357 height 15
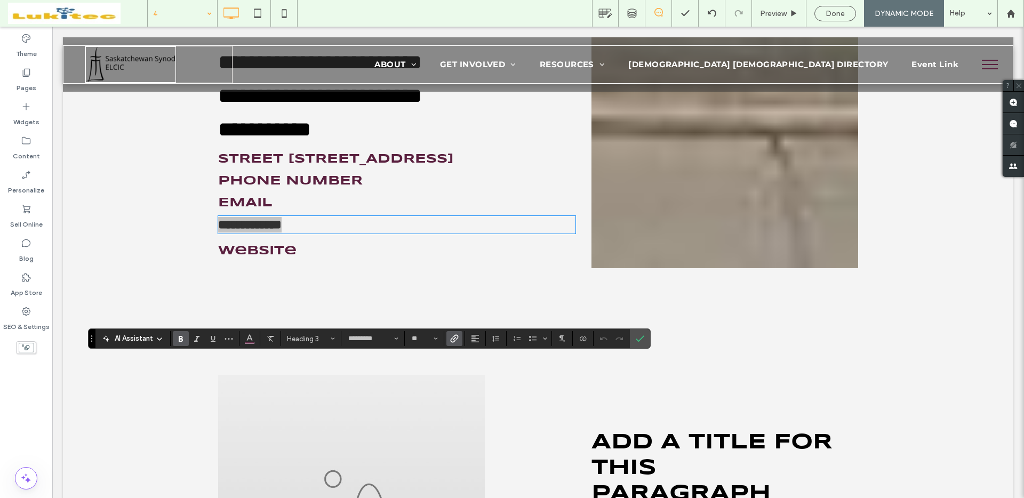
click at [455, 342] on icon "Link" at bounding box center [454, 338] width 9 height 9
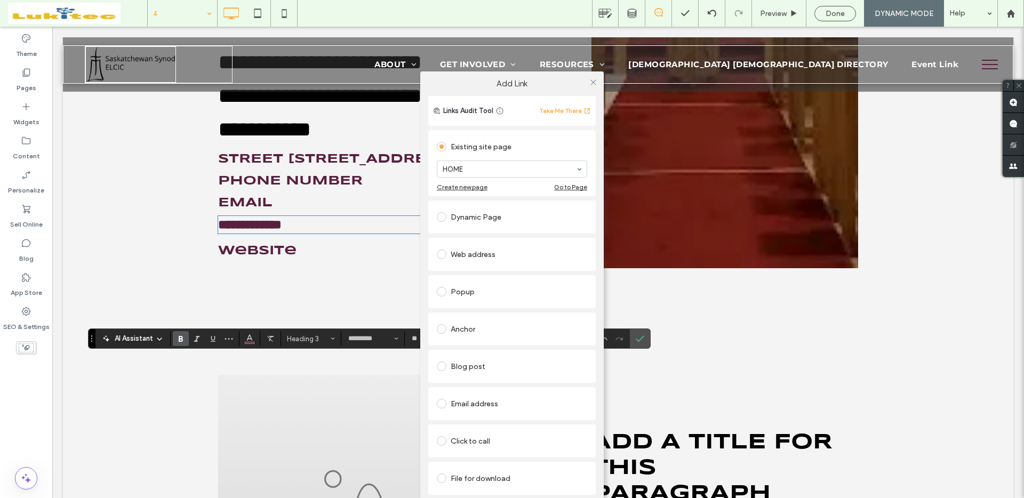
click at [484, 214] on div "Dynamic Page" at bounding box center [512, 216] width 150 height 17
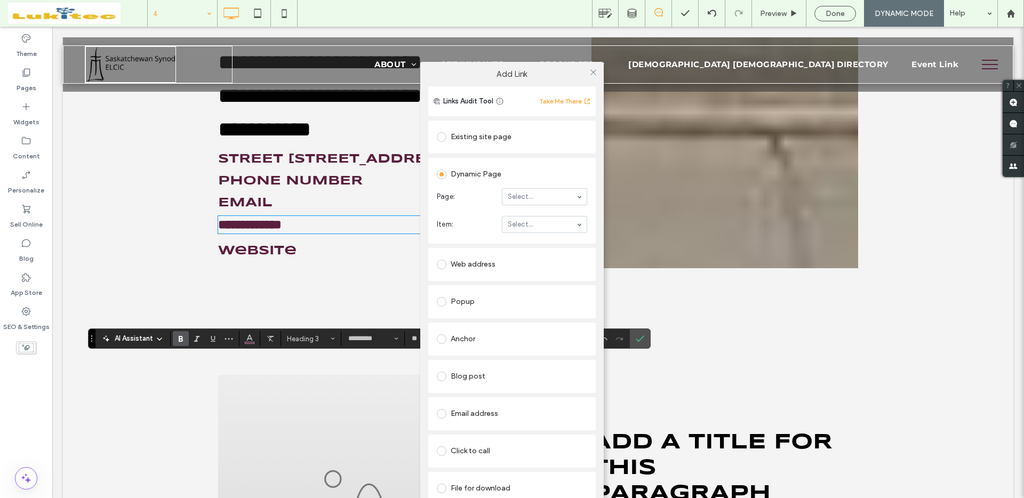
click at [473, 262] on div "Web address" at bounding box center [512, 264] width 150 height 17
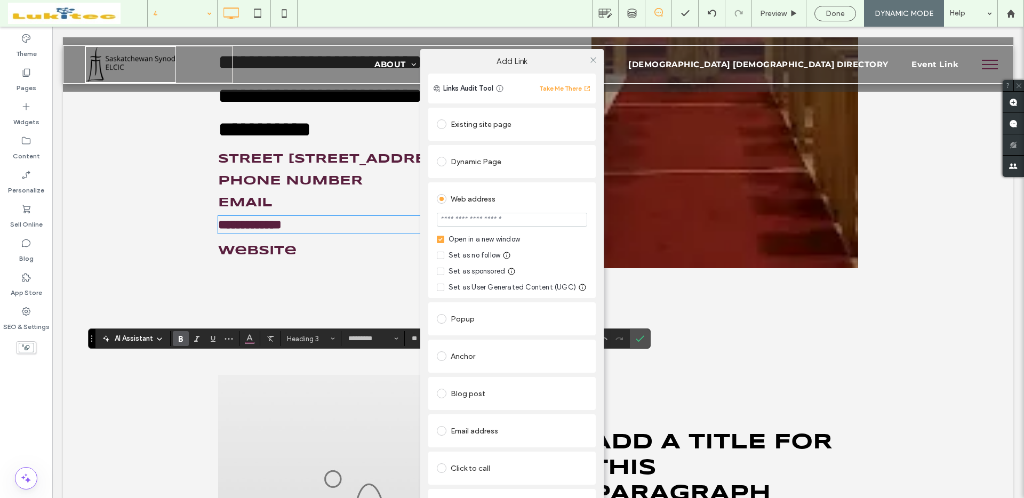
click at [490, 223] on input "url" at bounding box center [512, 220] width 150 height 14
type input "**********"
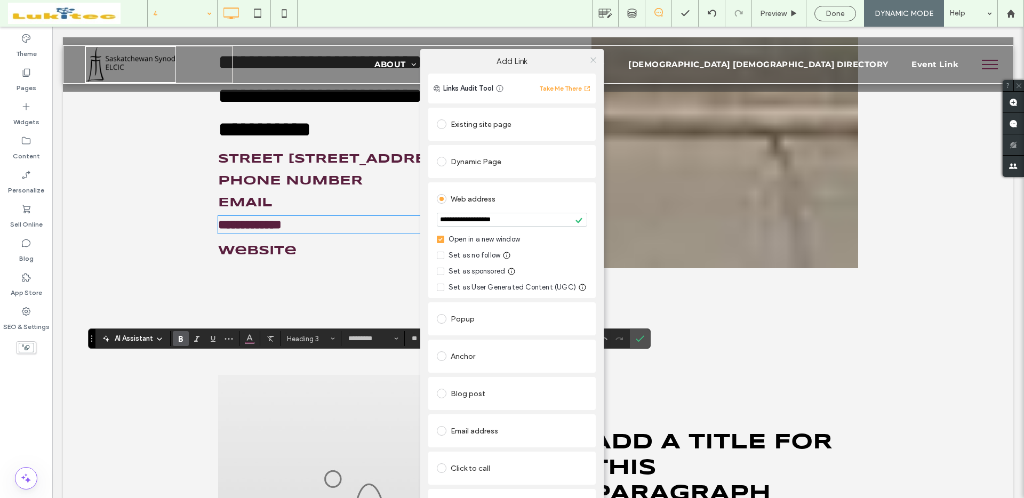
click at [589, 59] on icon at bounding box center [593, 60] width 8 height 8
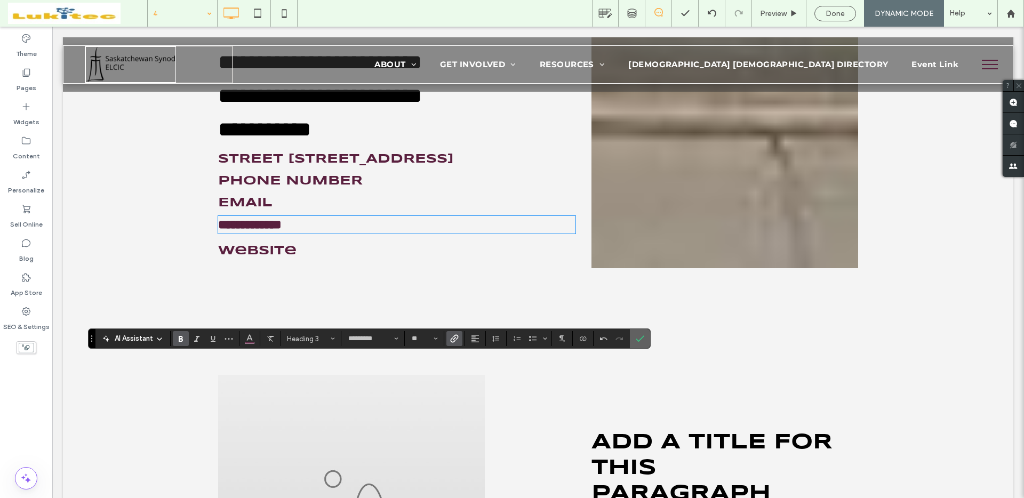
click at [640, 340] on icon "Confirm" at bounding box center [640, 338] width 9 height 9
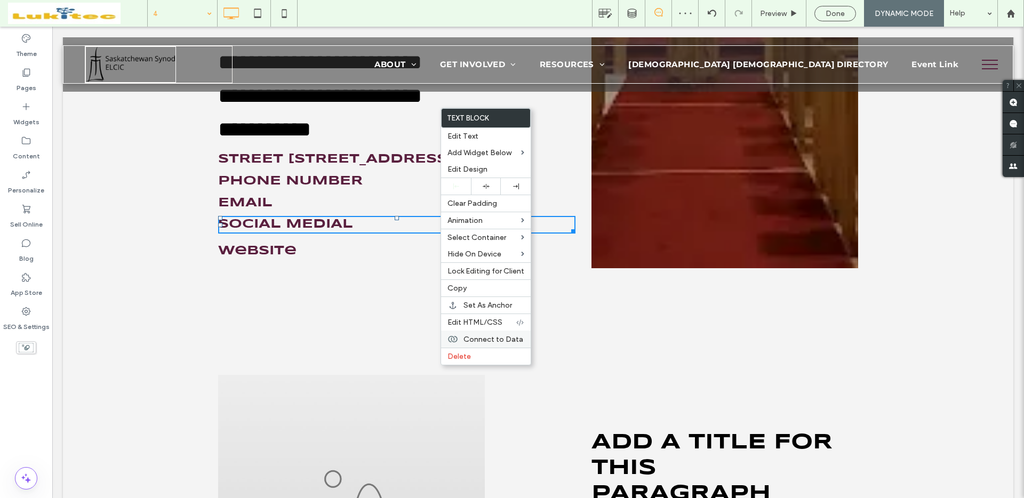
click at [481, 340] on span "Connect to Data" at bounding box center [493, 339] width 60 height 9
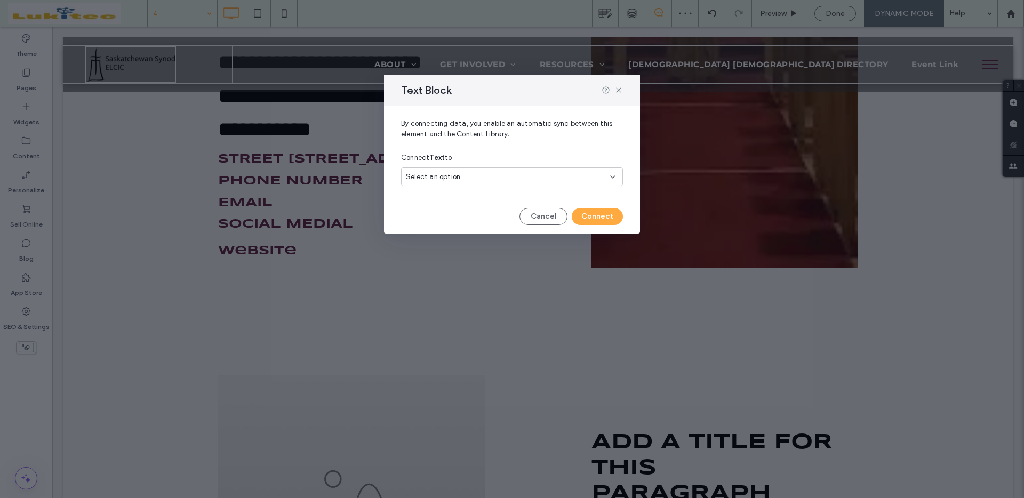
click at [498, 177] on div "Select an option" at bounding box center [505, 177] width 199 height 11
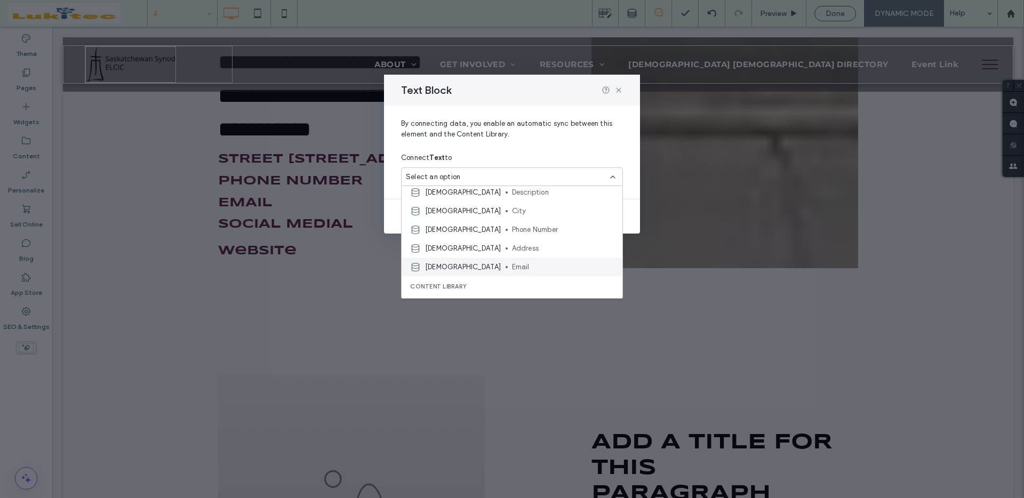
scroll to position [79, 0]
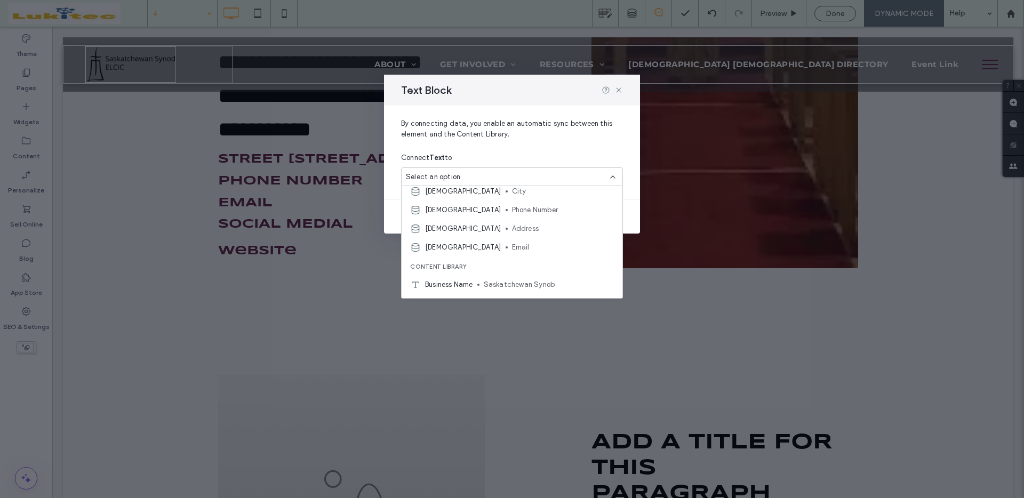
drag, startPoint x: 583, startPoint y: 150, endPoint x: 582, endPoint y: 158, distance: 8.2
click at [584, 150] on div "Connect Text to" at bounding box center [512, 157] width 222 height 19
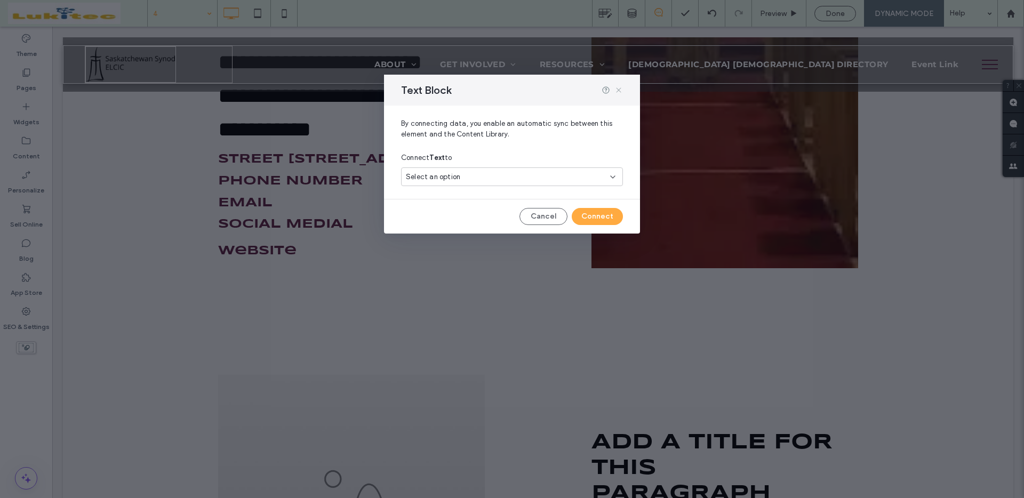
click at [618, 90] on use at bounding box center [618, 90] width 5 height 5
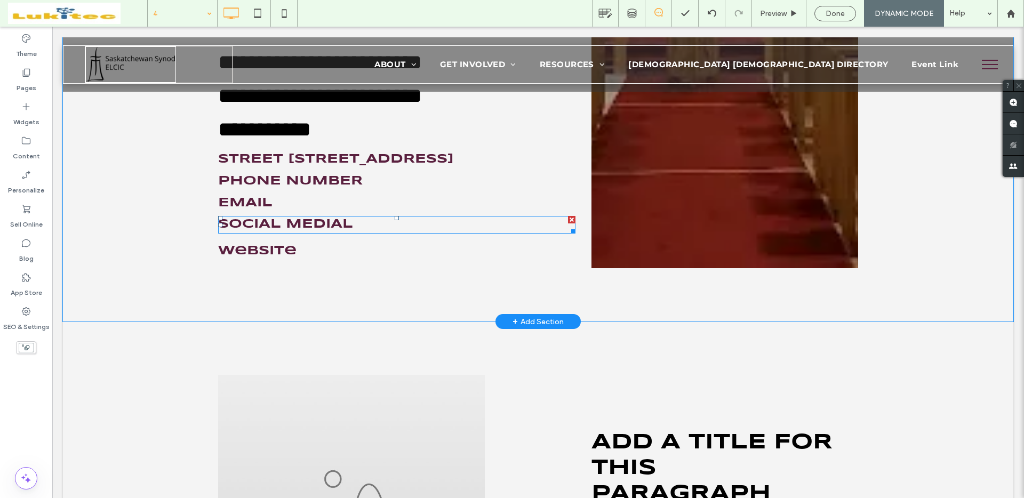
click at [373, 232] on h3 "social medial" at bounding box center [396, 224] width 357 height 15
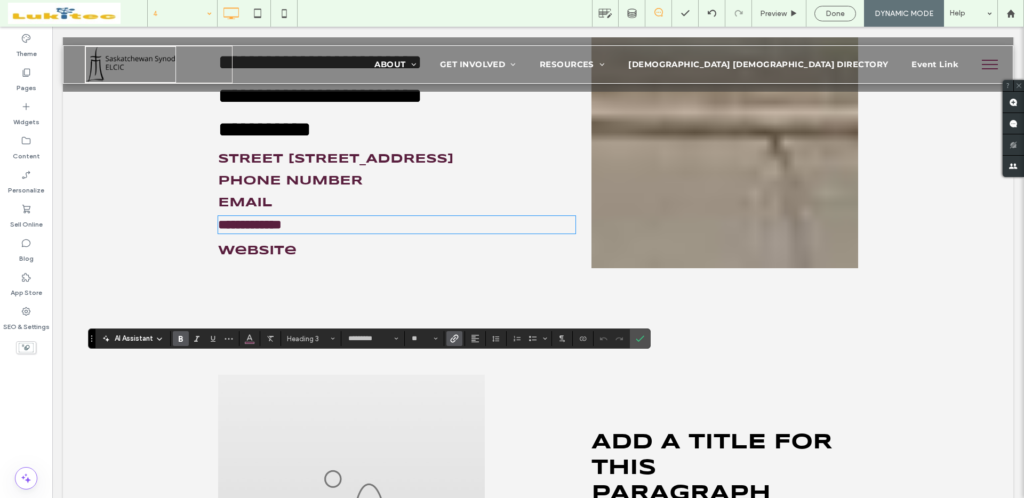
click at [457, 339] on icon "Link" at bounding box center [454, 338] width 9 height 9
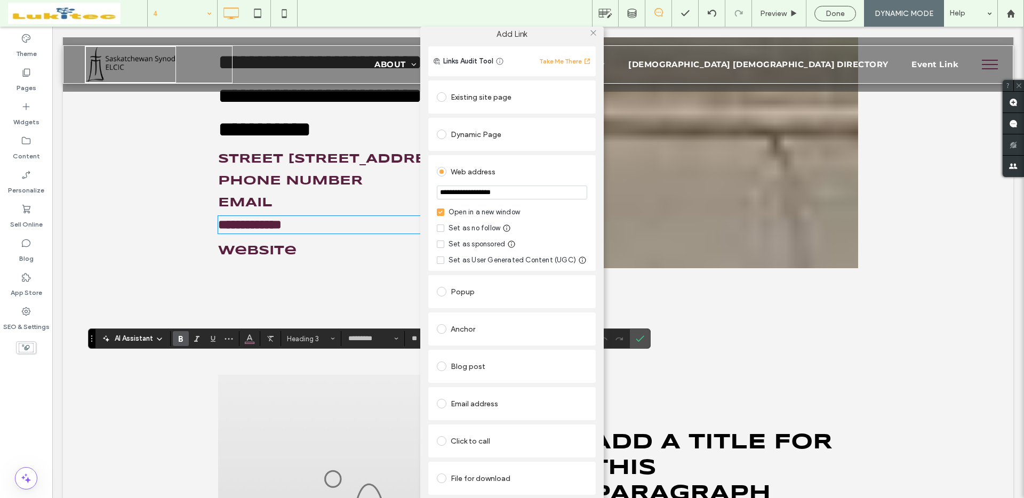
scroll to position [13, 0]
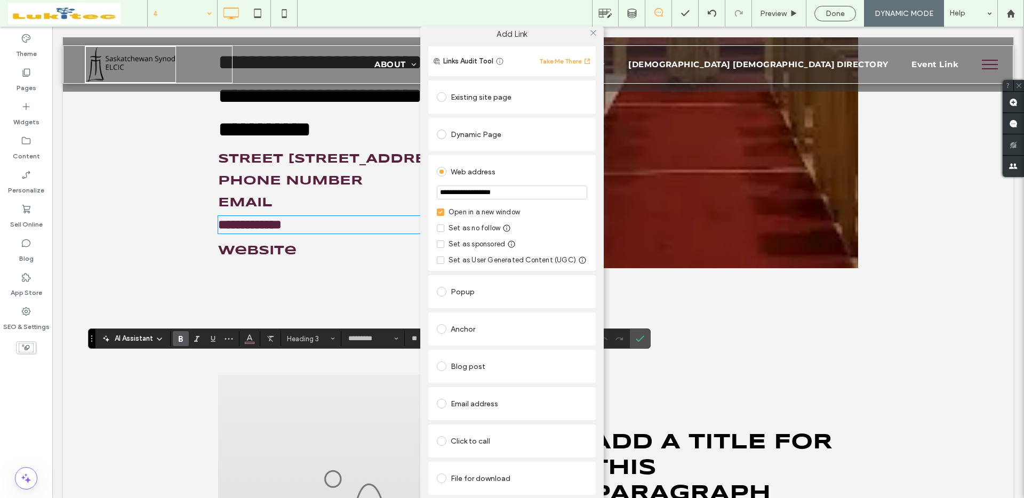
click at [444, 497] on link "Remove link" at bounding box center [511, 504] width 167 height 9
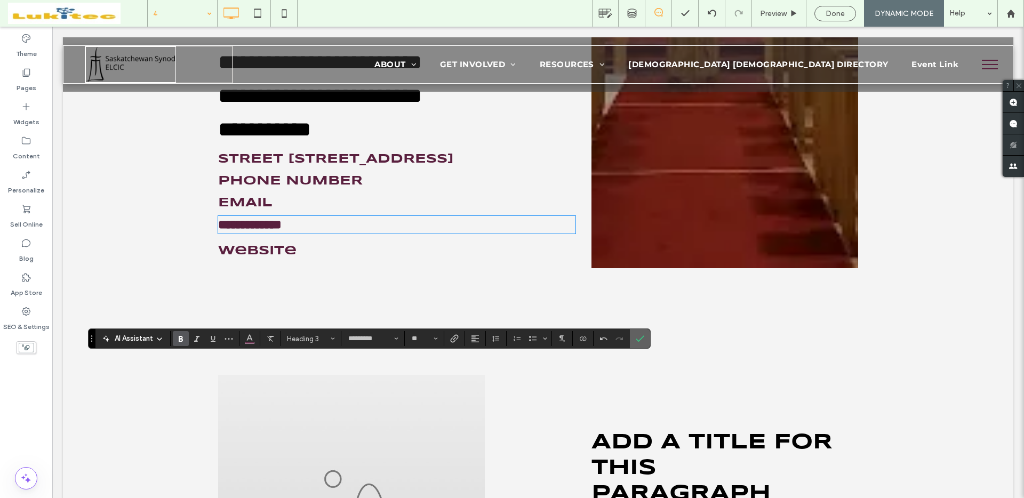
click at [637, 339] on icon "Confirm" at bounding box center [640, 338] width 9 height 9
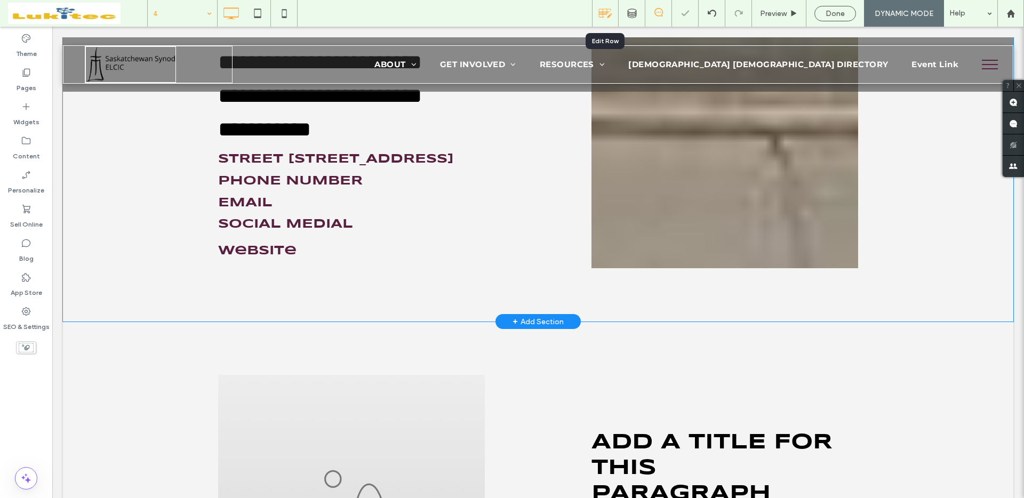
click at [603, 12] on use at bounding box center [605, 13] width 13 height 9
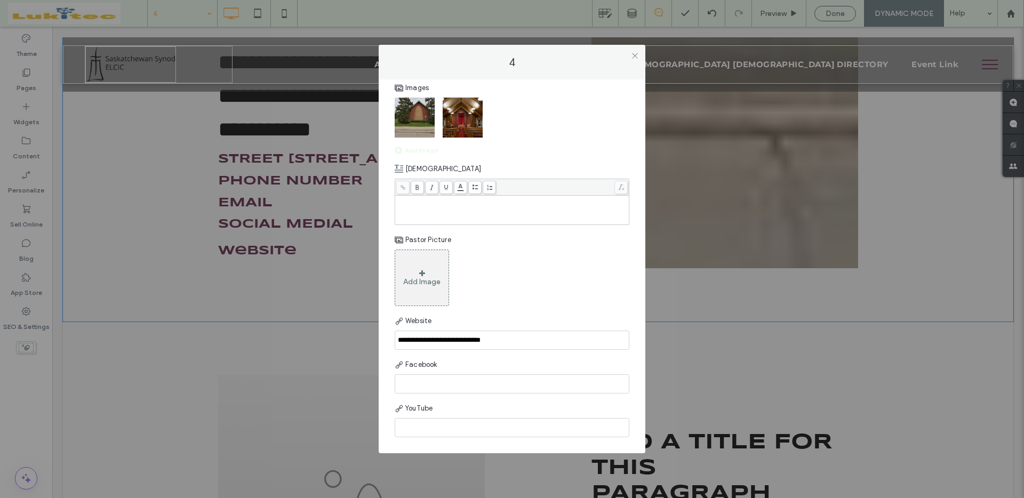
scroll to position [513, 0]
drag, startPoint x: 514, startPoint y: 340, endPoint x: 376, endPoint y: 337, distance: 138.7
click at [376, 337] on div "**********" at bounding box center [512, 249] width 1024 height 498
click at [634, 56] on icon at bounding box center [635, 56] width 8 height 8
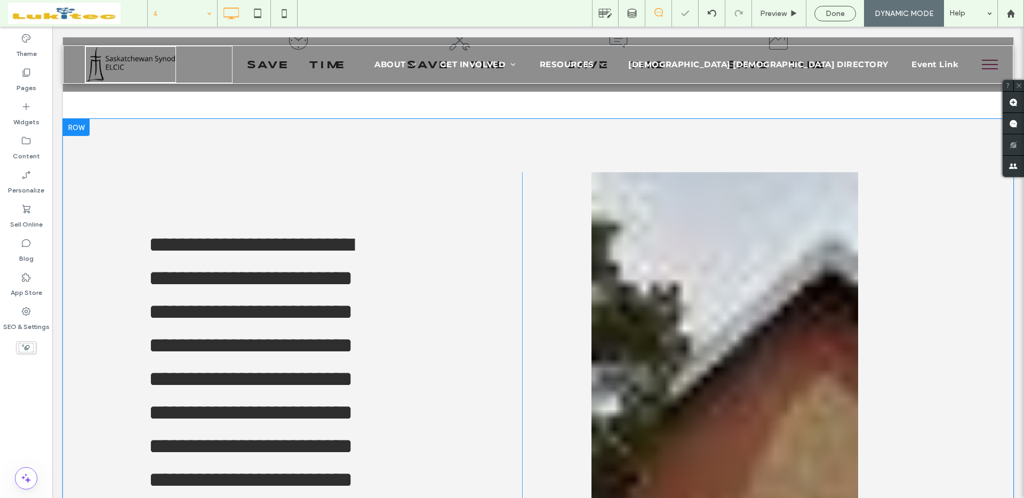
scroll to position [453, 0]
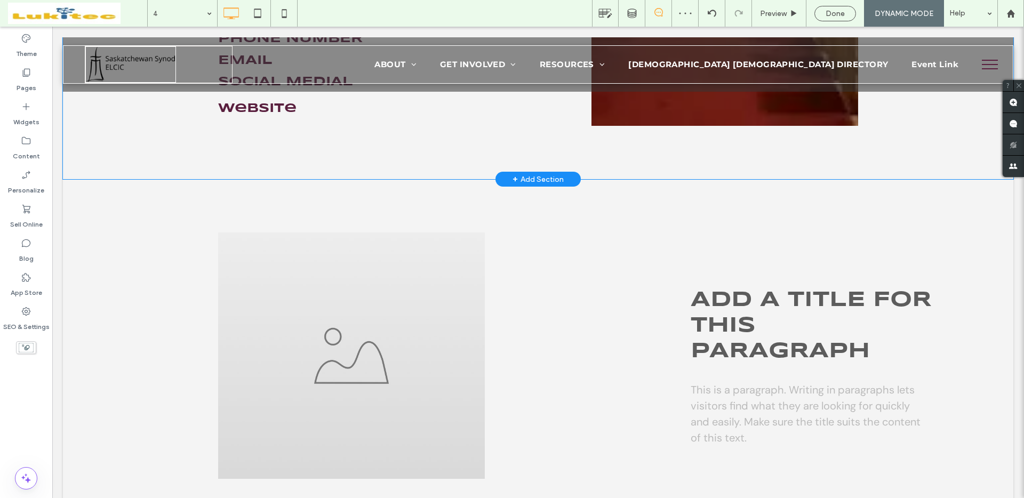
scroll to position [1349, 0]
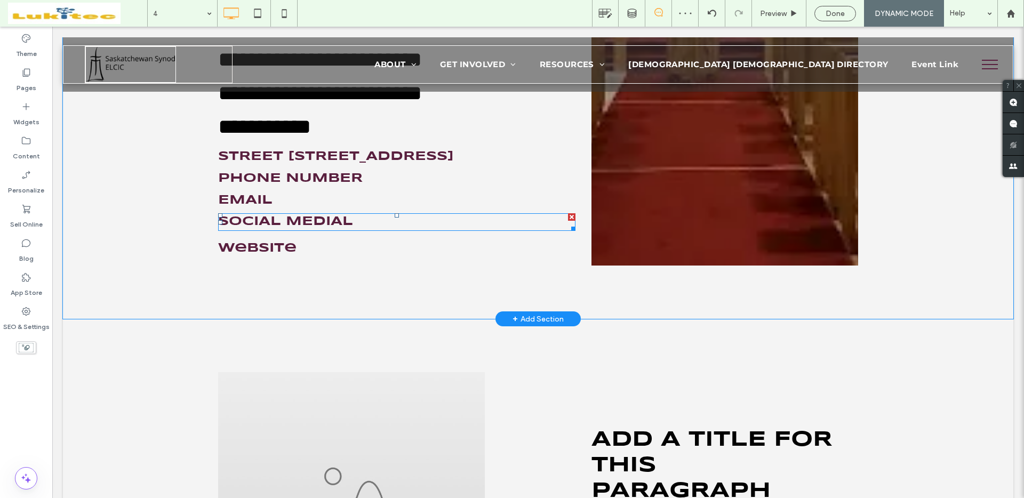
click at [376, 230] on h3 "social medial" at bounding box center [396, 221] width 357 height 15
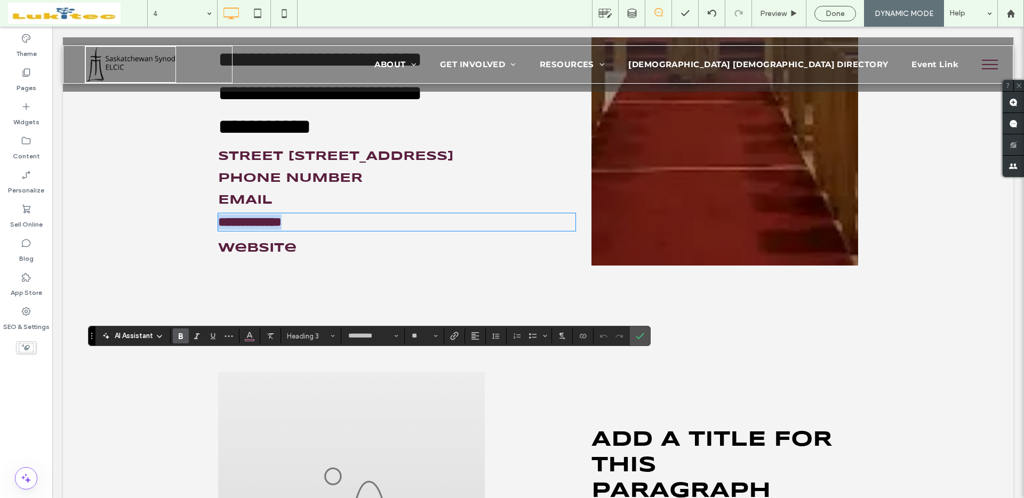
click at [395, 230] on h3 "**********" at bounding box center [396, 221] width 357 height 15
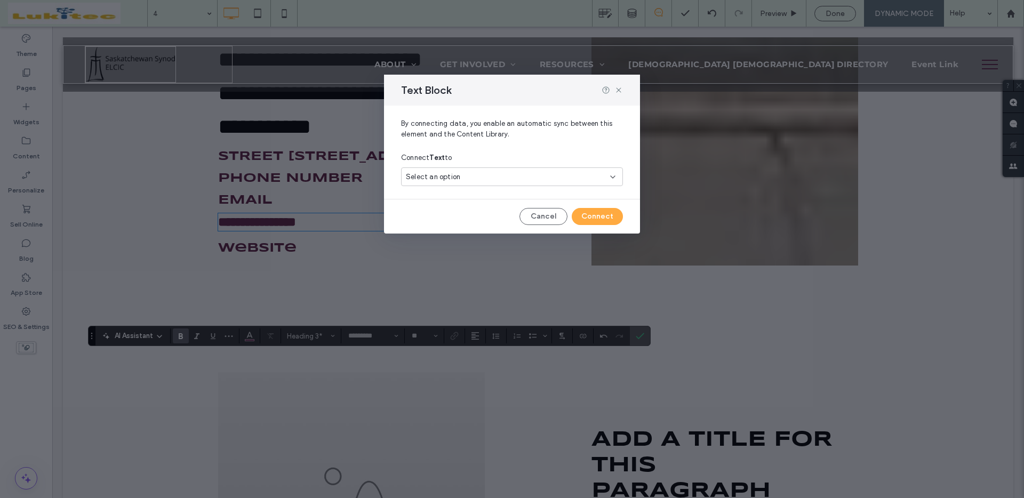
click at [455, 179] on span "Select an option" at bounding box center [433, 177] width 54 height 11
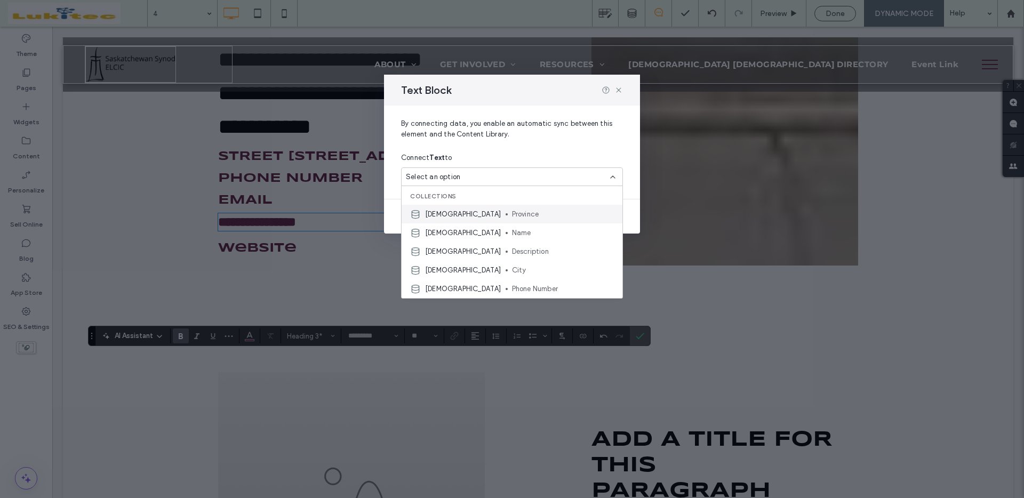
click at [463, 214] on span "[DEMOGRAPHIC_DATA]" at bounding box center [463, 214] width 76 height 11
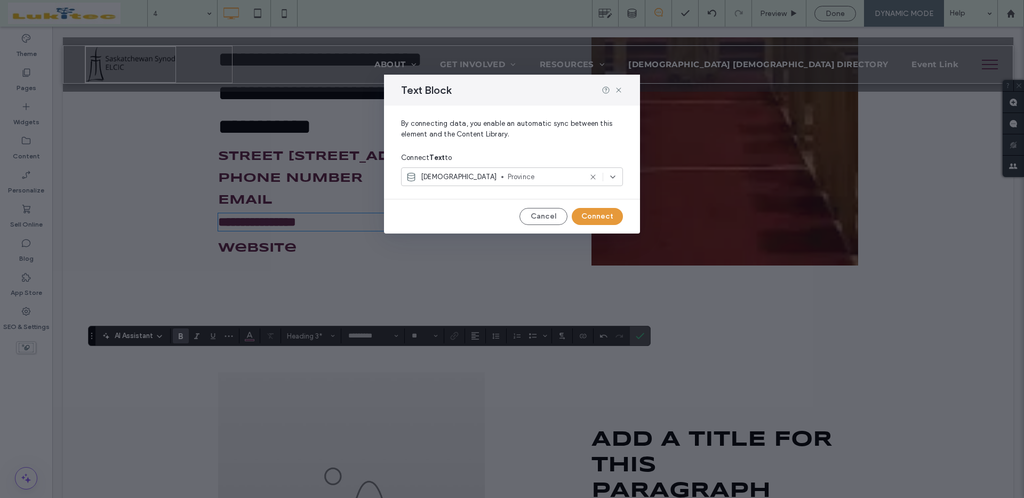
click at [597, 218] on button "Connect" at bounding box center [597, 216] width 51 height 17
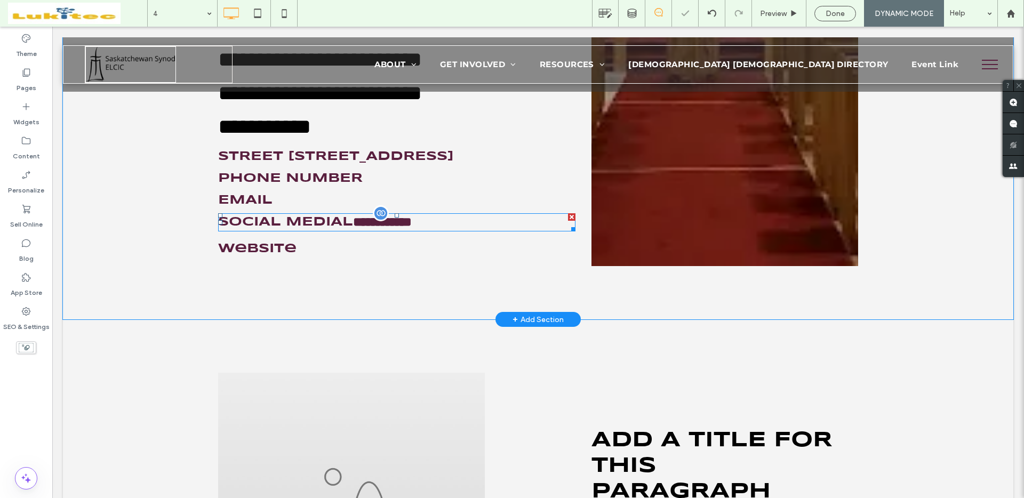
click at [508, 230] on h3 "**********" at bounding box center [396, 222] width 357 height 16
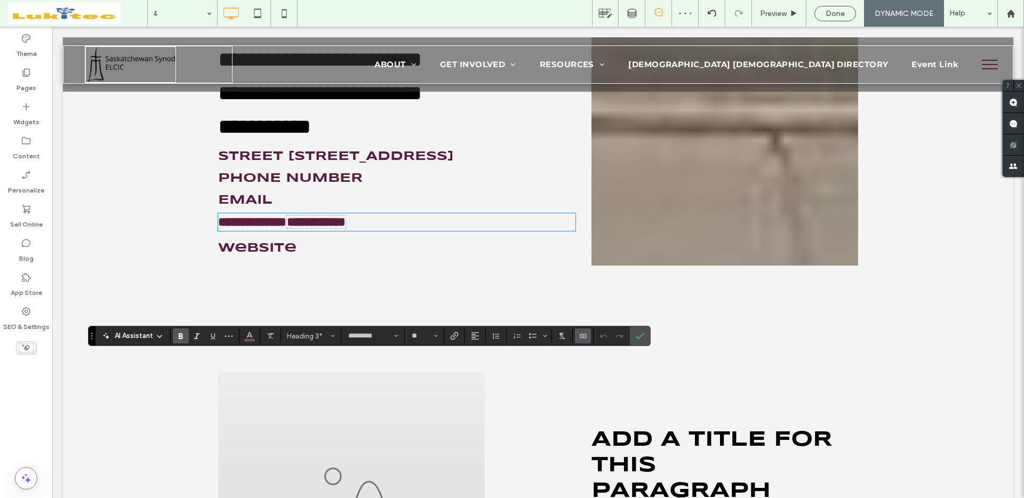
click at [510, 230] on h3 "**********" at bounding box center [396, 221] width 357 height 15
click at [457, 341] on span "Link" at bounding box center [454, 336] width 9 height 14
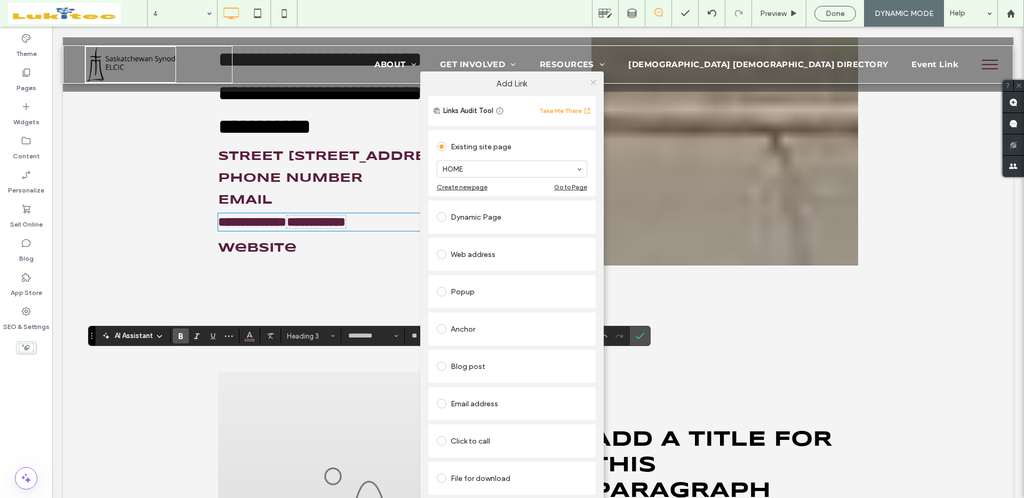
click at [594, 84] on icon at bounding box center [593, 82] width 8 height 8
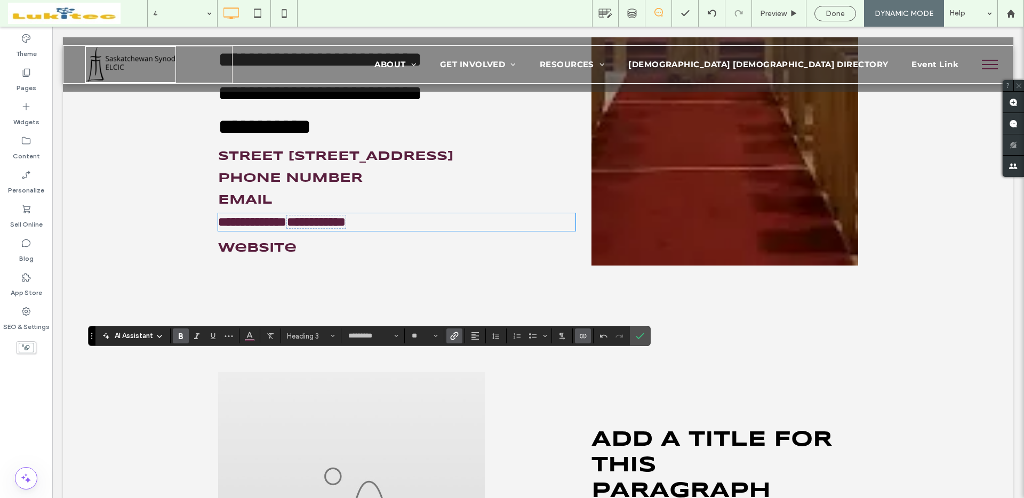
click at [509, 230] on h3 "**********" at bounding box center [396, 221] width 357 height 15
click at [513, 230] on h3 "**********" at bounding box center [396, 221] width 357 height 15
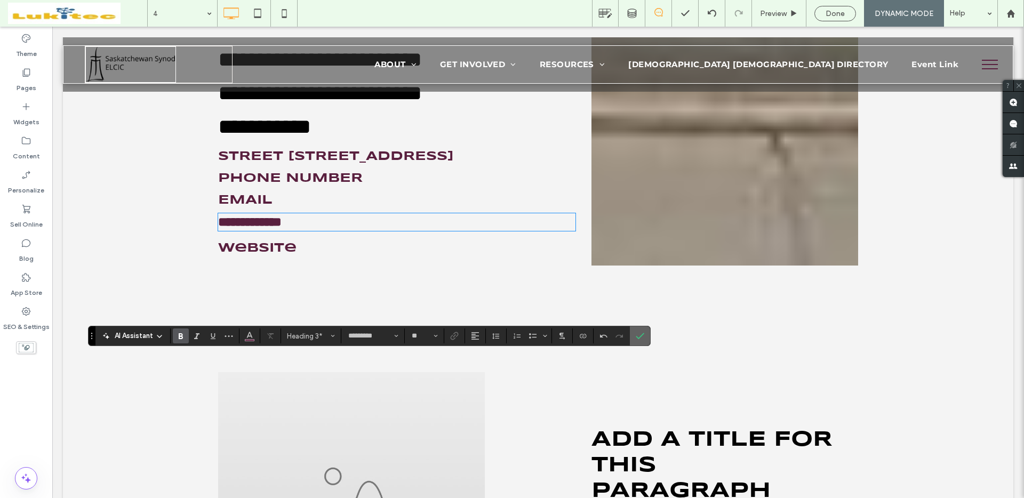
click at [641, 336] on icon "Confirm" at bounding box center [640, 336] width 9 height 9
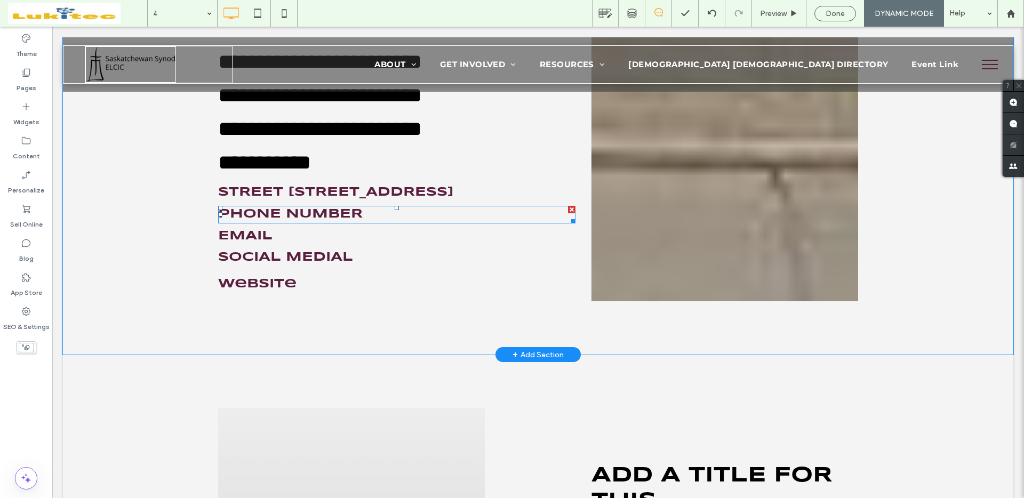
scroll to position [1339, 0]
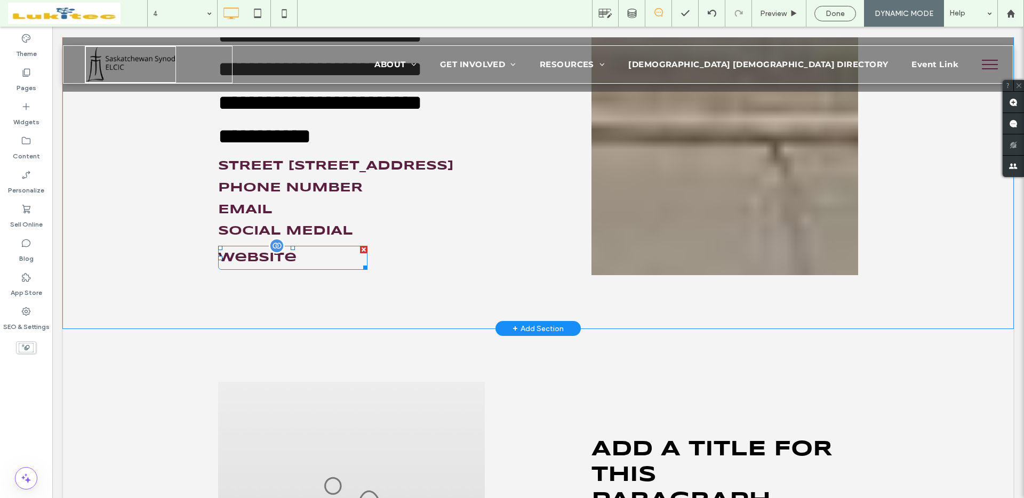
click at [336, 270] on link "Website" at bounding box center [292, 258] width 149 height 24
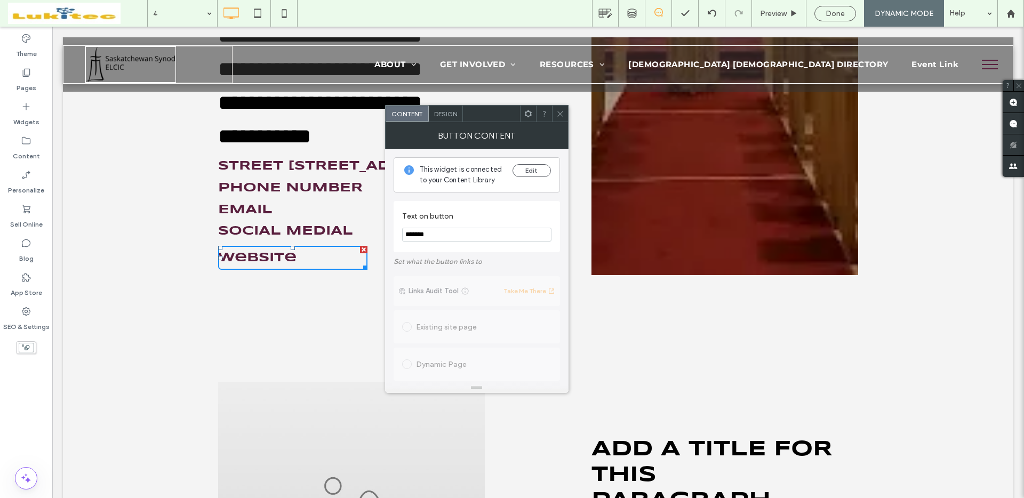
click at [446, 115] on span "Design" at bounding box center [445, 114] width 23 height 8
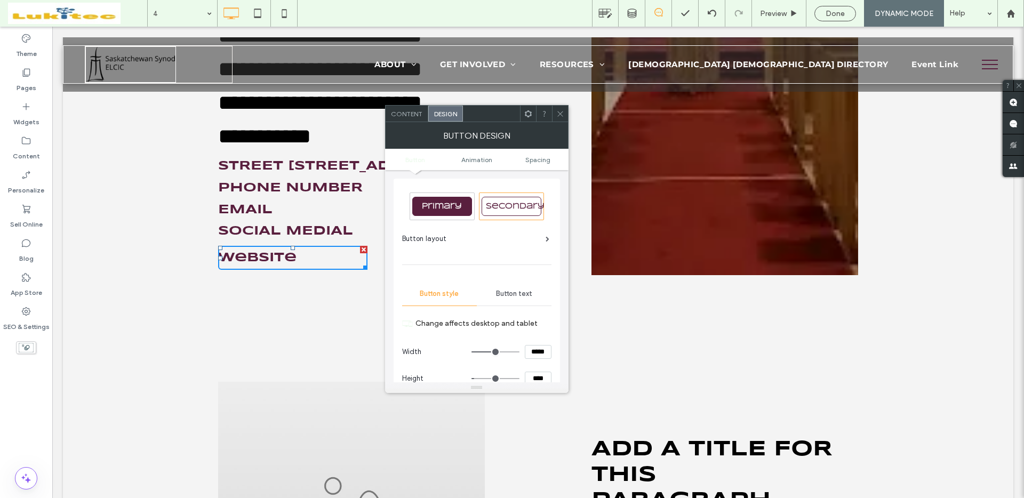
click at [411, 110] on span "Content" at bounding box center [406, 114] width 31 height 8
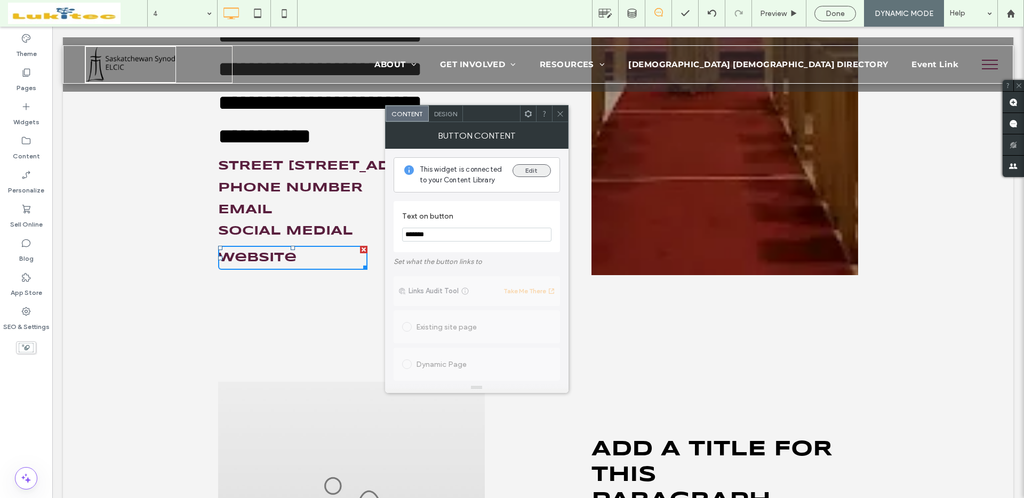
click at [533, 170] on button "Edit" at bounding box center [531, 170] width 38 height 13
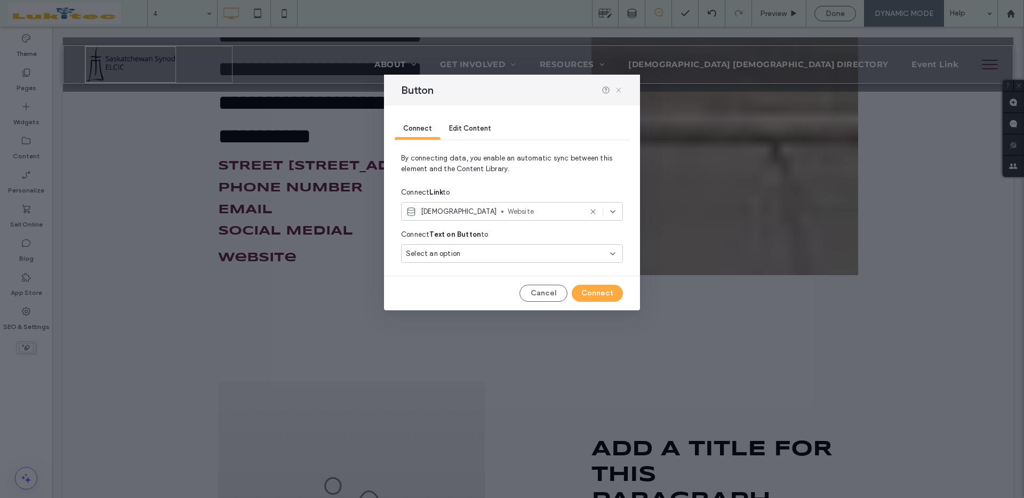
click at [619, 91] on icon at bounding box center [618, 90] width 9 height 9
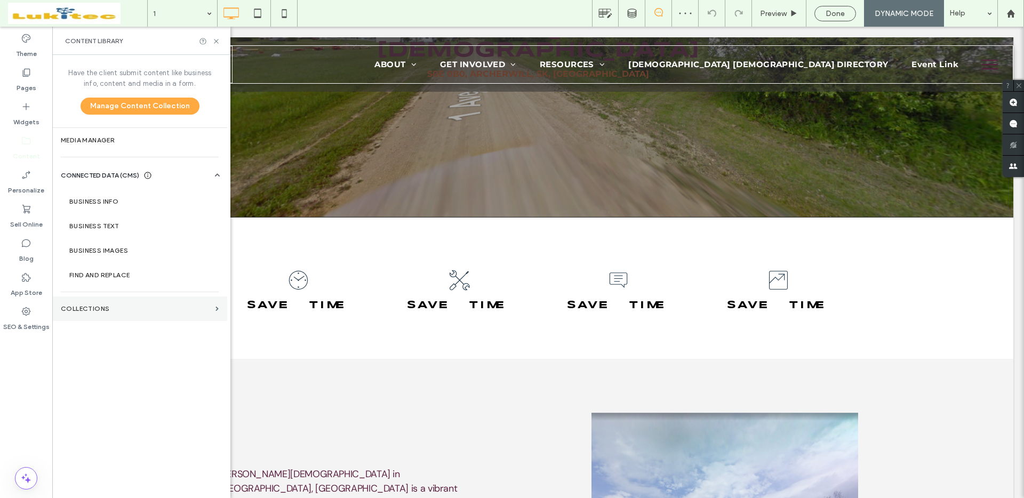
click at [143, 307] on label "Collections" at bounding box center [136, 308] width 150 height 7
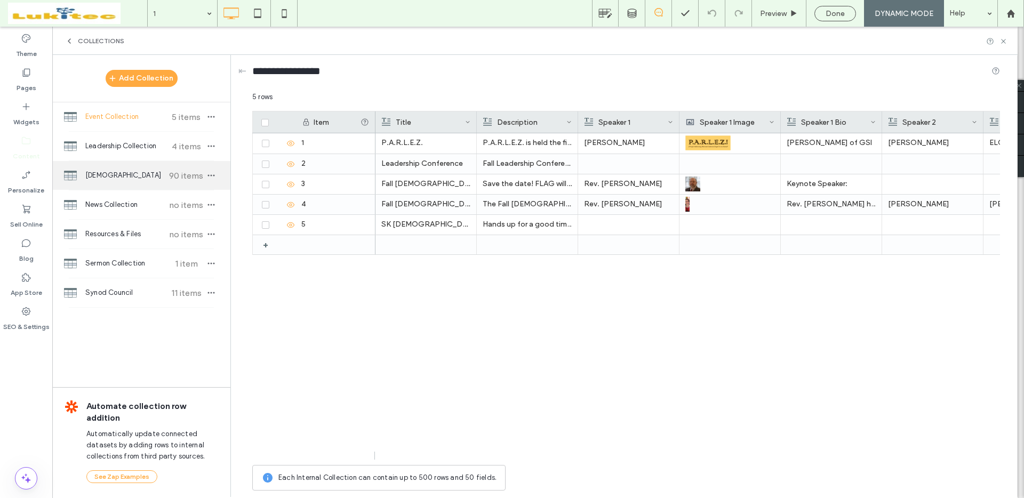
click at [130, 179] on span "[DEMOGRAPHIC_DATA]" at bounding box center [124, 175] width 79 height 11
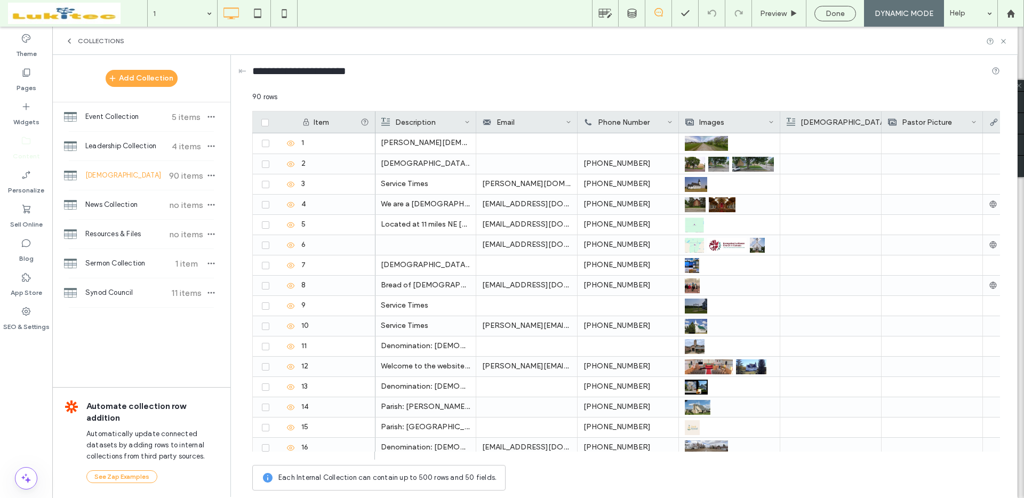
scroll to position [0, 426]
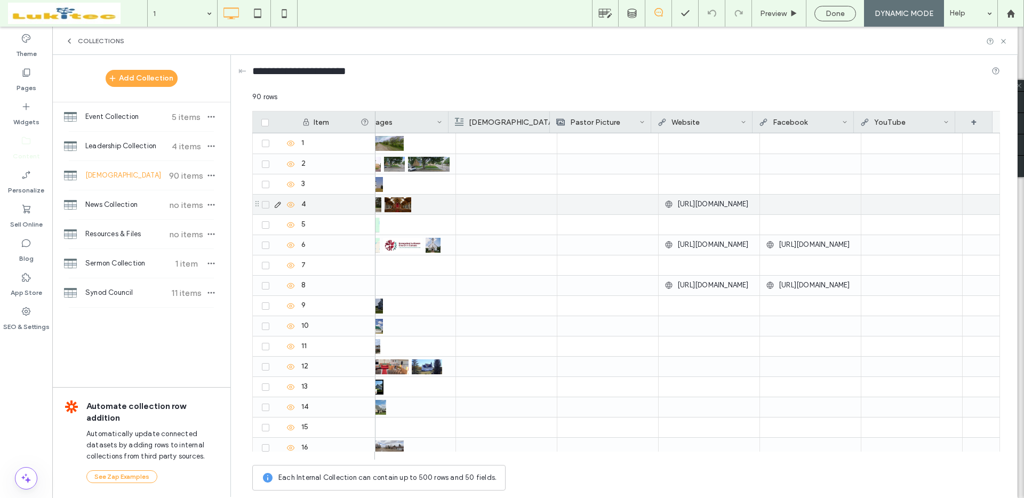
click at [743, 210] on div "[URL][DOMAIN_NAME]" at bounding box center [708, 204] width 89 height 19
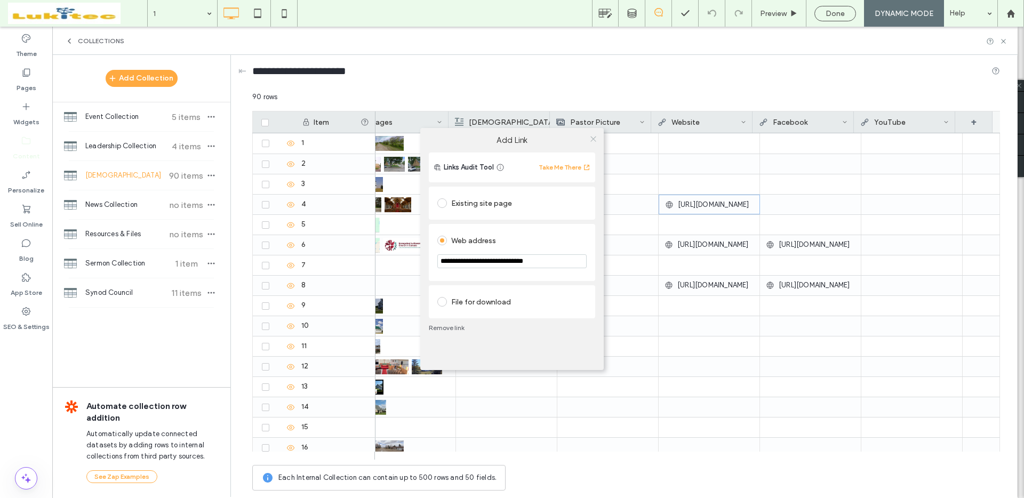
click at [594, 140] on icon at bounding box center [593, 139] width 8 height 8
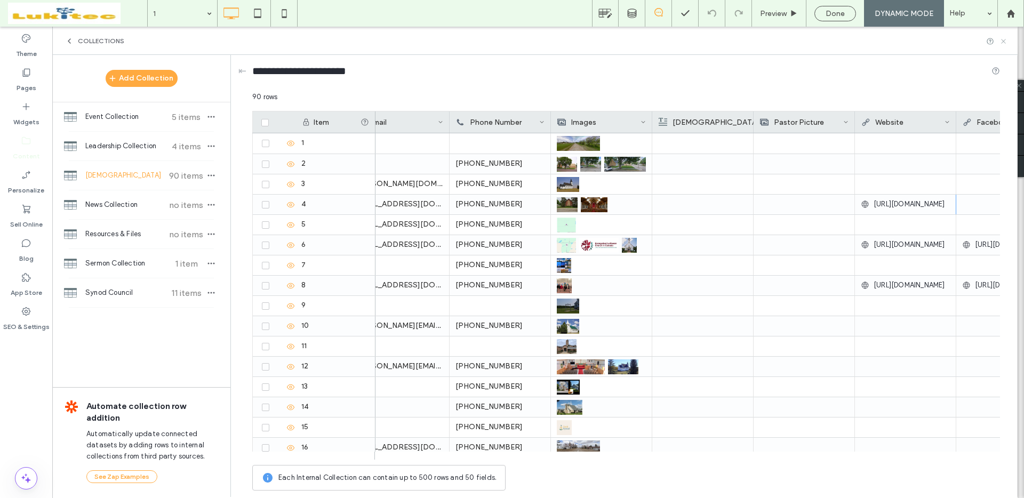
click at [1006, 43] on icon at bounding box center [1003, 41] width 8 height 8
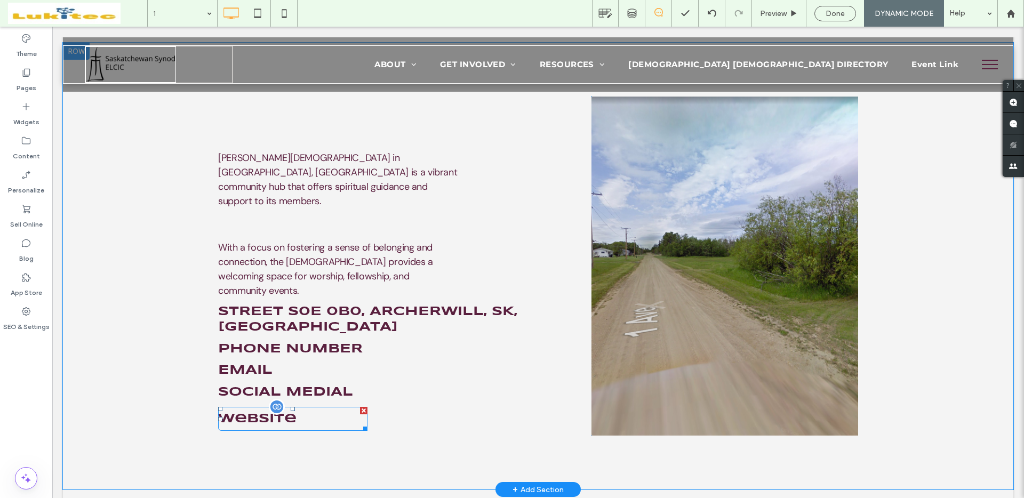
click at [292, 412] on span "Website" at bounding box center [257, 418] width 78 height 13
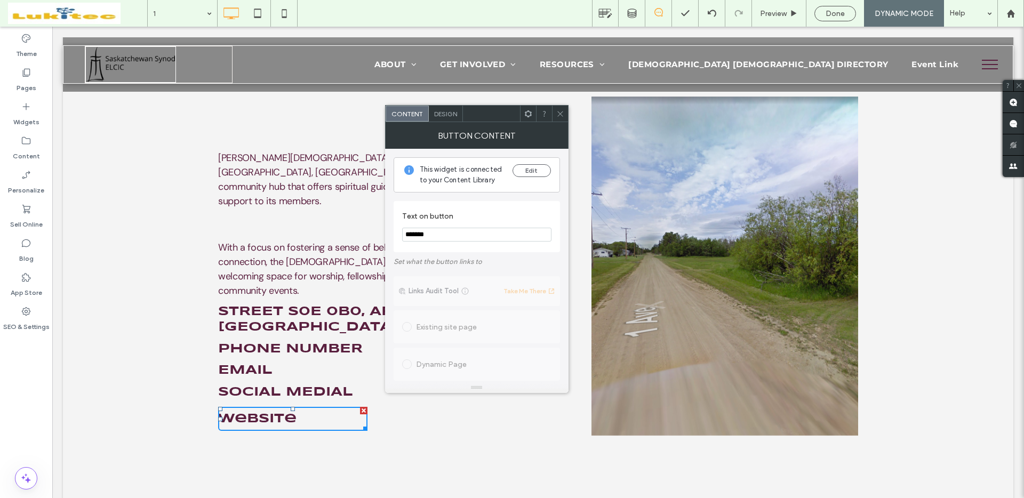
click at [560, 115] on icon at bounding box center [560, 114] width 8 height 8
